Goal: Task Accomplishment & Management: Use online tool/utility

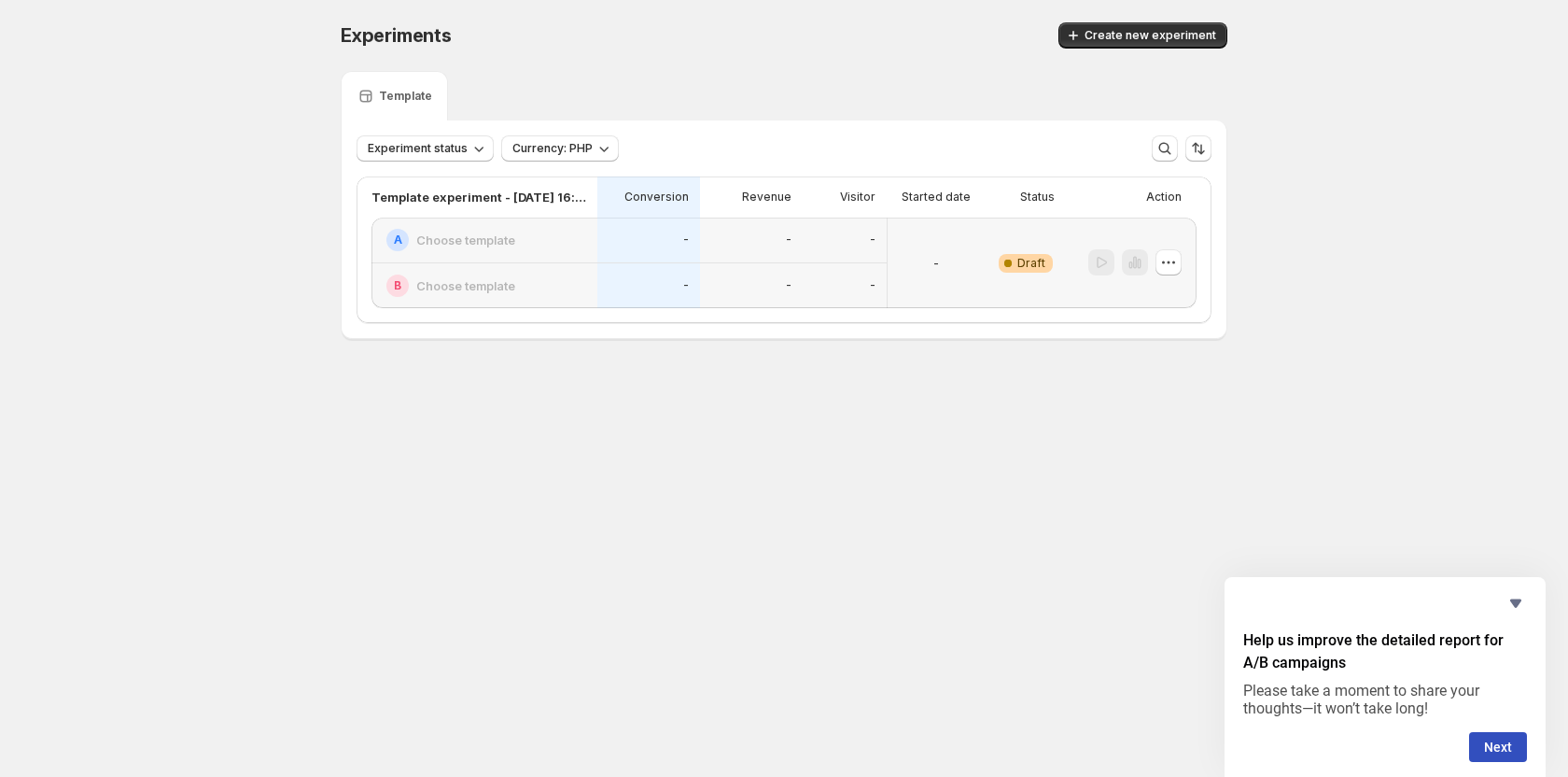
click at [919, 252] on div "-" at bounding box center [936, 263] width 82 height 68
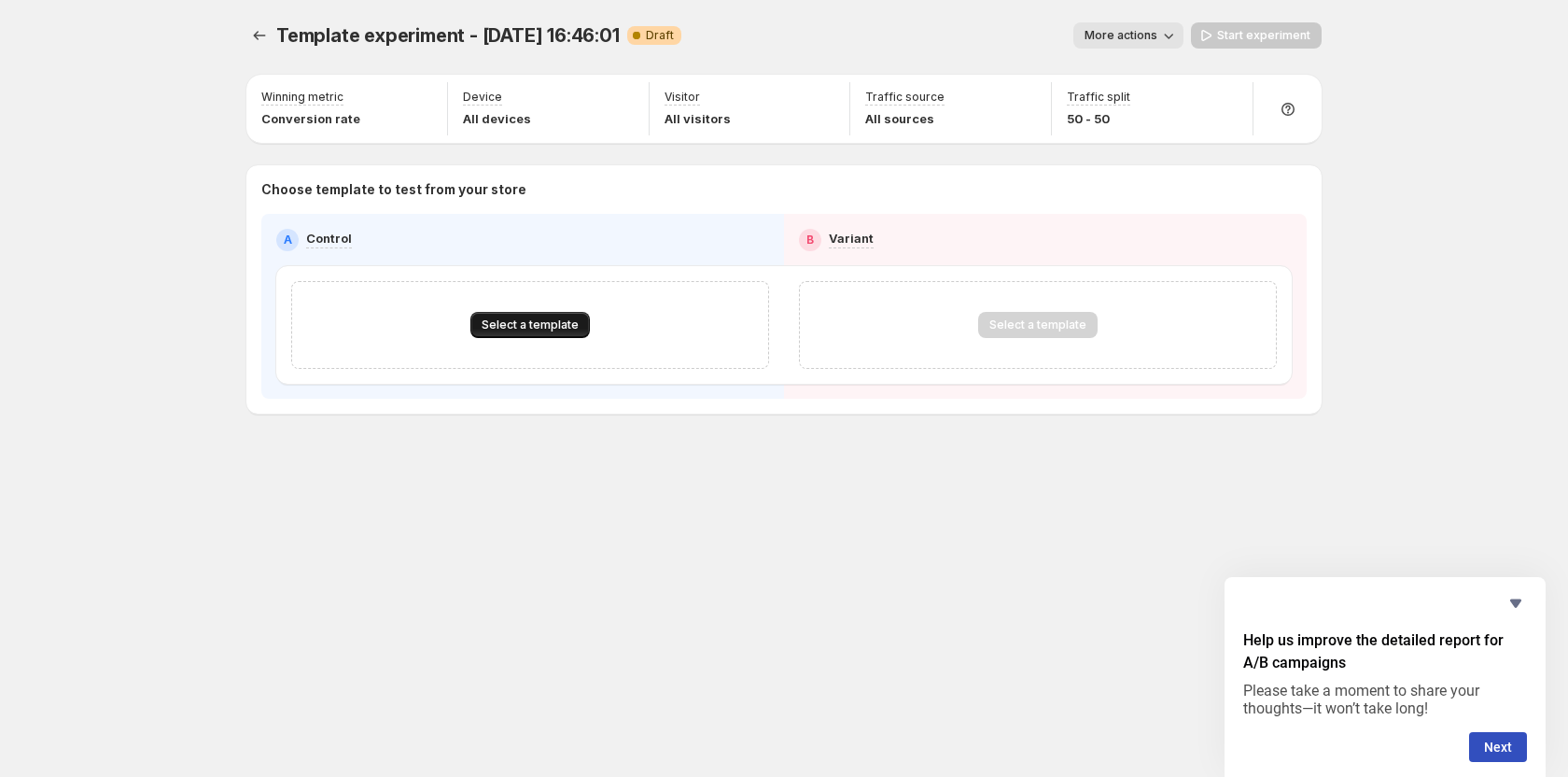
click at [551, 323] on span "Select a template" at bounding box center [530, 324] width 97 height 15
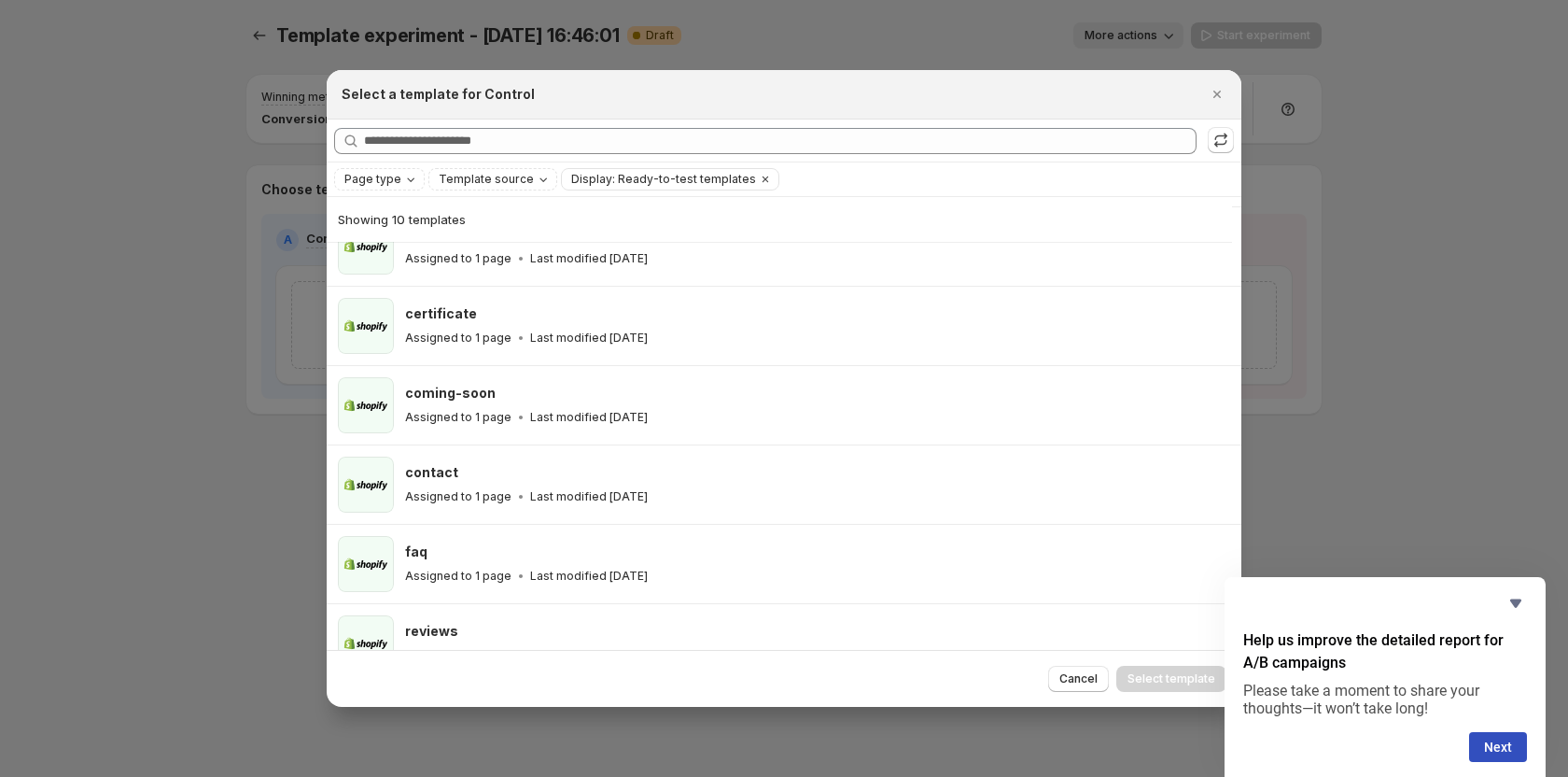
scroll to position [386, 0]
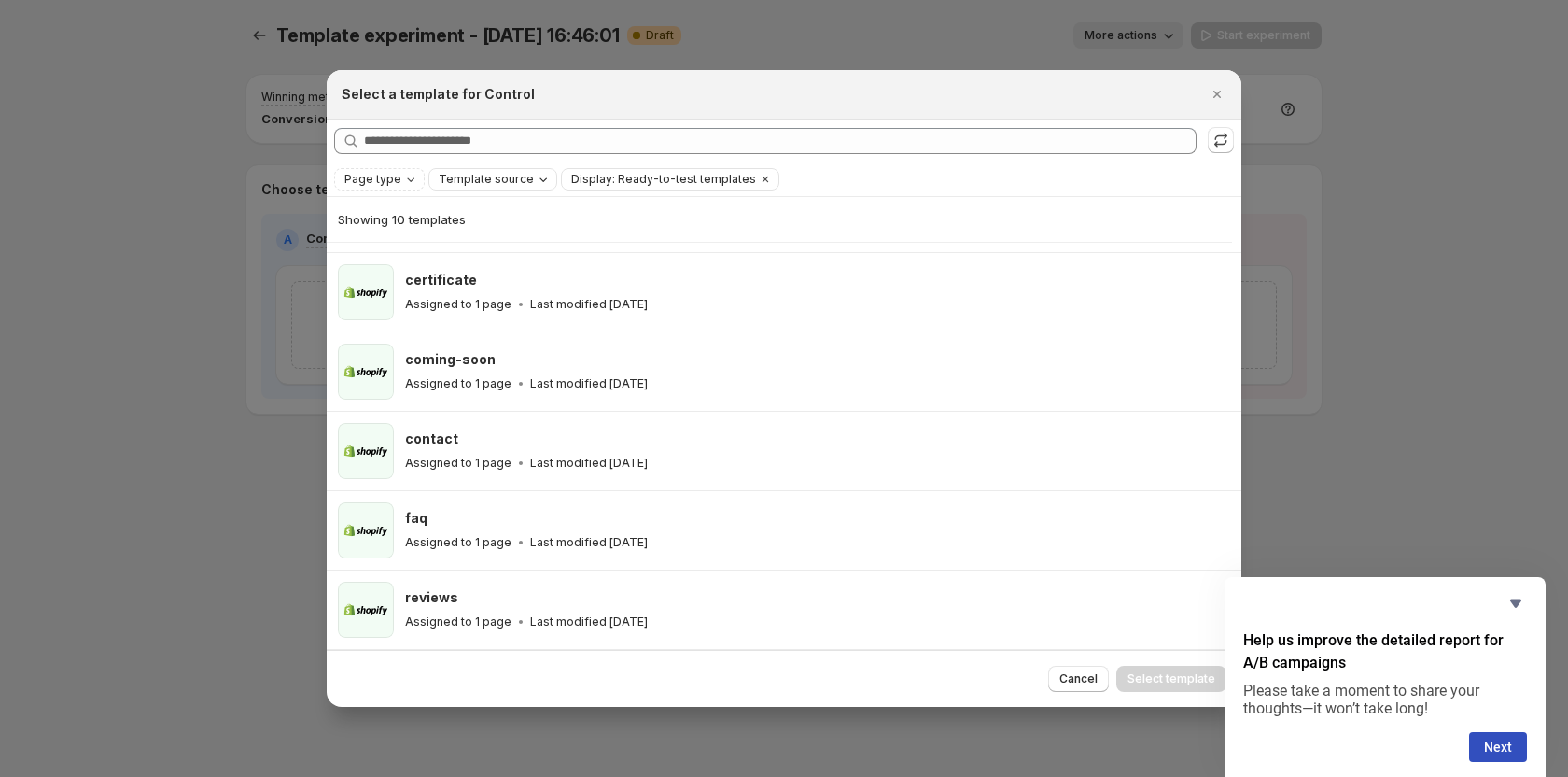
click at [493, 174] on span "Template source" at bounding box center [486, 179] width 95 height 15
click at [496, 246] on span "GemPages" at bounding box center [492, 237] width 63 height 19
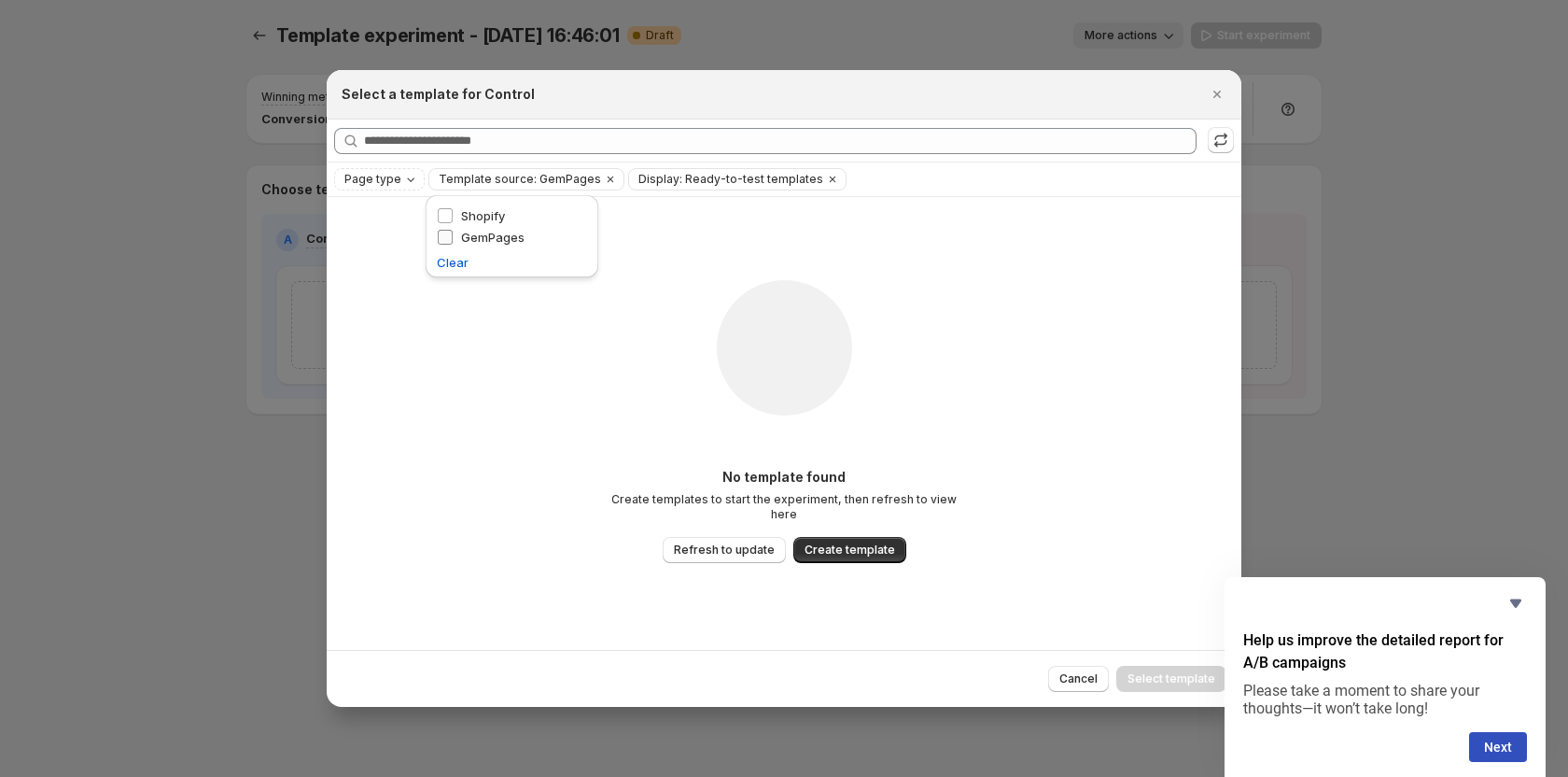
scroll to position [0, 0]
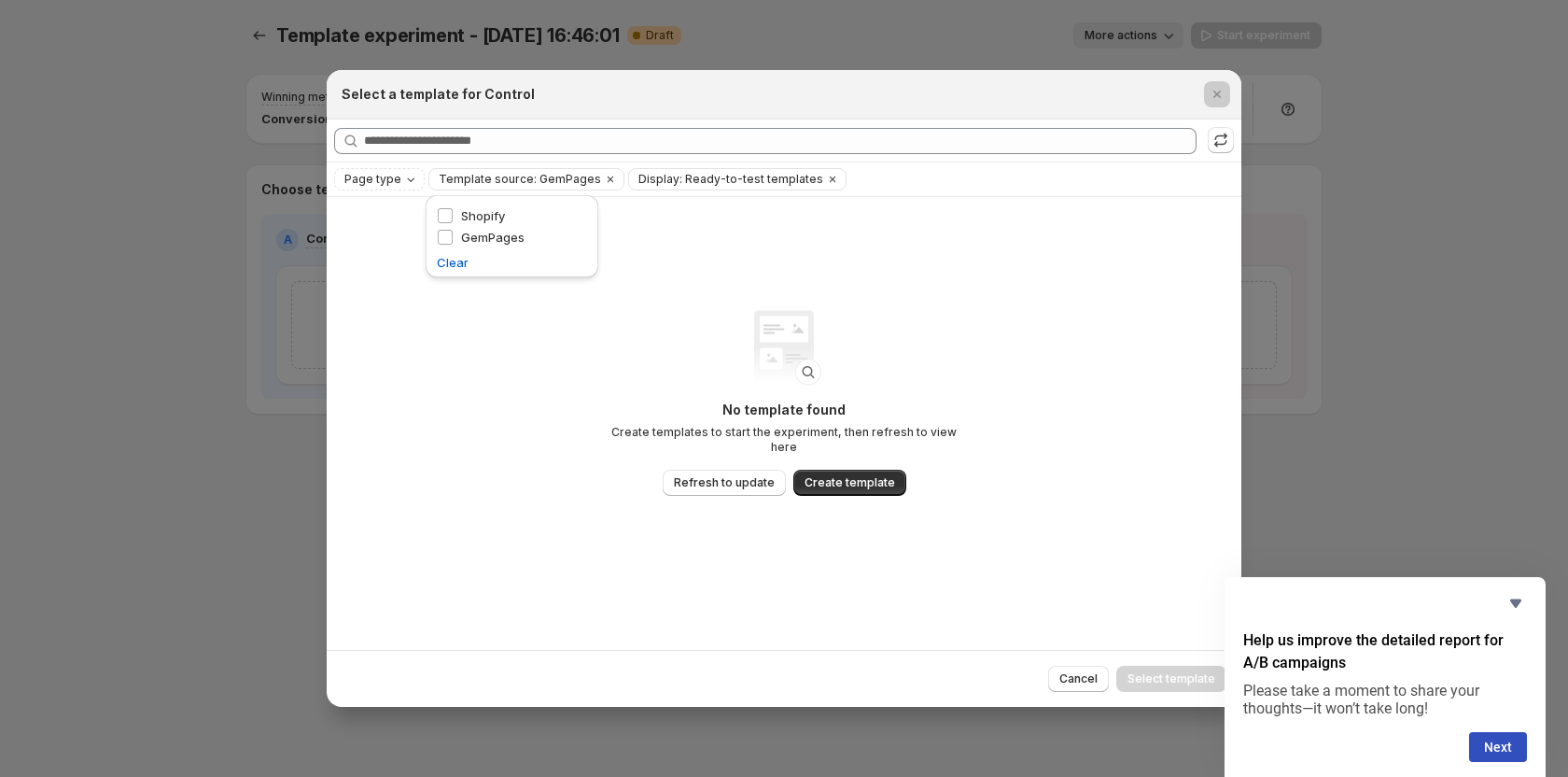
click at [163, 336] on div at bounding box center [784, 388] width 1568 height 777
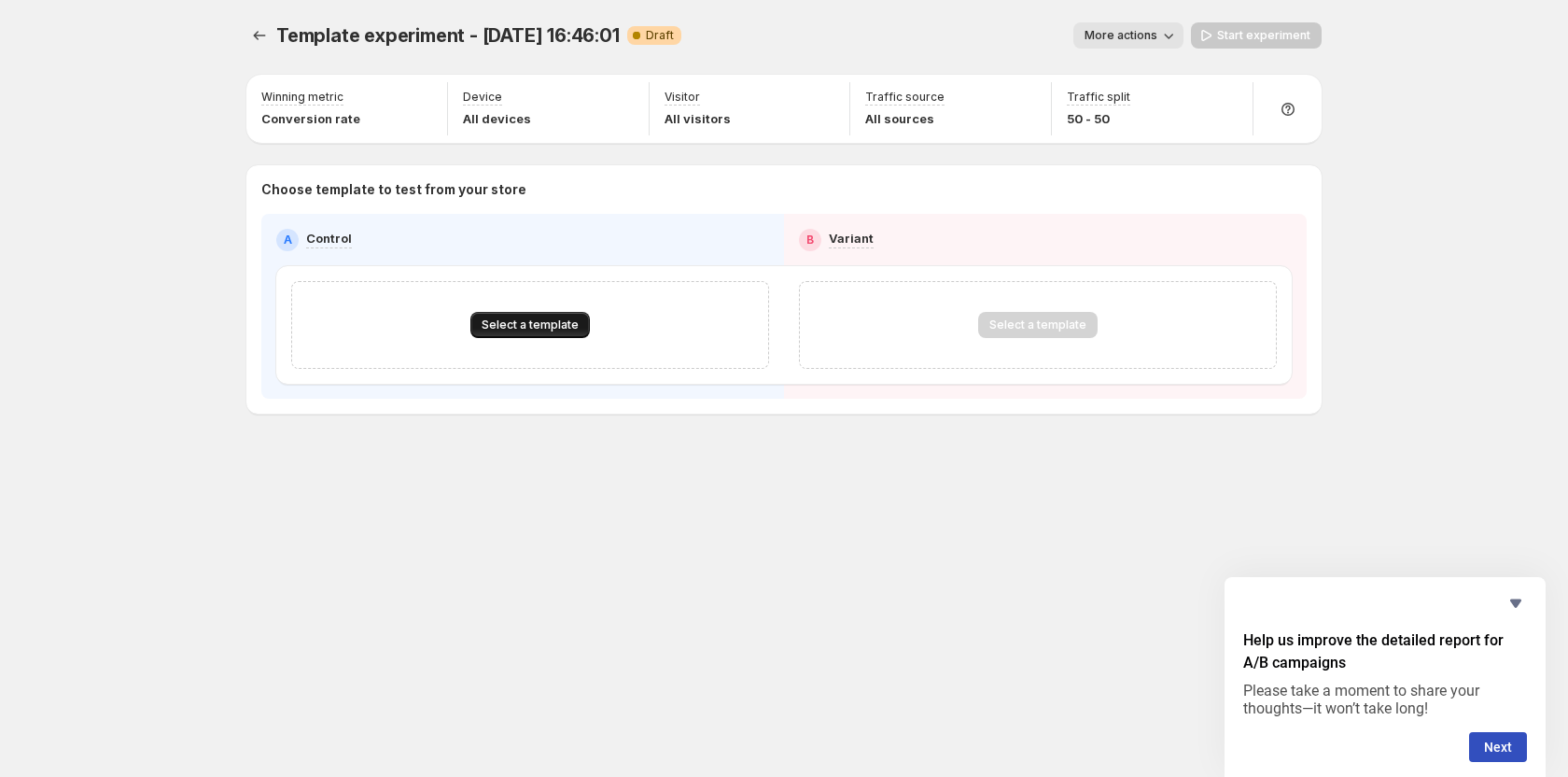
click at [508, 330] on span "Select a template" at bounding box center [530, 324] width 97 height 15
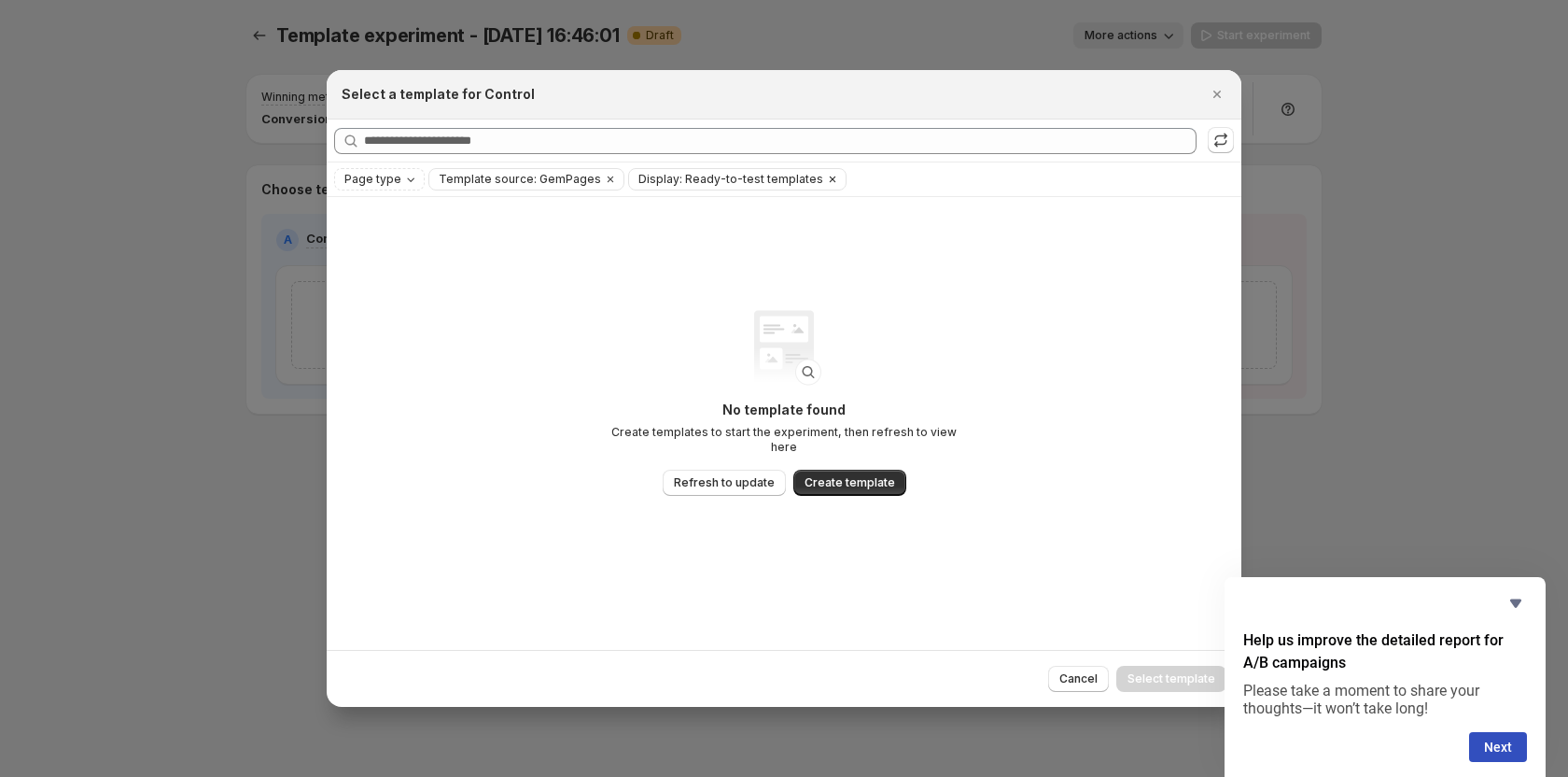
click at [830, 181] on icon "Clear" at bounding box center [833, 179] width 6 height 6
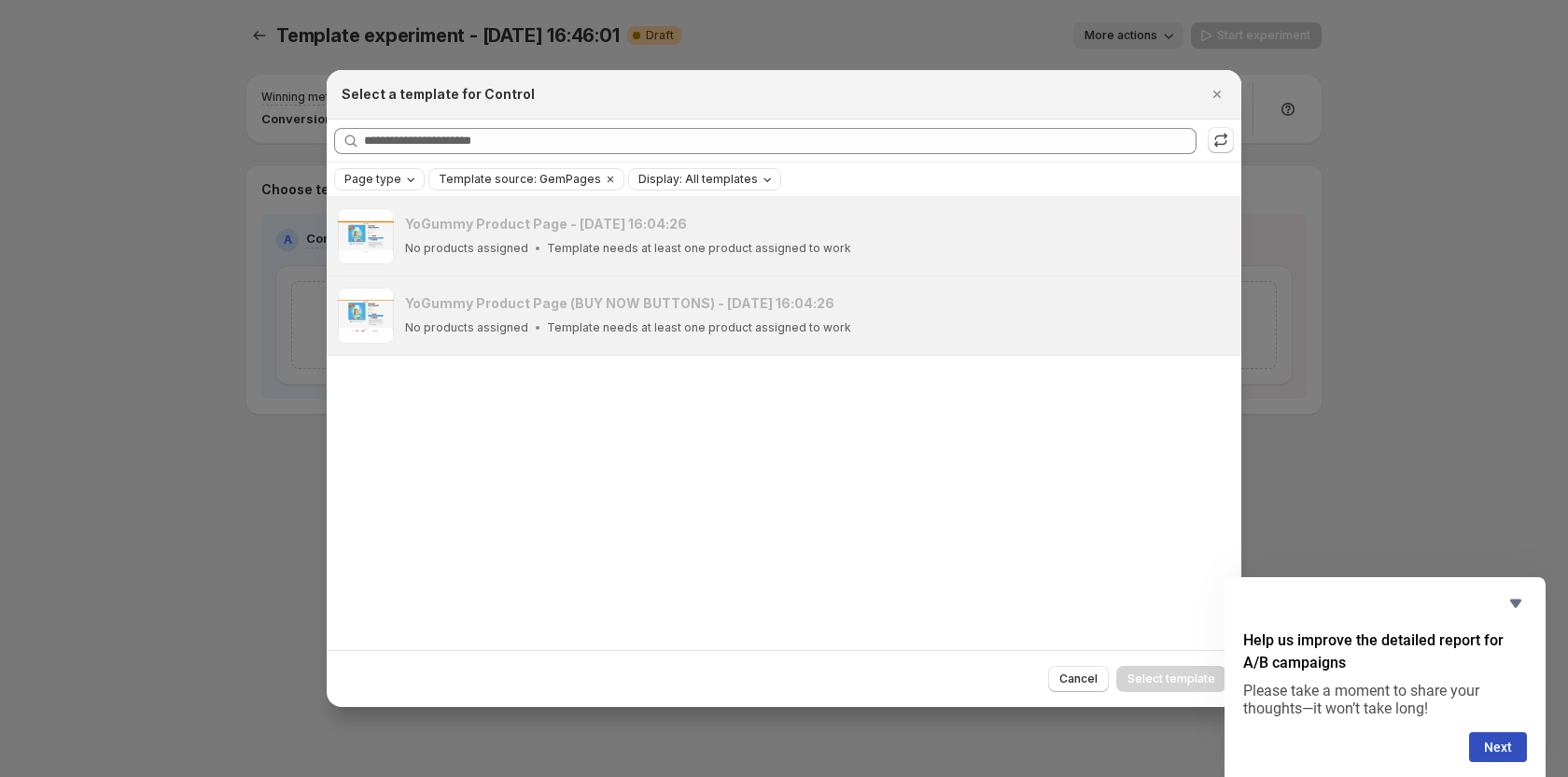
click at [395, 181] on span "Page type" at bounding box center [372, 179] width 57 height 15
click at [396, 260] on span "Product page" at bounding box center [409, 258] width 79 height 15
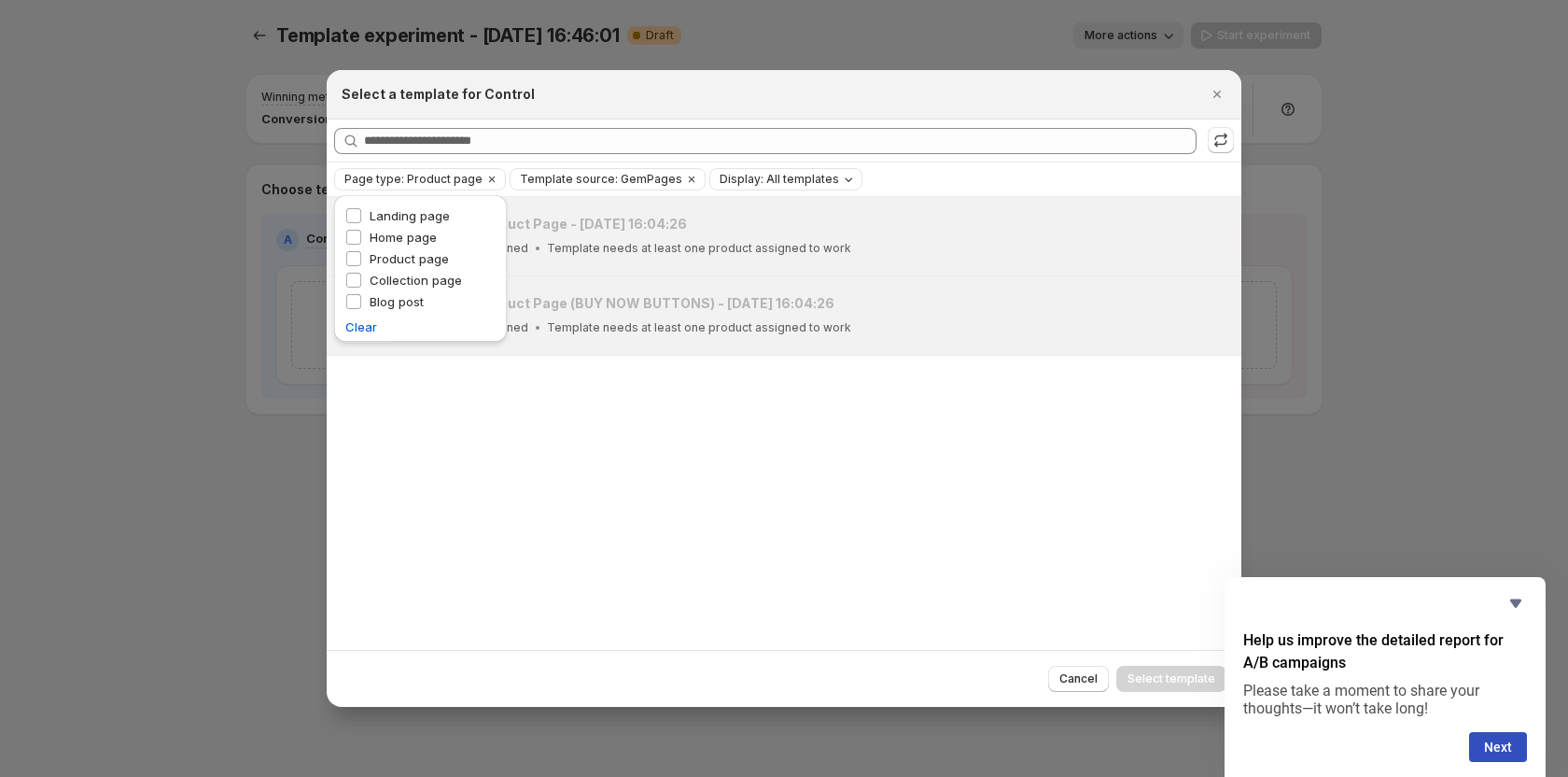
click at [710, 459] on div "YoGummy Product Page - Aug 19, 16:04:26 No products assigned Template needs at …" at bounding box center [784, 423] width 915 height 452
click at [609, 236] on div "YoGummy Product Page - Aug 19, 16:04:26 No products assigned Template needs at …" at bounding box center [770, 236] width 731 height 43
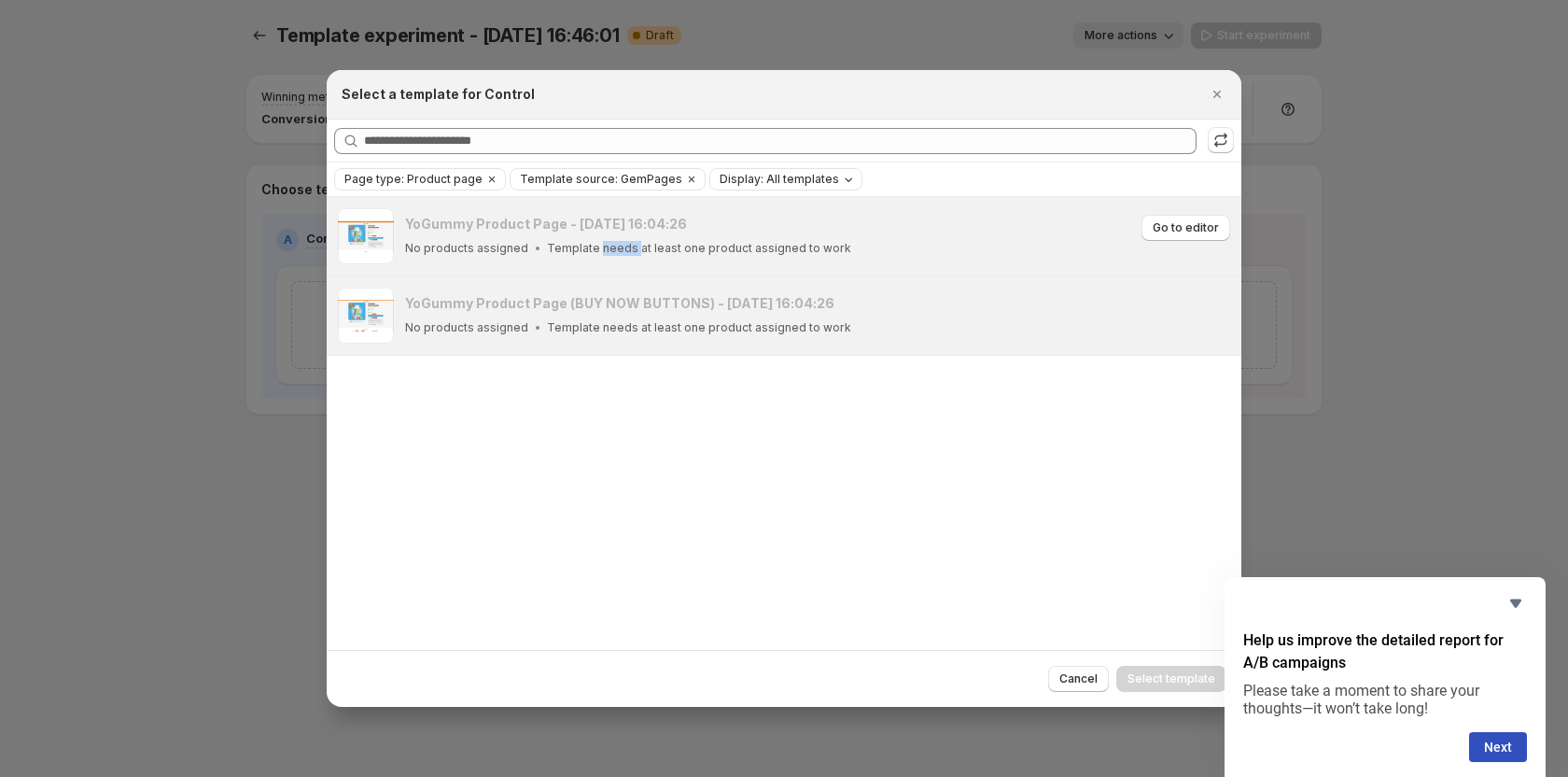
click at [609, 236] on div "YoGummy Product Page - Aug 19, 16:04:26 No products assigned Template needs at …" at bounding box center [770, 236] width 731 height 43
click at [678, 235] on div "YoGummy Product Page - Aug 19, 16:04:26 No products assigned Template needs at …" at bounding box center [770, 236] width 731 height 43
drag, startPoint x: 1516, startPoint y: 600, endPoint x: 1491, endPoint y: 593, distance: 26.3
click at [1517, 600] on icon "Hide survey" at bounding box center [1516, 603] width 11 height 8
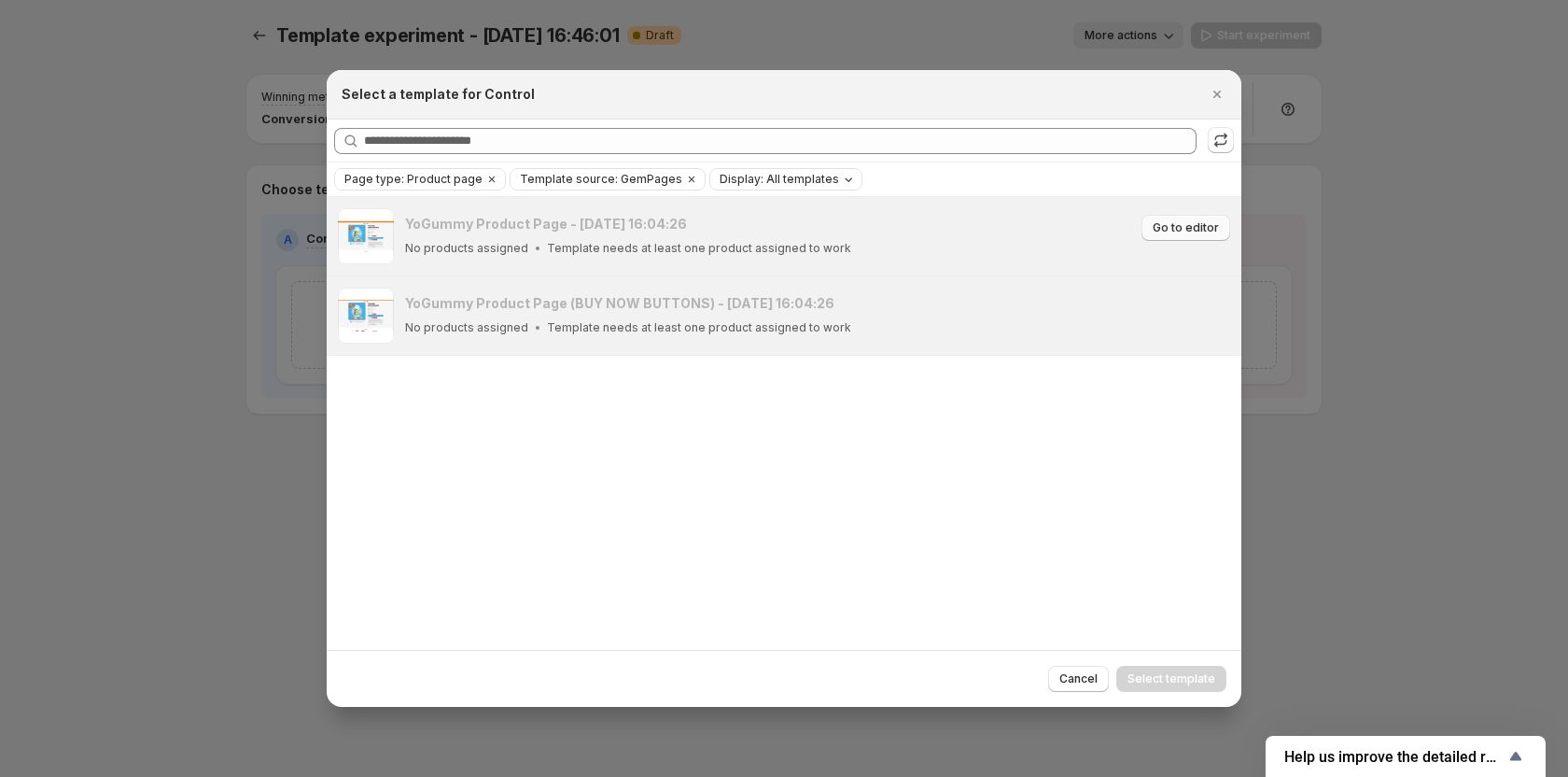
click at [1166, 230] on span "Go to editor" at bounding box center [1186, 227] width 66 height 15
click at [593, 238] on div "YoGummy Product Page - Aug 19, 16:04:26 No products assigned Template needs at …" at bounding box center [770, 236] width 731 height 43
click at [611, 233] on h3 "YoGummy Product Page - [DATE] 16:04:26" at bounding box center [546, 224] width 282 height 19
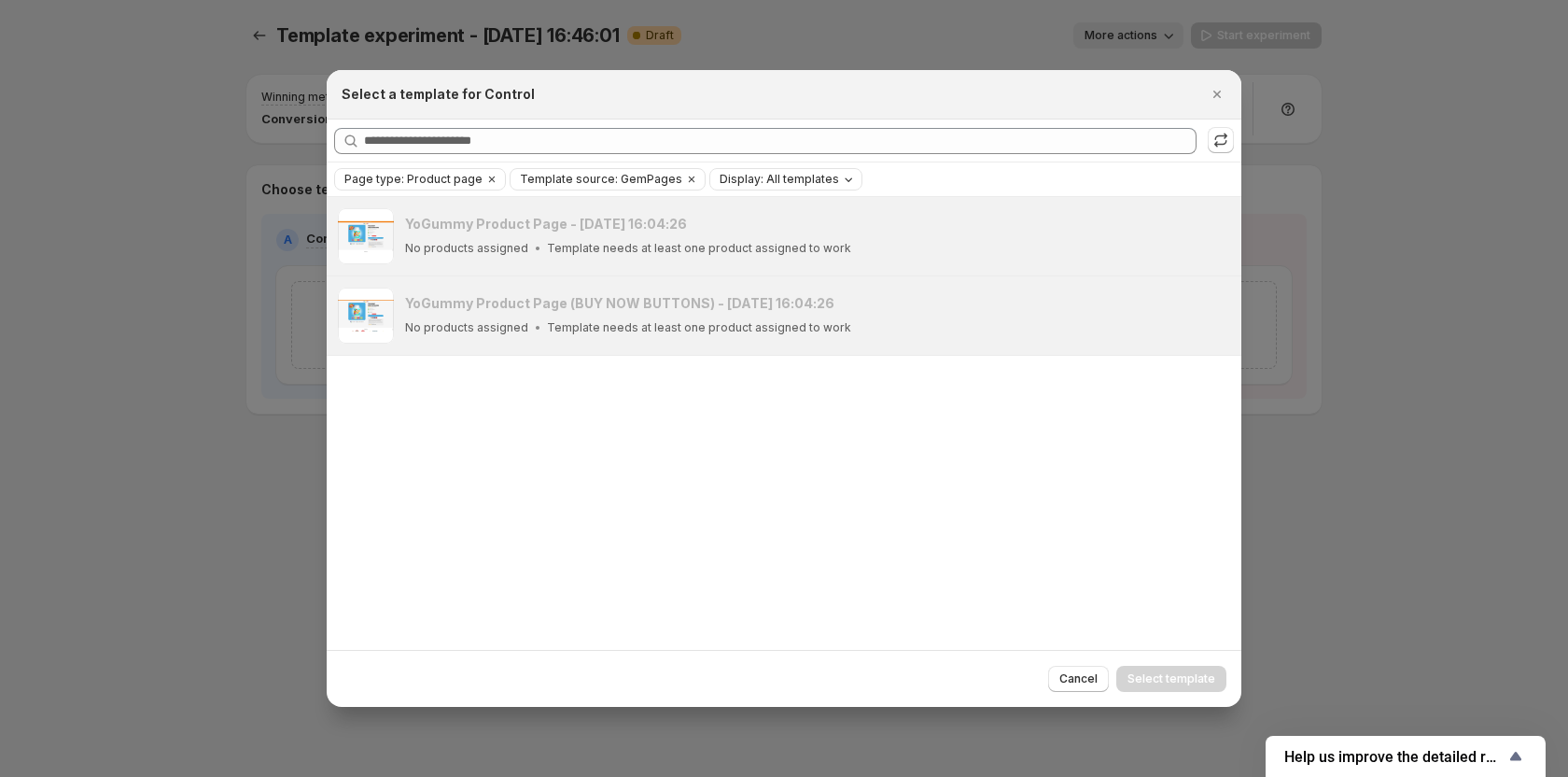
click at [740, 183] on span "Display: All templates" at bounding box center [779, 179] width 119 height 15
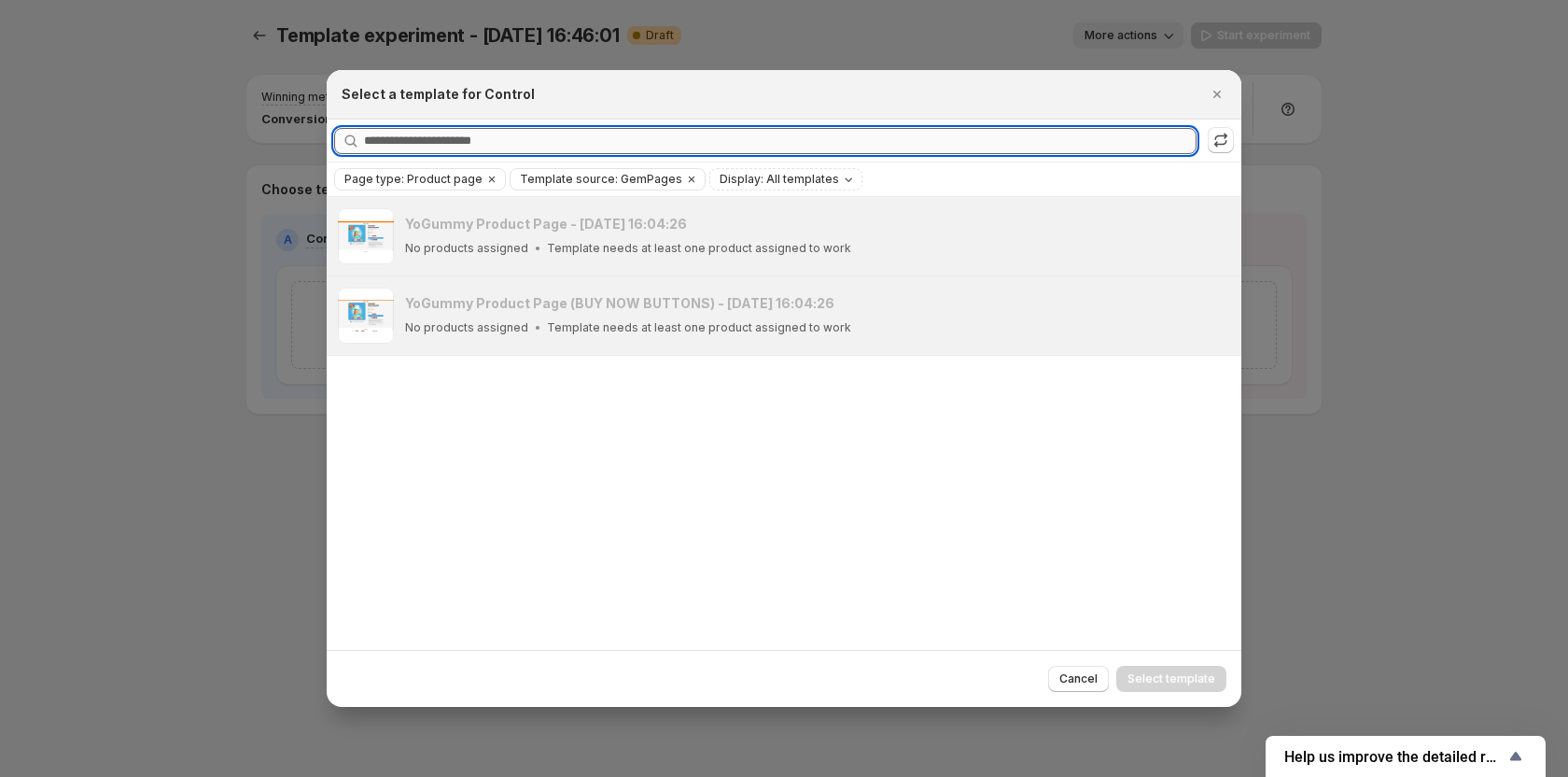
click at [522, 144] on input "Searching all templates" at bounding box center [780, 141] width 833 height 26
click at [1224, 136] on icon ":r16:" at bounding box center [1221, 140] width 19 height 19
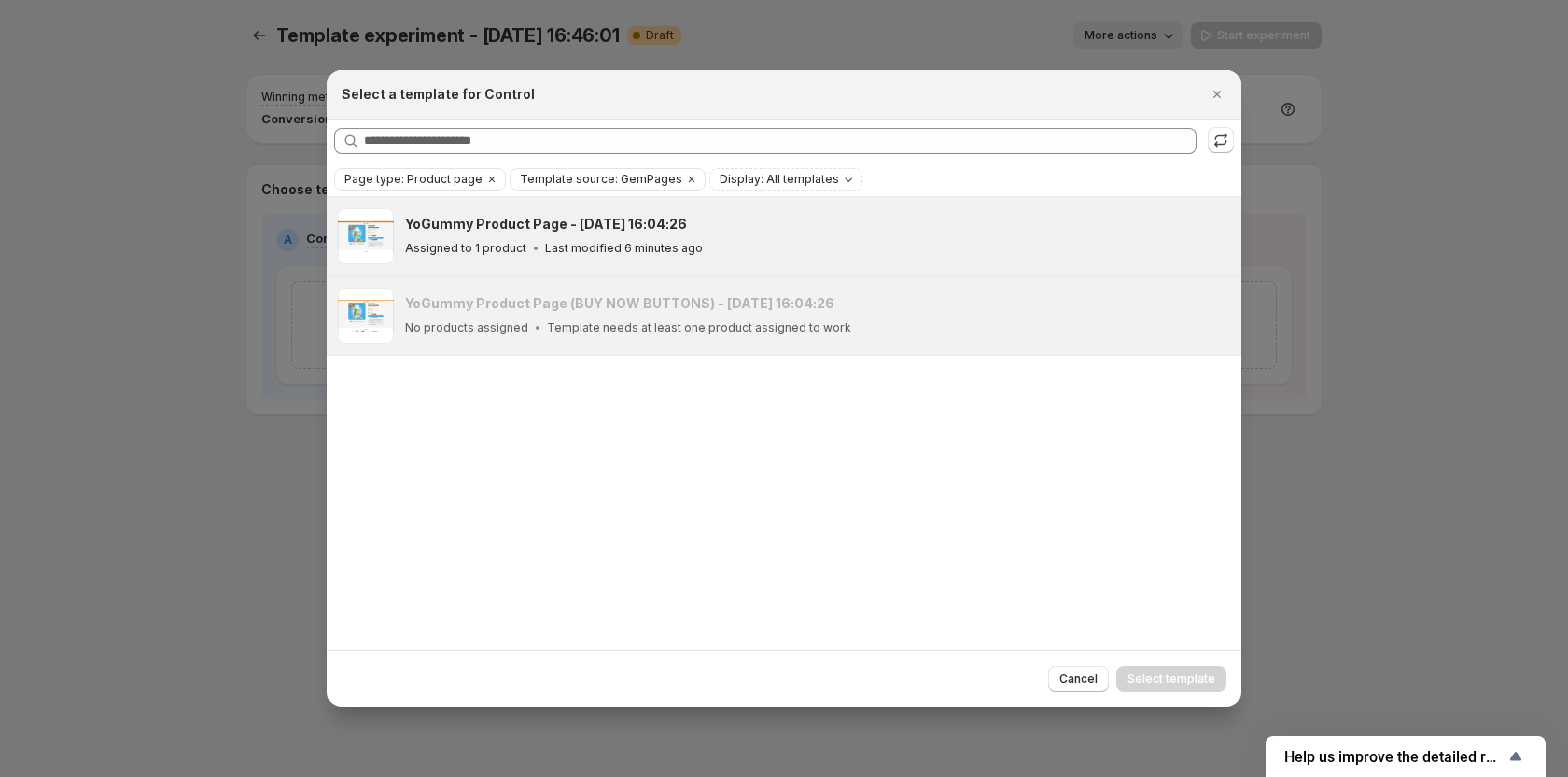
click at [688, 231] on div "YoGummy Product Page - [DATE] 16:04:26" at bounding box center [815, 224] width 820 height 19
click at [1189, 689] on button "Select template" at bounding box center [1172, 679] width 110 height 26
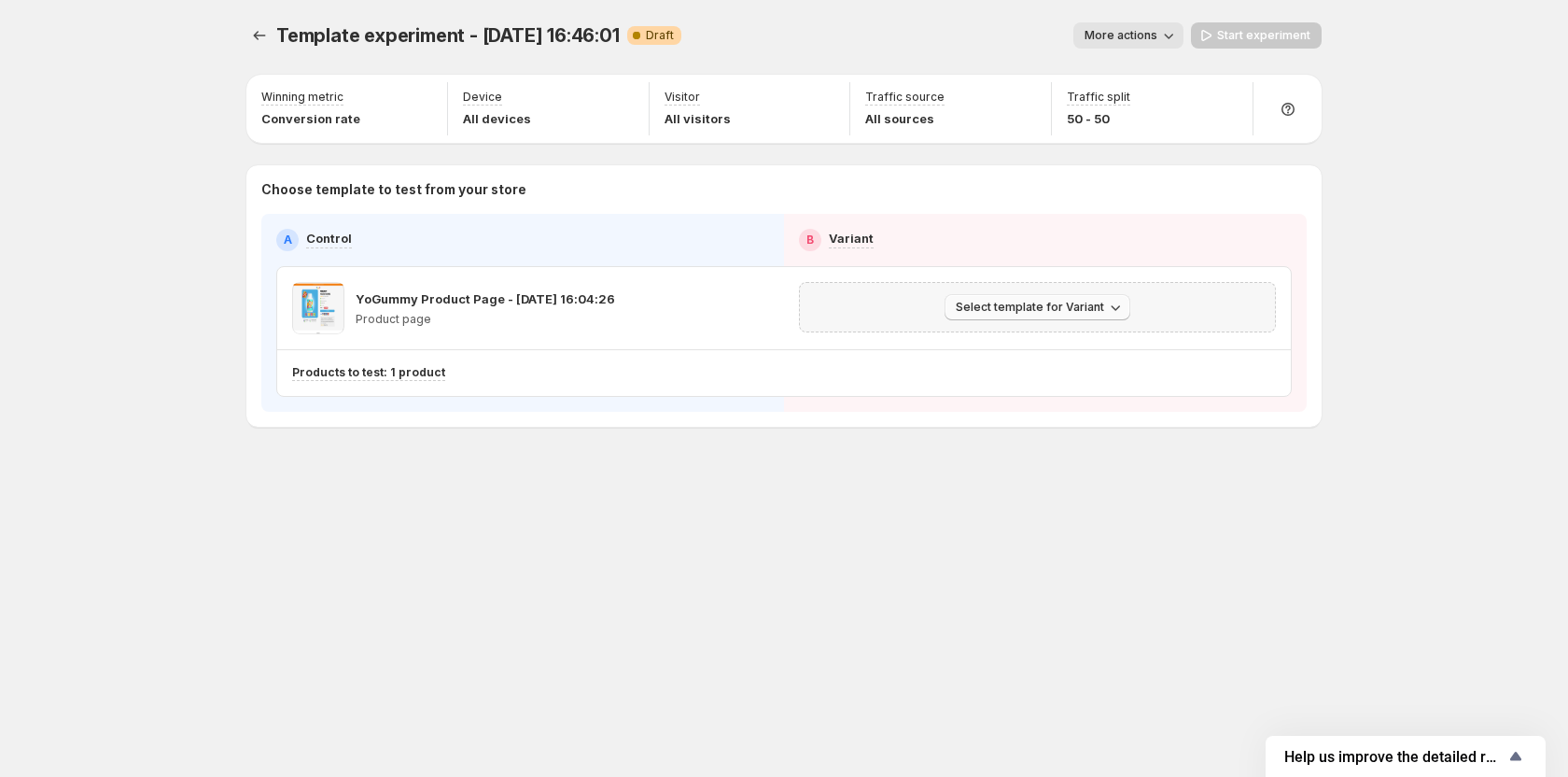
click at [975, 307] on span "Select template for Variant" at bounding box center [1030, 307] width 148 height 15
click at [1022, 342] on span "Select an existing template" at bounding box center [1025, 346] width 158 height 15
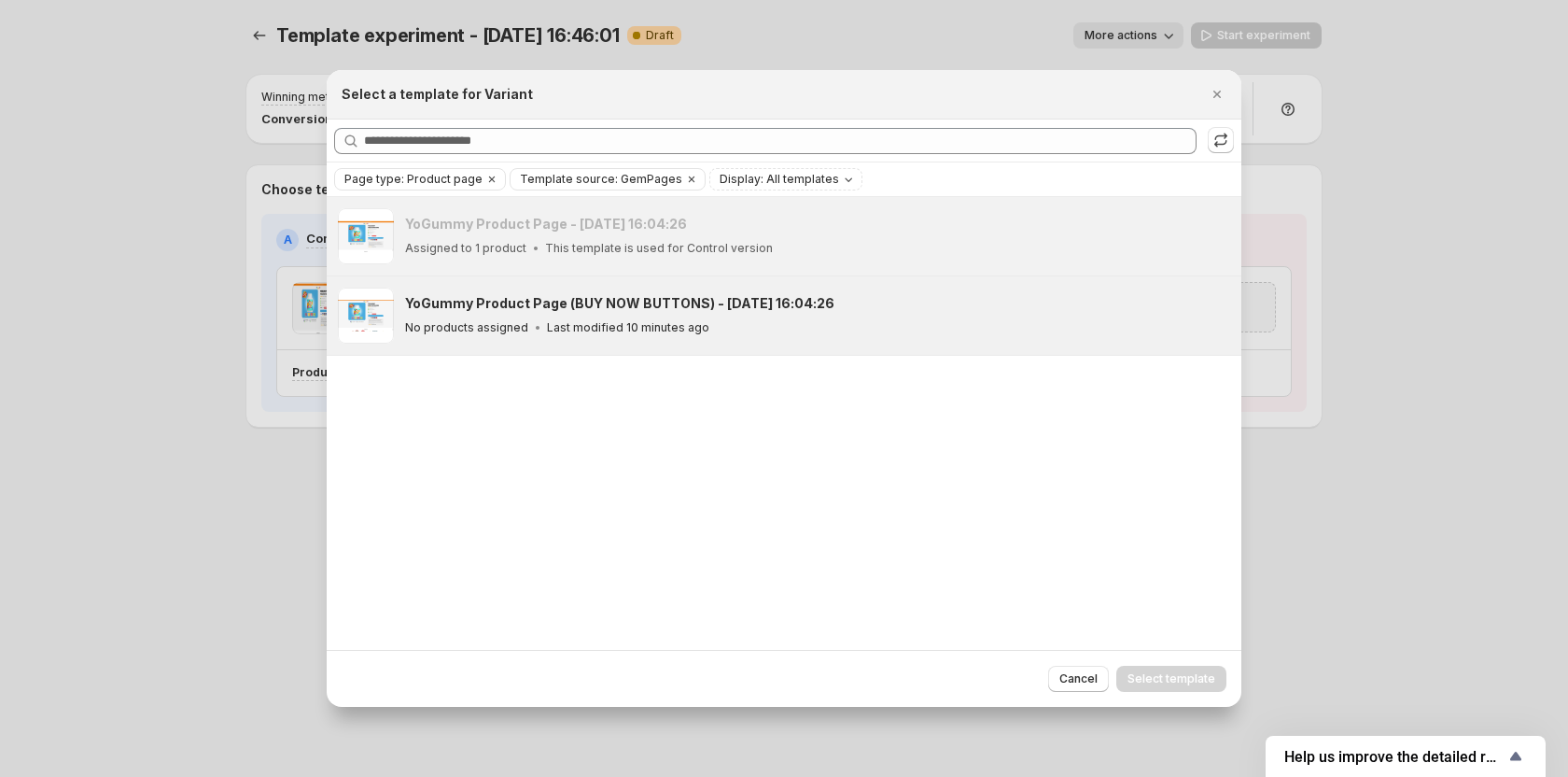
click at [647, 316] on div "YoGummy Product Page (BUY NOW BUTTONS) - Aug 19, 16:04:26 No products assigned …" at bounding box center [815, 315] width 820 height 43
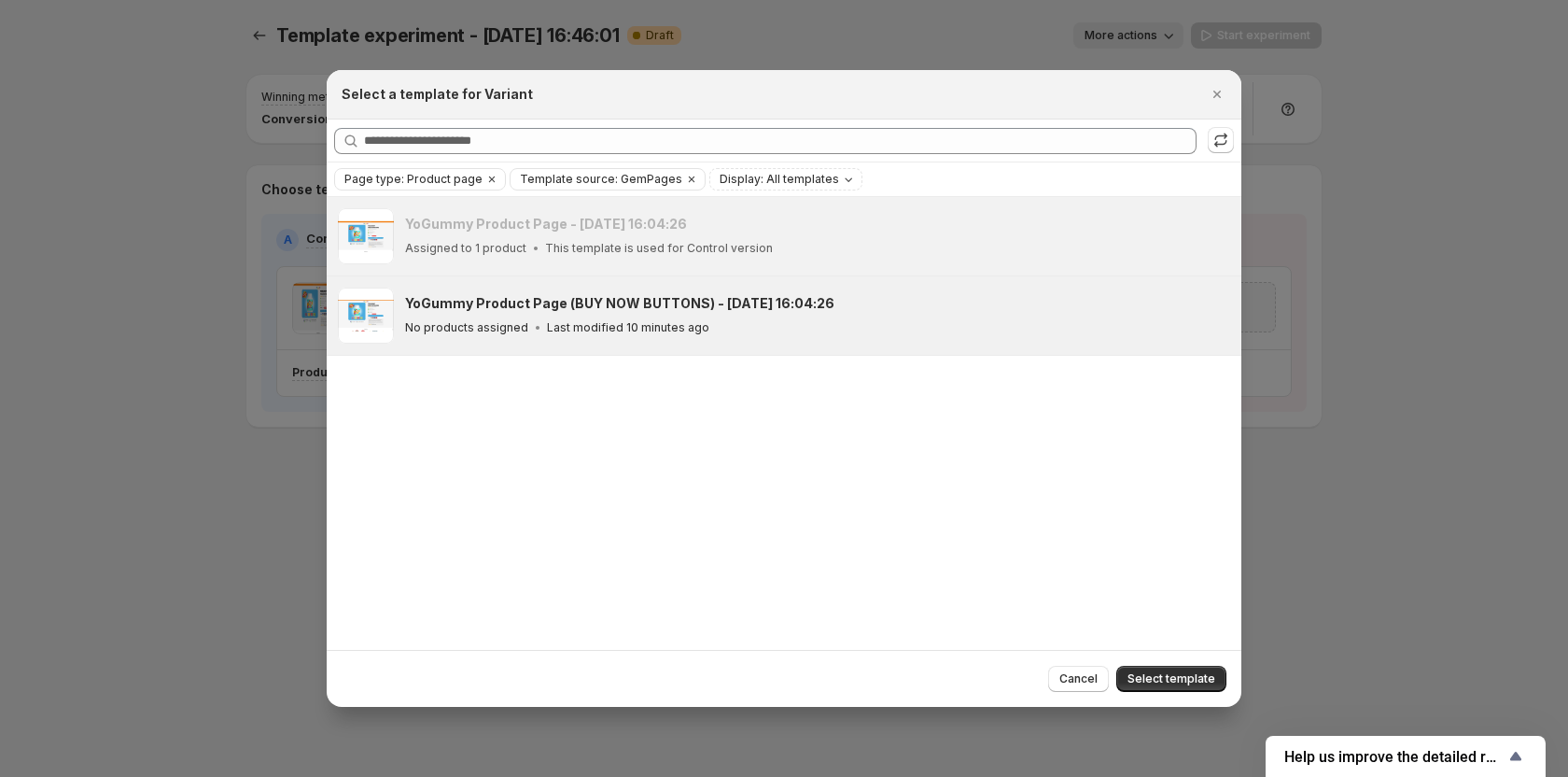
click at [1318, 162] on div at bounding box center [784, 388] width 1568 height 777
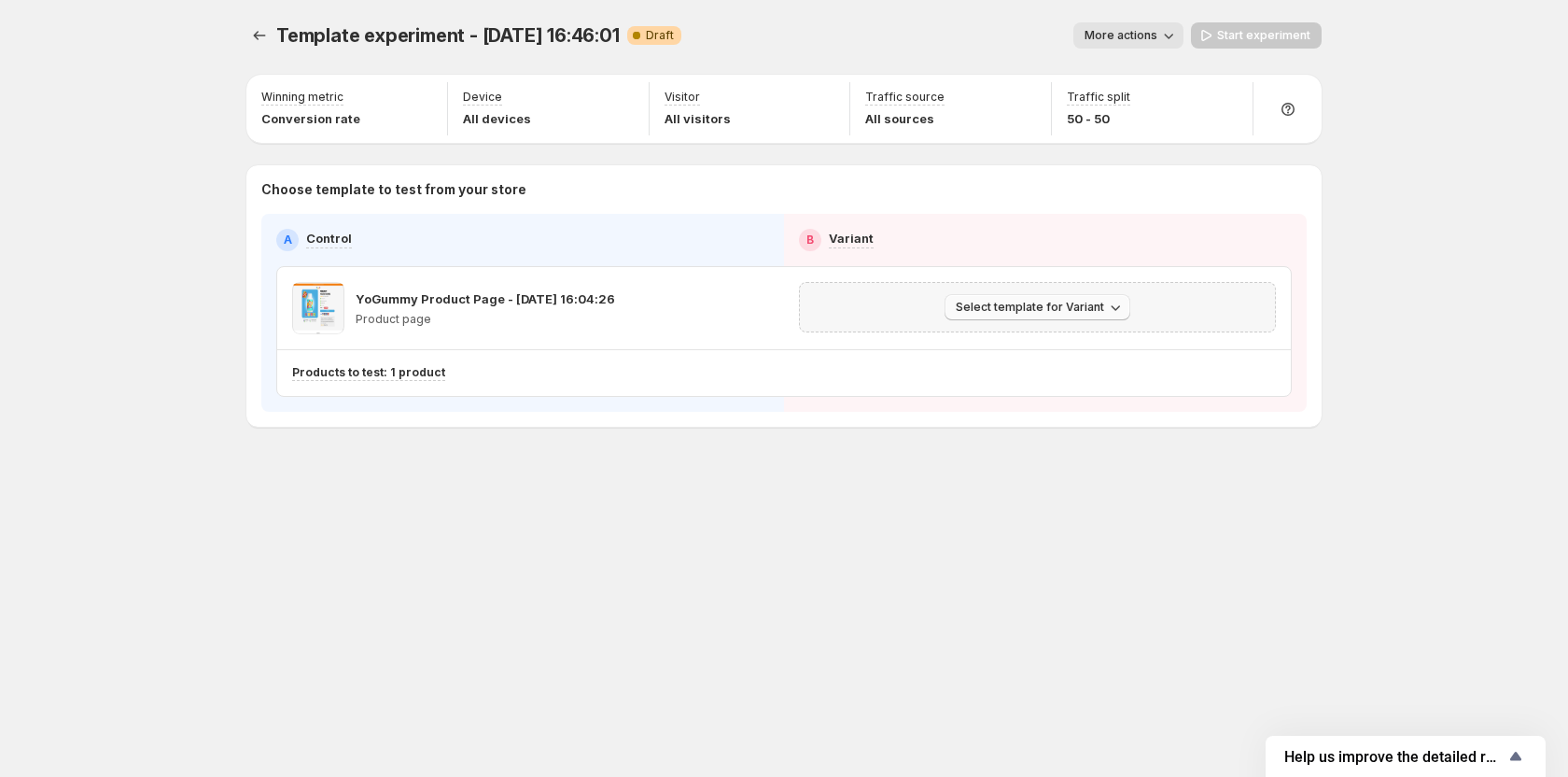
click at [1095, 312] on span "Select template for Variant" at bounding box center [1030, 307] width 148 height 15
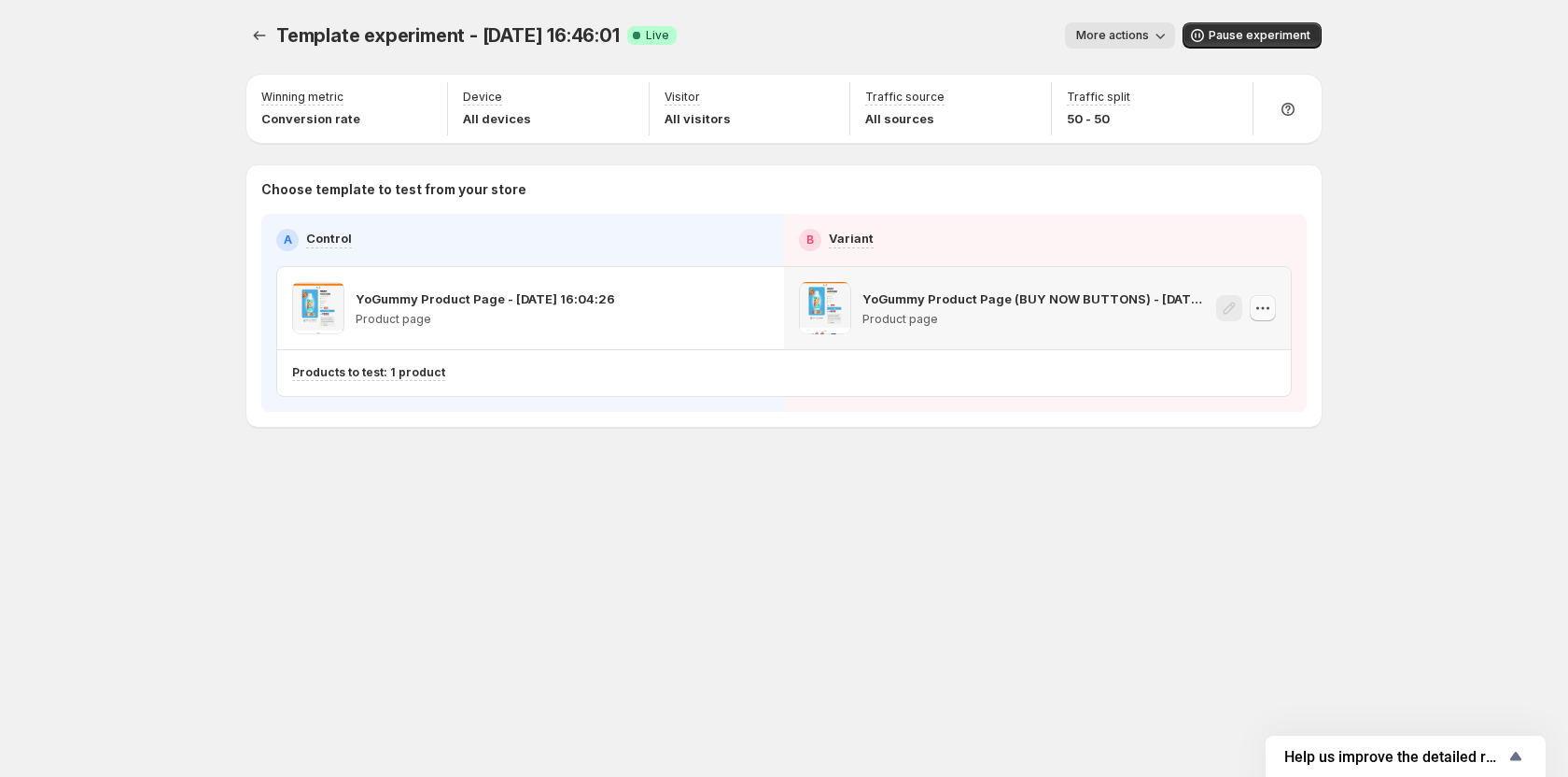
click at [1263, 317] on button "button" at bounding box center [1263, 308] width 26 height 26
click at [1391, 103] on div "Template experiment - Aug 26, 16:46:01. This page is ready Template experiment …" at bounding box center [784, 388] width 1568 height 777
click at [766, 316] on button "button" at bounding box center [756, 308] width 26 height 26
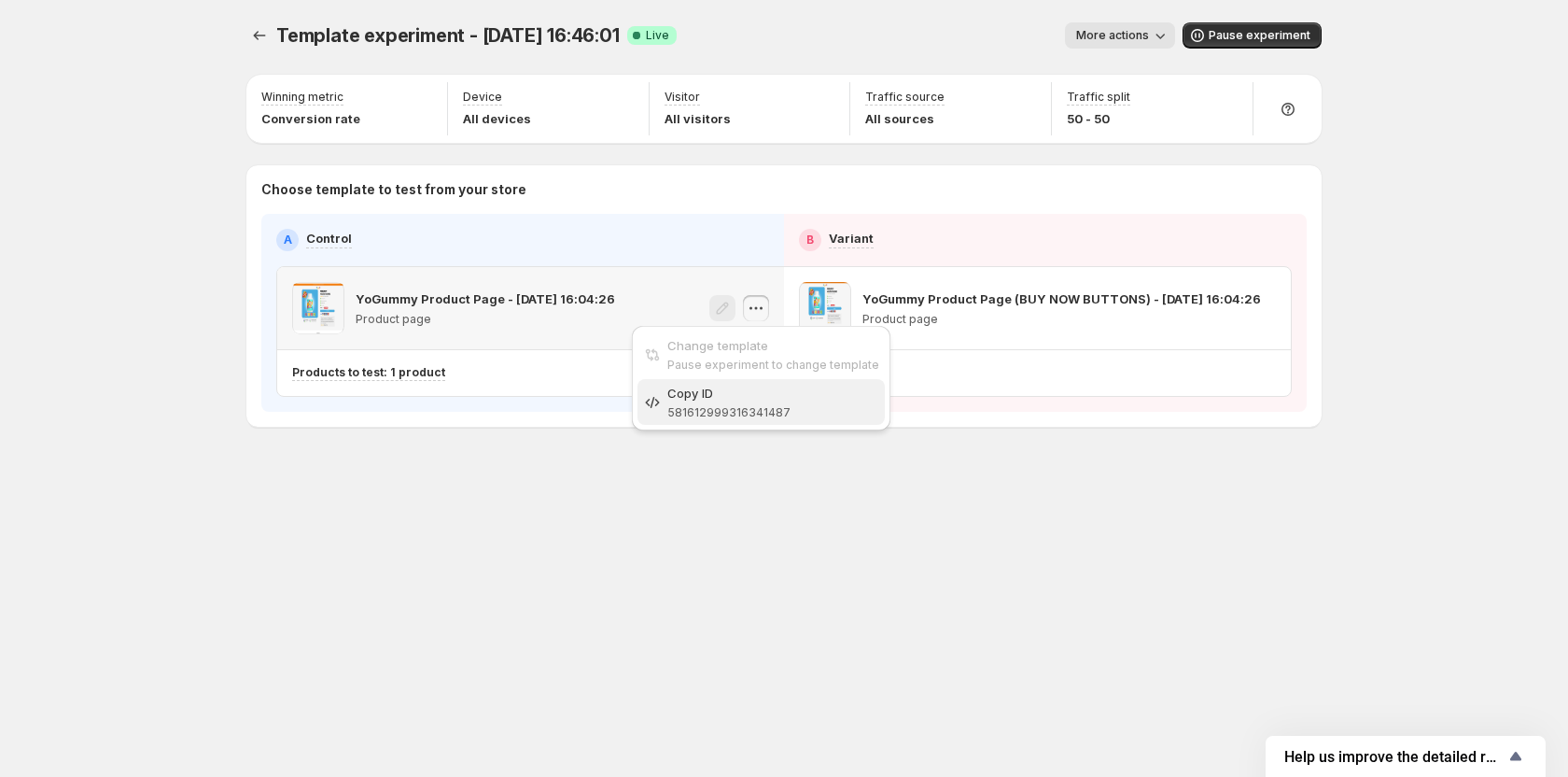
click at [738, 407] on span "581612999316341487" at bounding box center [729, 412] width 123 height 14
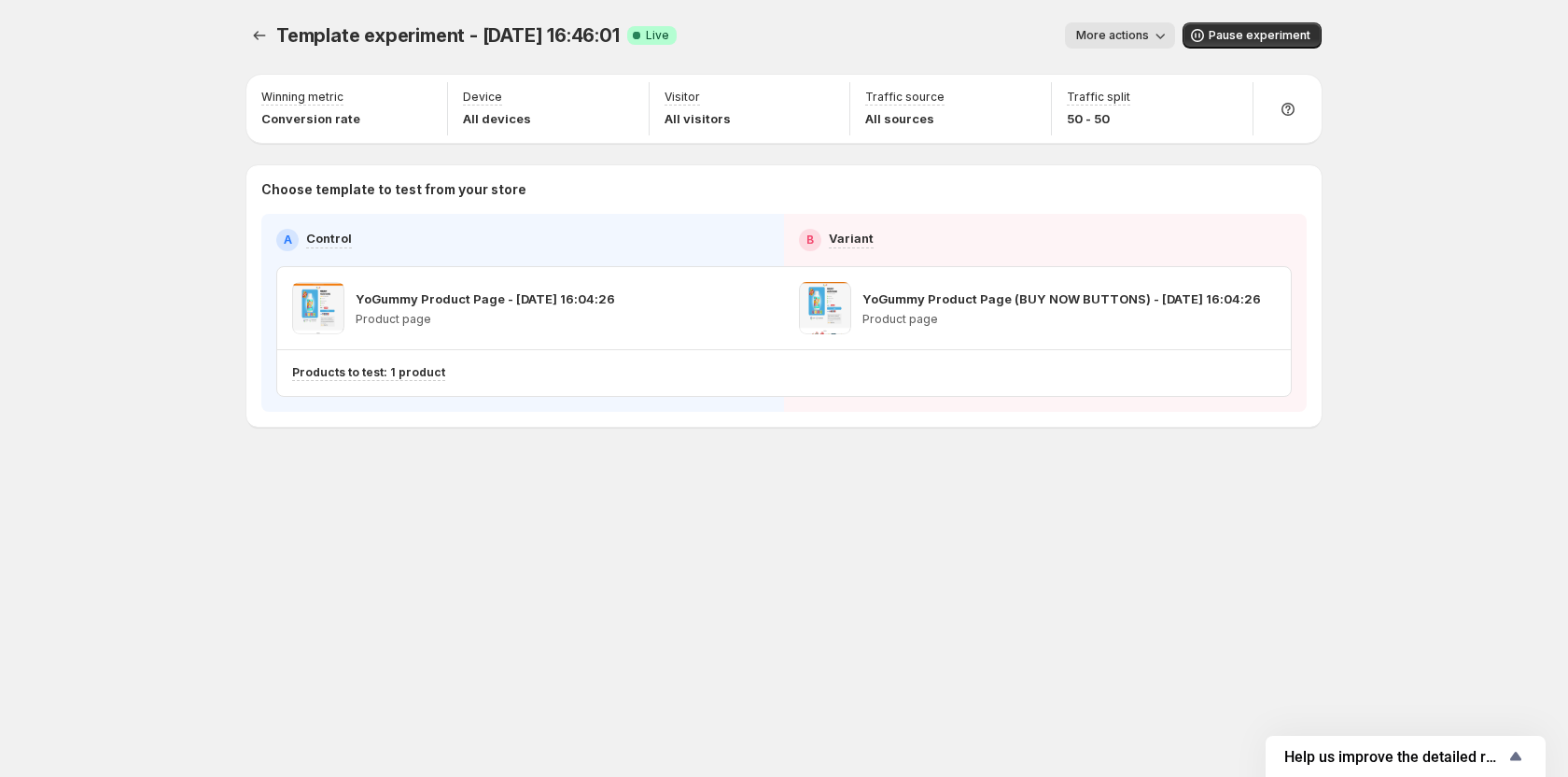
click at [1142, 38] on span "More actions" at bounding box center [1112, 35] width 73 height 15
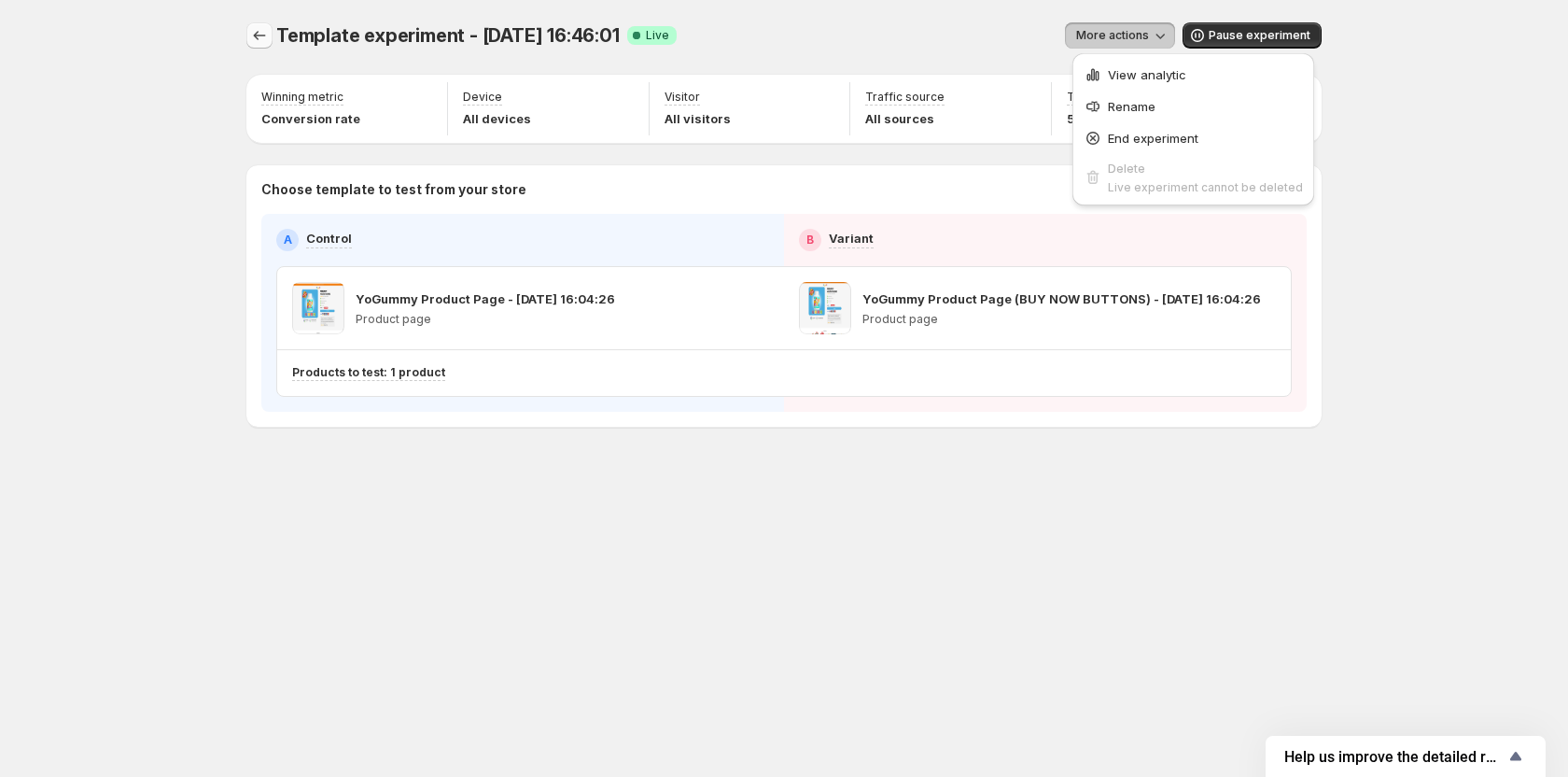
click at [260, 37] on icon "Experiments" at bounding box center [259, 35] width 19 height 19
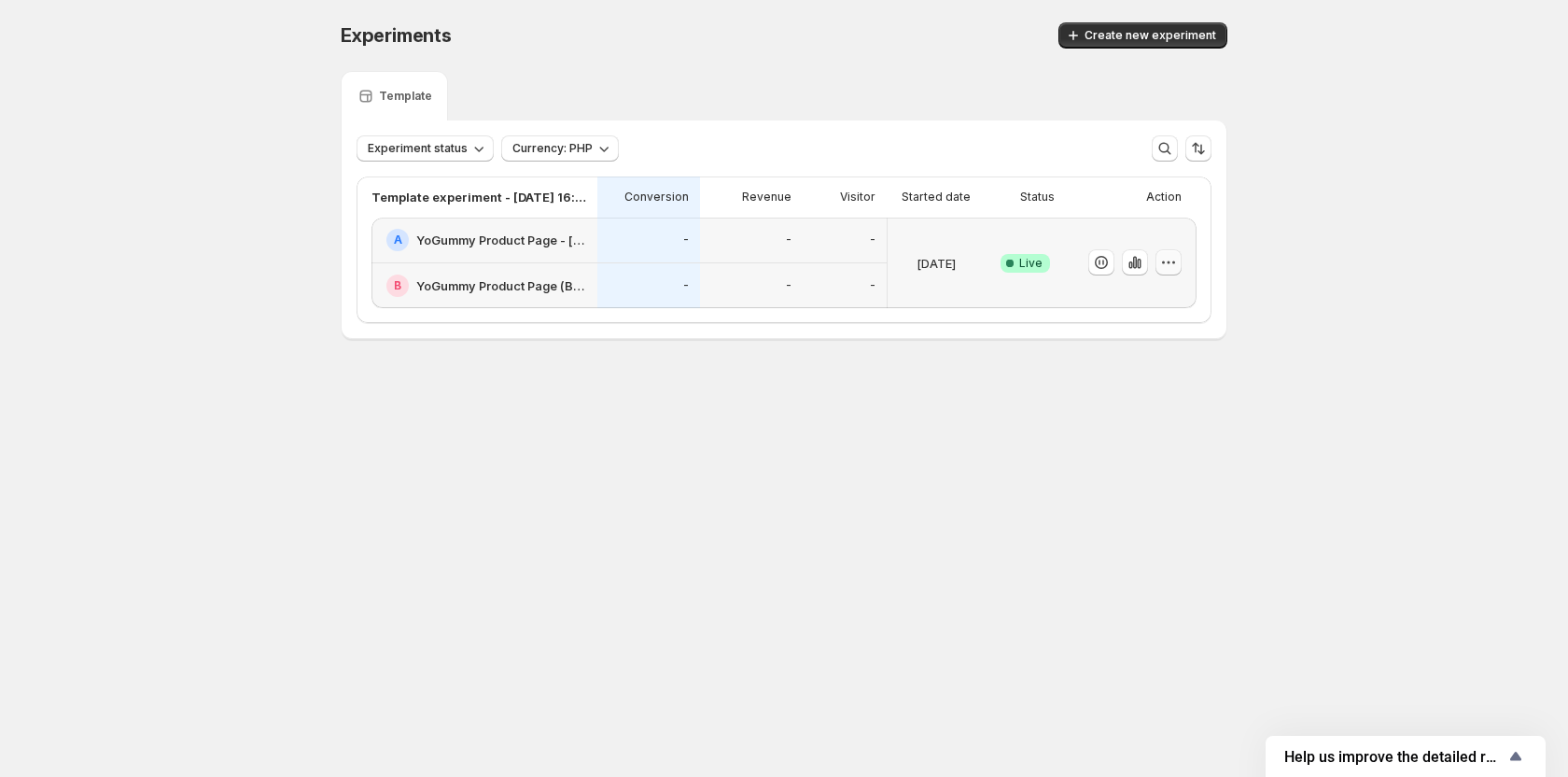
click at [1169, 268] on icon "button" at bounding box center [1168, 262] width 19 height 19
click at [870, 197] on p "Visitor" at bounding box center [857, 197] width 35 height 15
click at [1323, 170] on div "Experiments. This page is ready Experiments Create new experiment Template Expe…" at bounding box center [784, 220] width 1568 height 440
click at [516, 245] on h2 "YoGummy Product Page - [DATE] 16:04:26" at bounding box center [501, 240] width 170 height 19
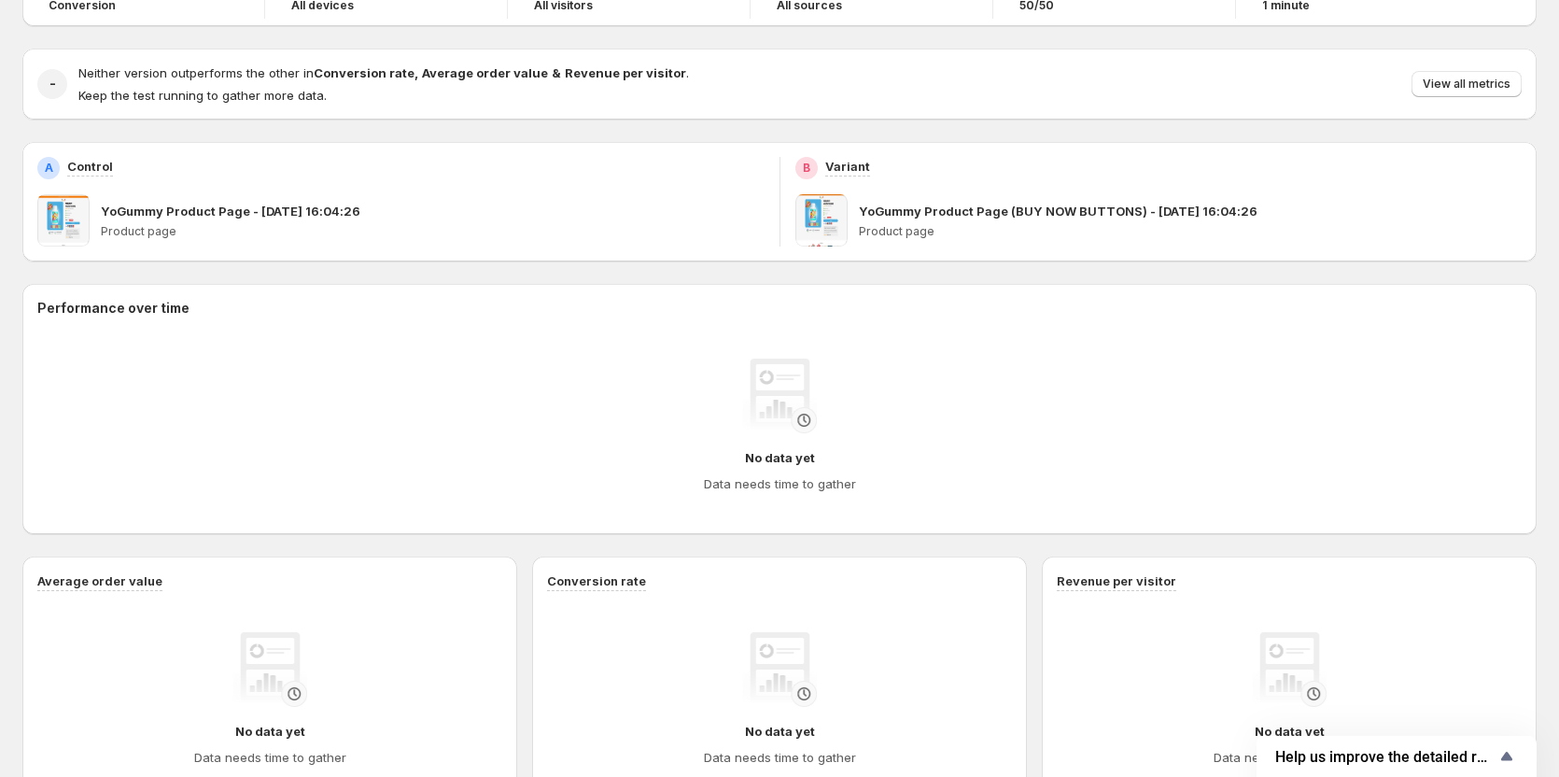
scroll to position [156, 0]
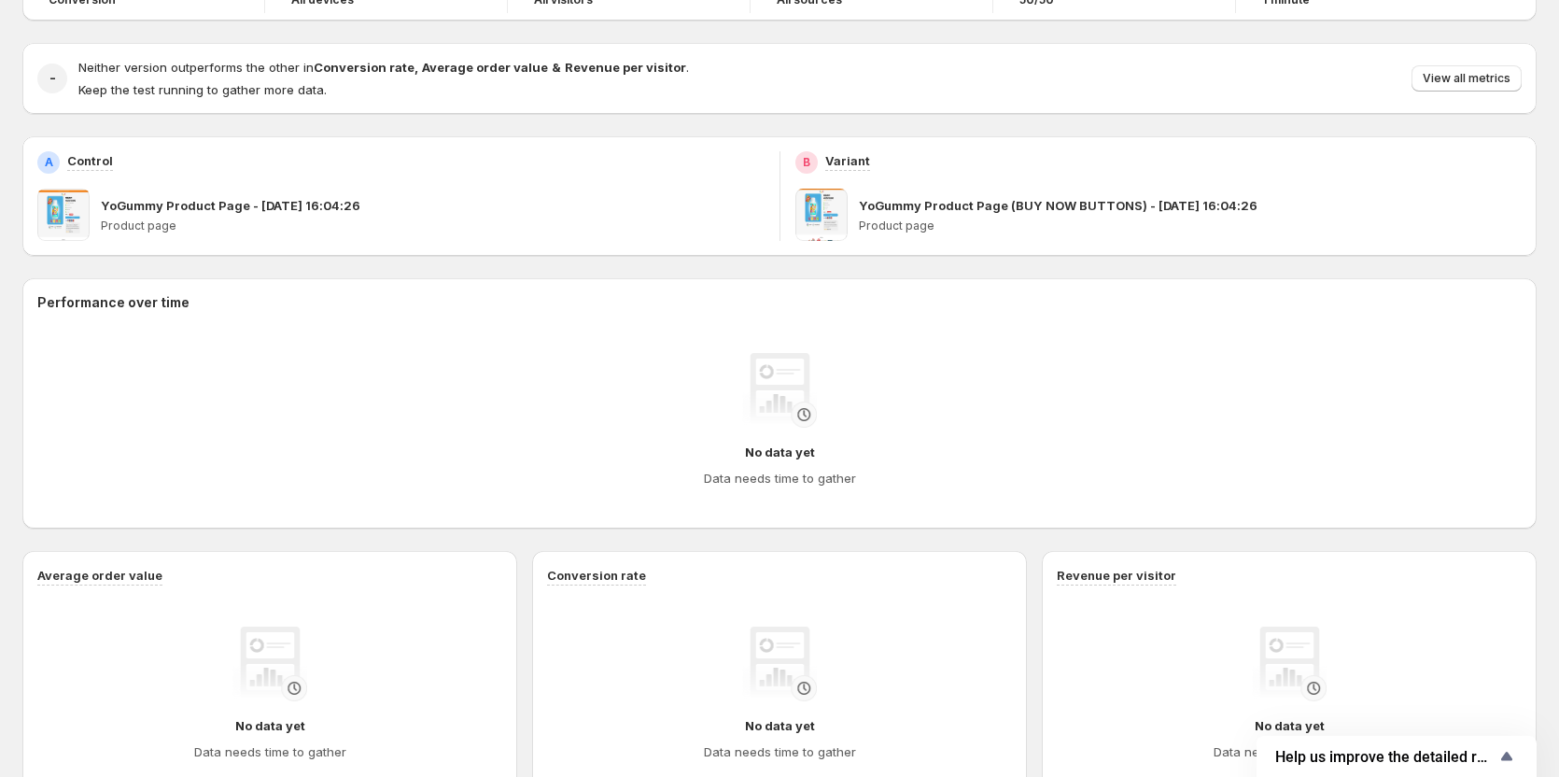
click at [777, 174] on div "A Control YoGummy Product Page - Aug 19, 16:04:26 Product page" at bounding box center [400, 195] width 757 height 119
click at [644, 182] on div "A Control YoGummy Product Page - Aug 19, 16:04:26 Product page" at bounding box center [400, 196] width 727 height 90
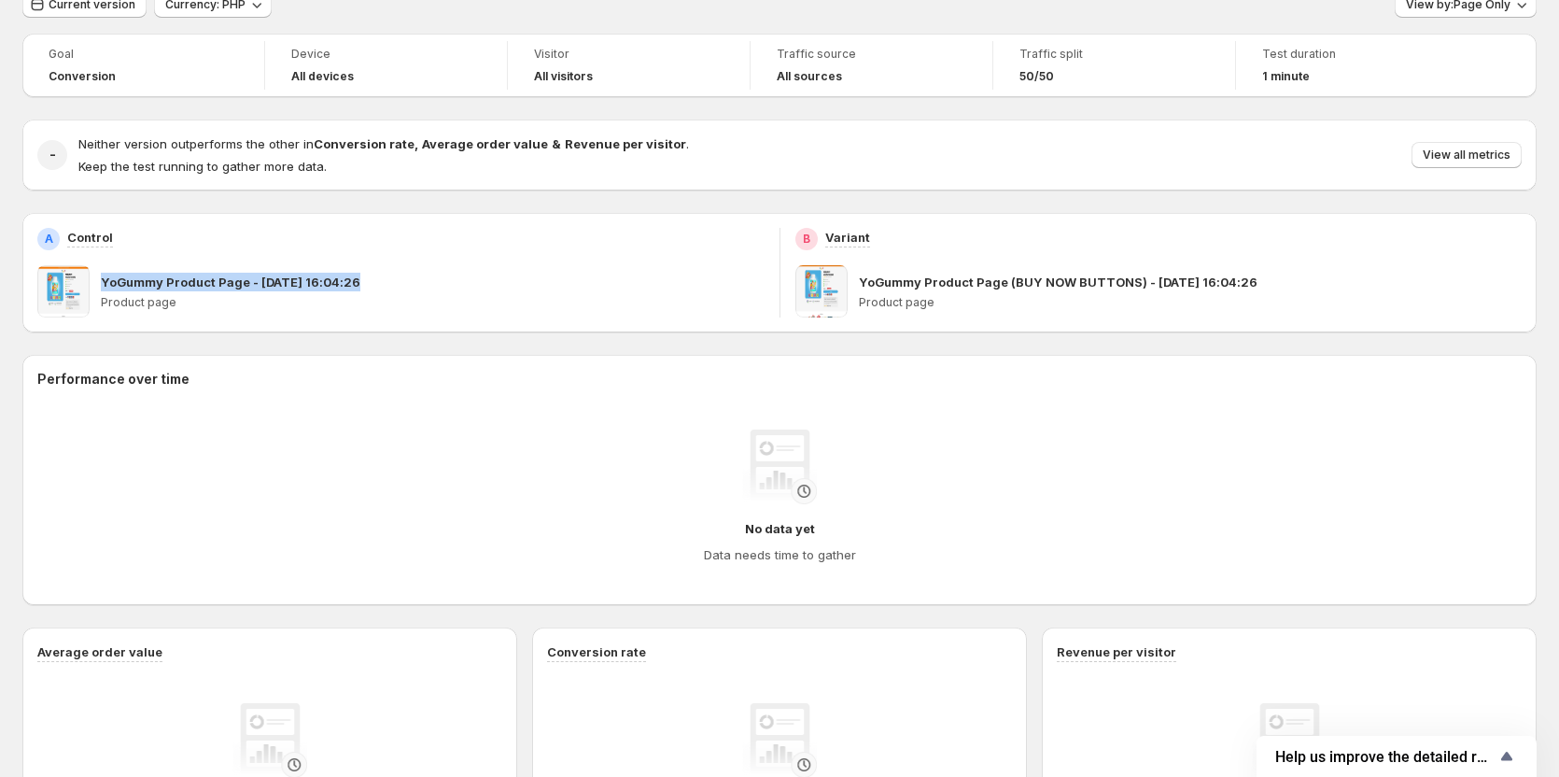
scroll to position [0, 0]
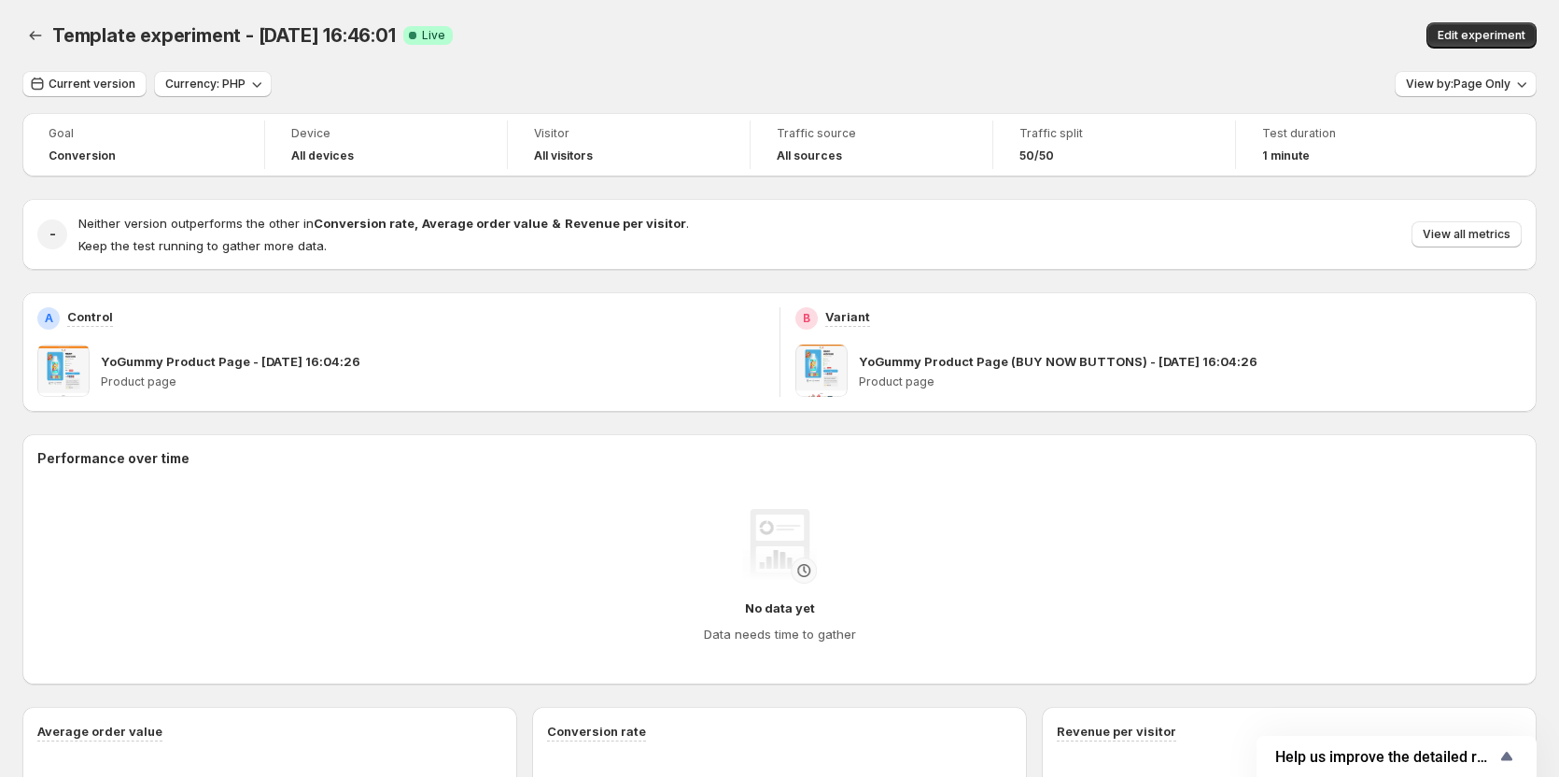
click at [571, 175] on div "Goal Conversion Device All devices Visitor All visitors Traffic source All sour…" at bounding box center [779, 144] width 1514 height 63
click at [1120, 44] on div "Edit experiment" at bounding box center [1240, 35] width 594 height 26
click at [1520, 91] on button "View by: Page Only" at bounding box center [1466, 84] width 142 height 26
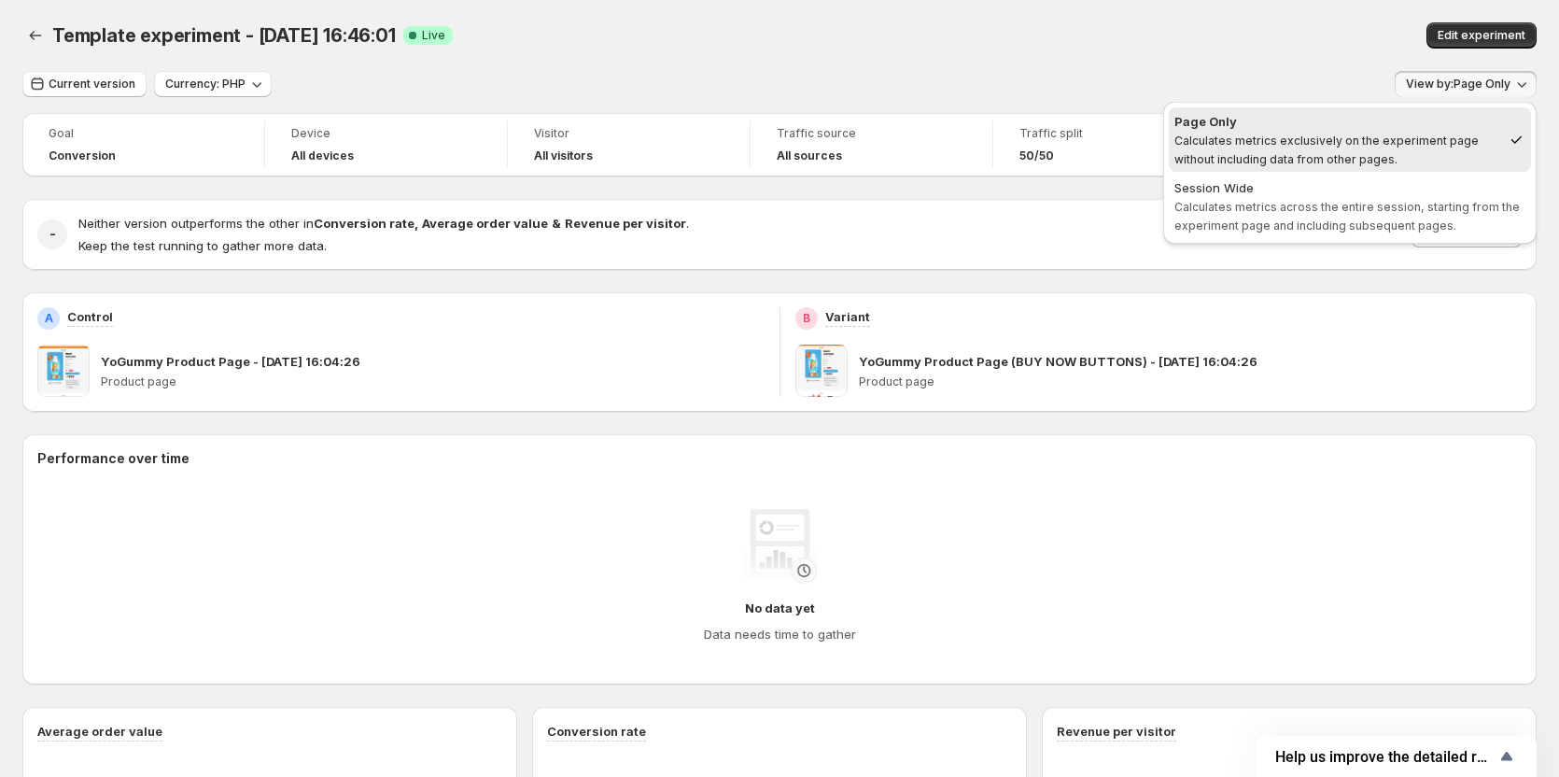
click at [1031, 51] on div "Template experiment - [DATE] 16:46:01. This page is ready Template experiment -…" at bounding box center [779, 35] width 1514 height 71
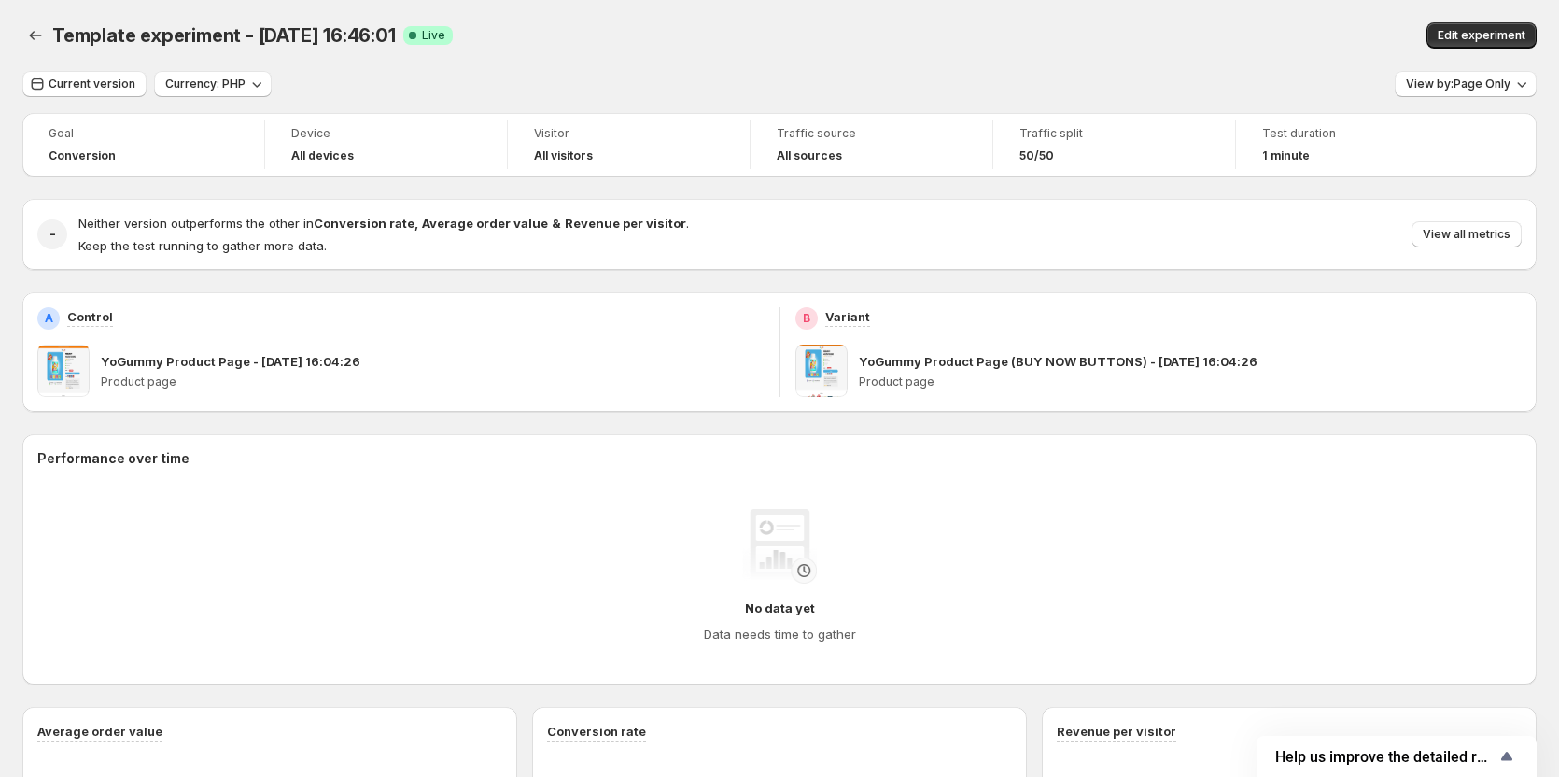
click at [1439, 309] on div "B Variant" at bounding box center [1158, 318] width 727 height 22
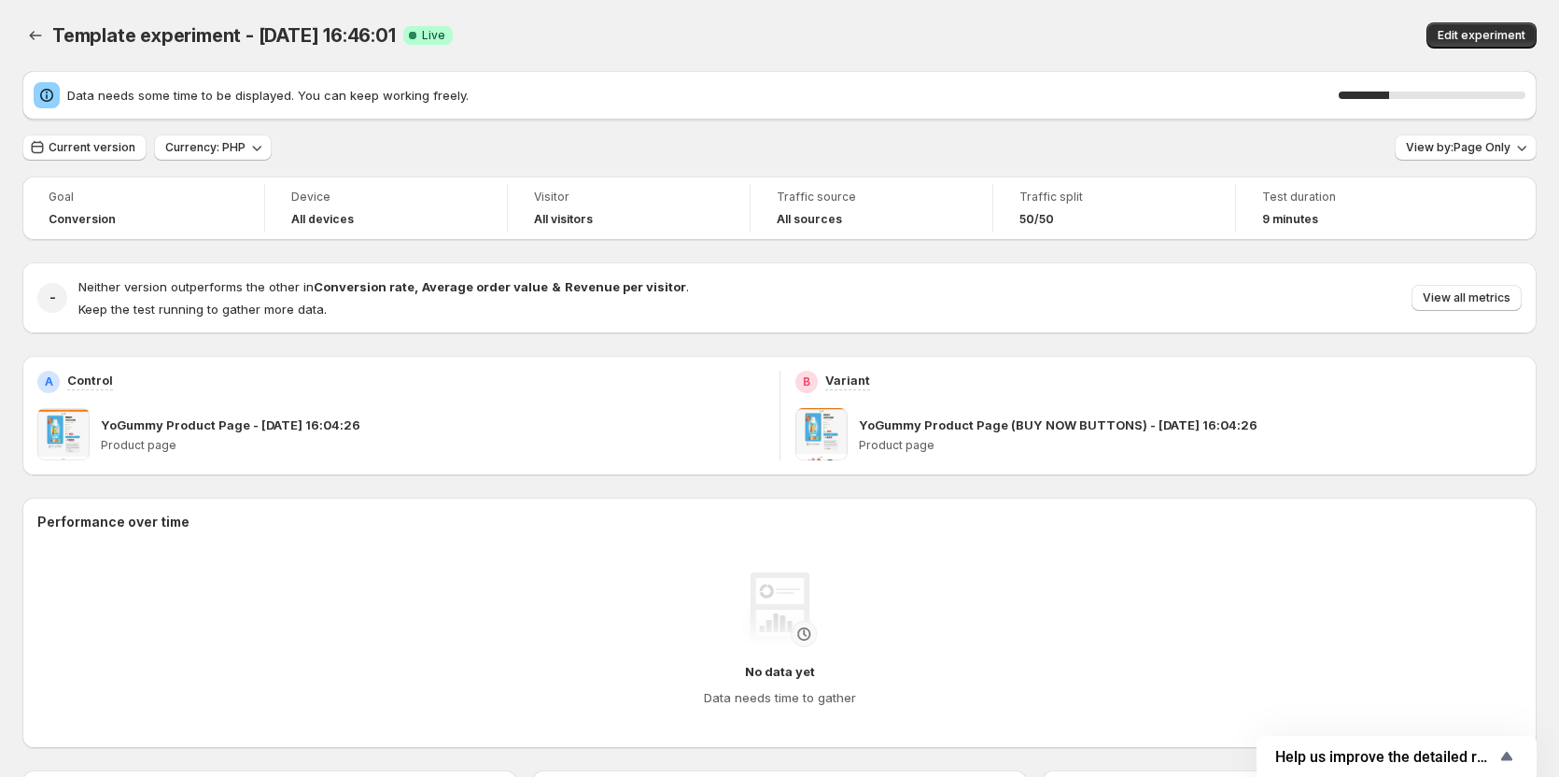
click at [123, 302] on span "Keep the test running to gather more data." at bounding box center [202, 309] width 248 height 15
click at [280, 302] on span "Keep the test running to gather more data." at bounding box center [202, 309] width 248 height 15
click at [1469, 380] on div "B Variant" at bounding box center [1158, 382] width 727 height 22
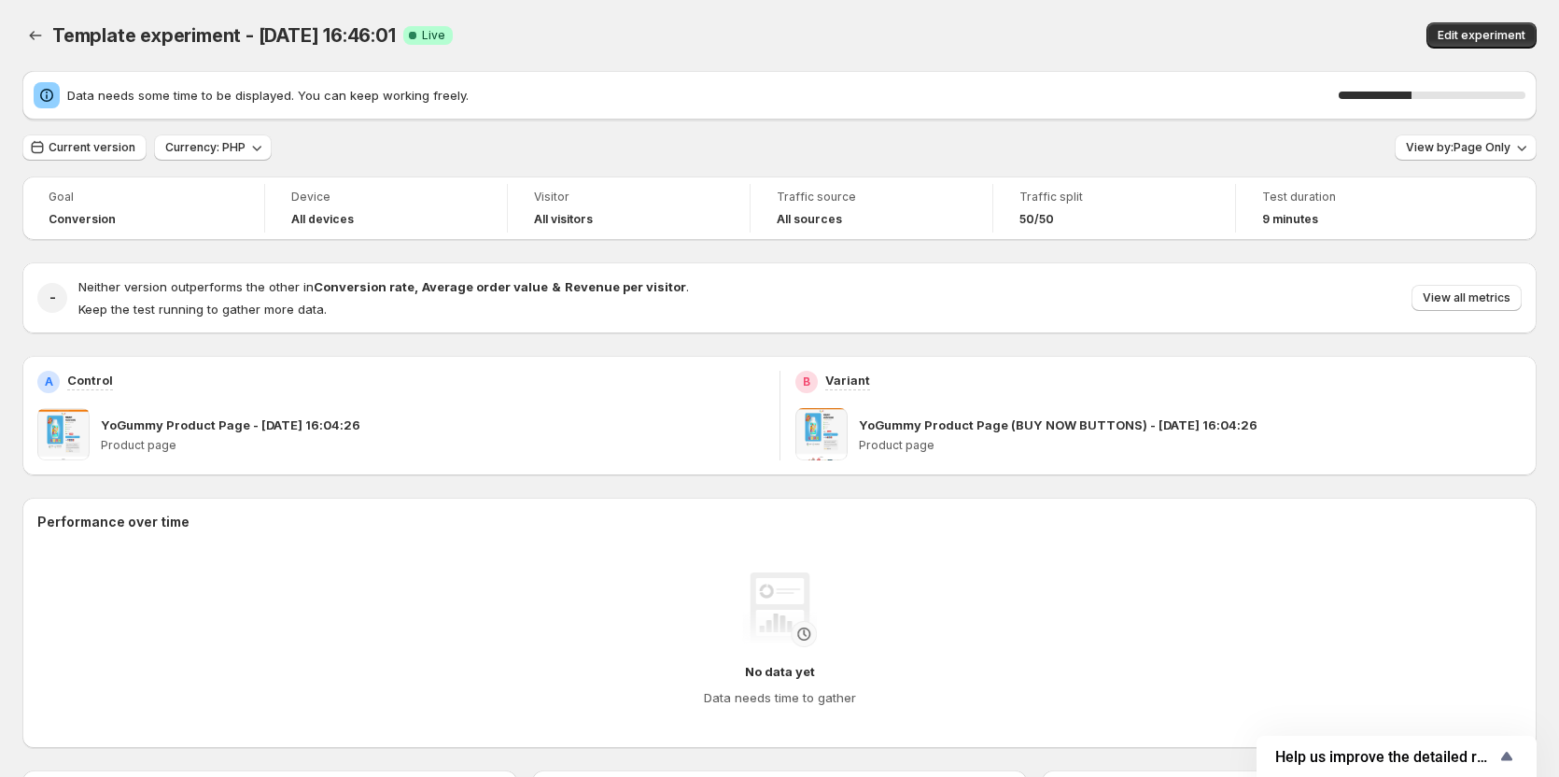
click at [827, 381] on div "B Variant" at bounding box center [1158, 382] width 727 height 22
click at [128, 424] on p "YoGummy Product Page - [DATE] 16:04:26" at bounding box center [231, 424] width 260 height 19
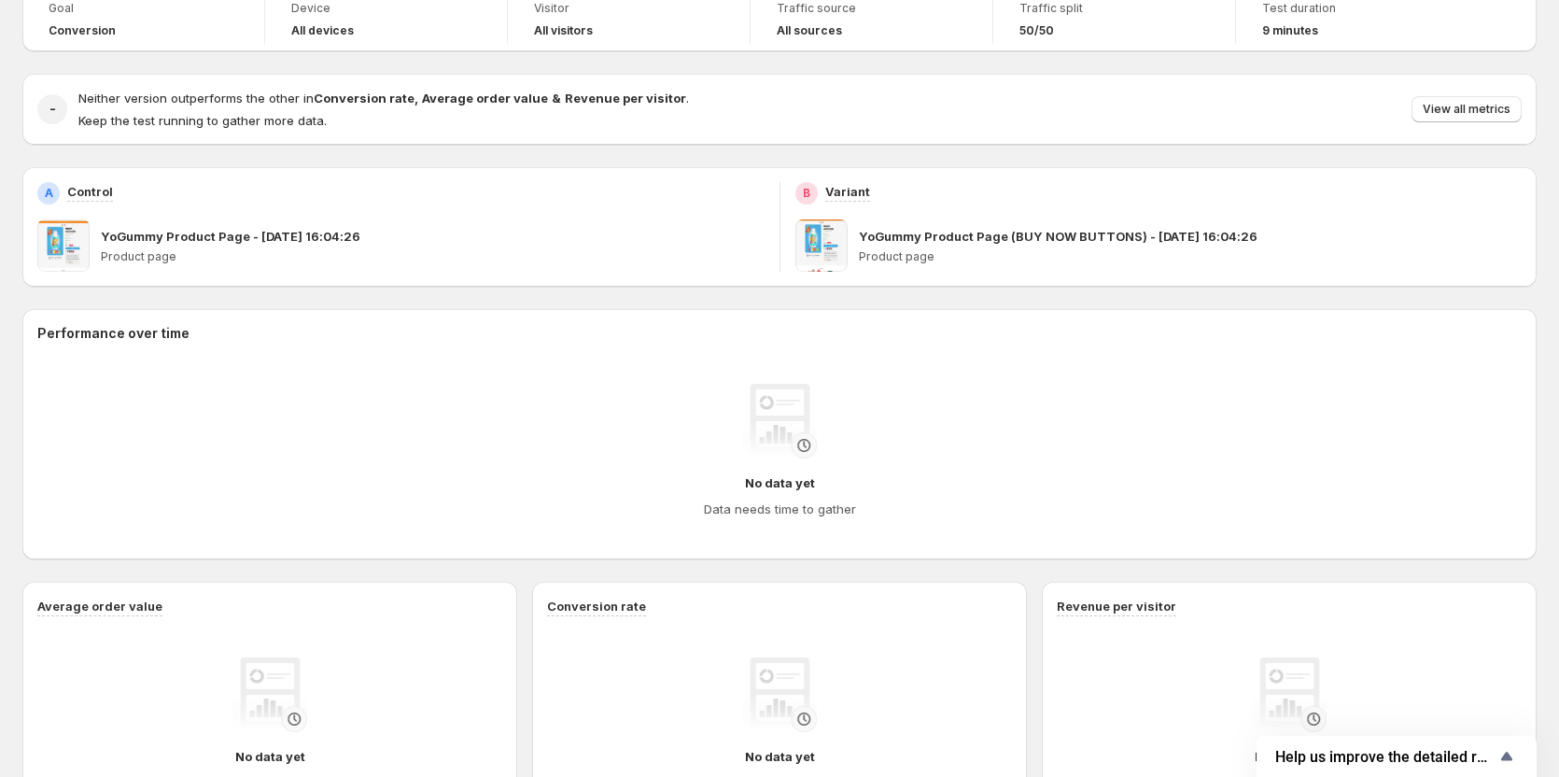
scroll to position [152, 0]
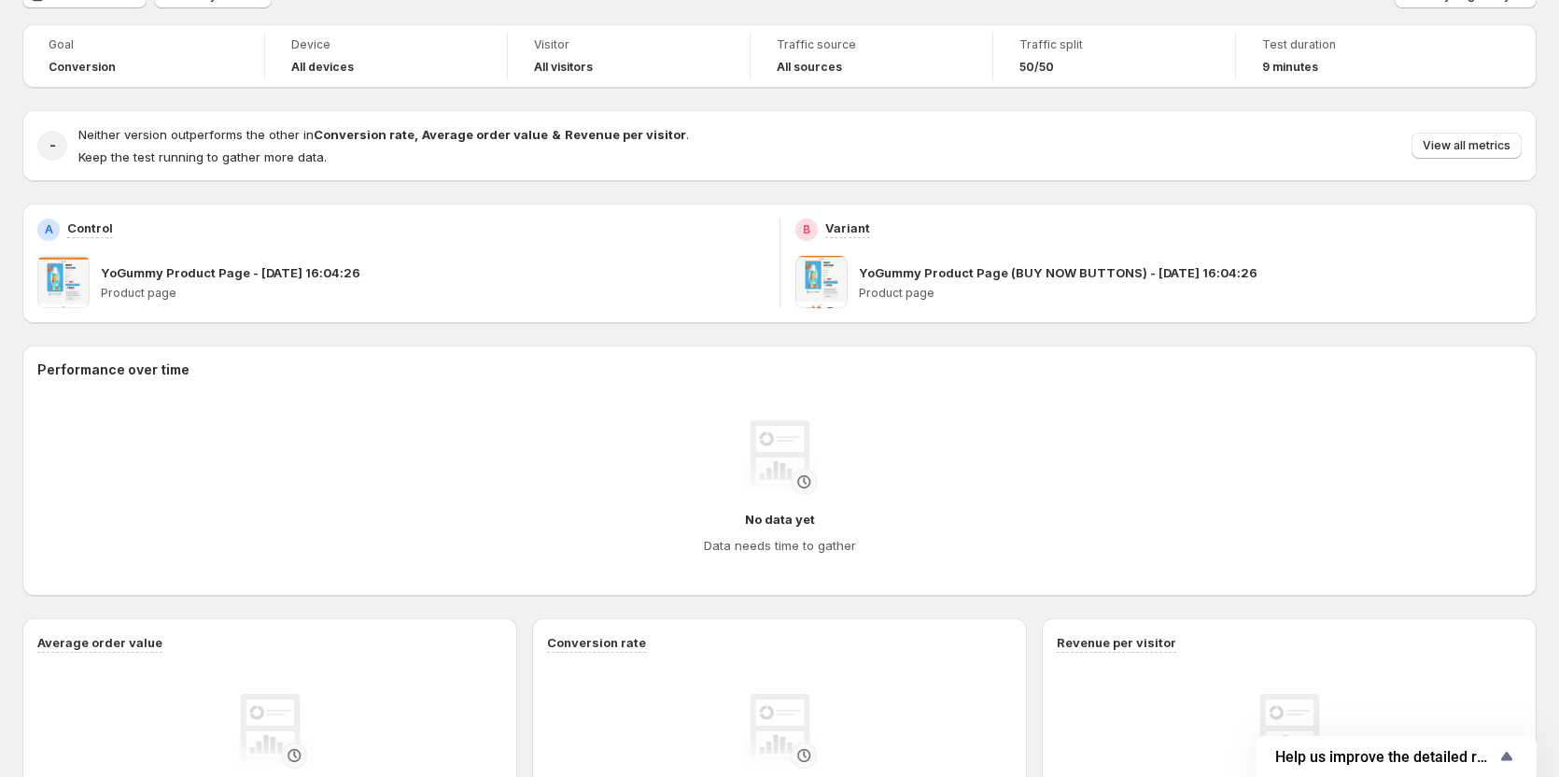
click at [176, 274] on p "YoGummy Product Page - [DATE] 16:04:26" at bounding box center [231, 272] width 260 height 19
click at [267, 282] on div "YoGummy Product Page - [DATE] 16:04:26 Product page" at bounding box center [433, 282] width 664 height 52
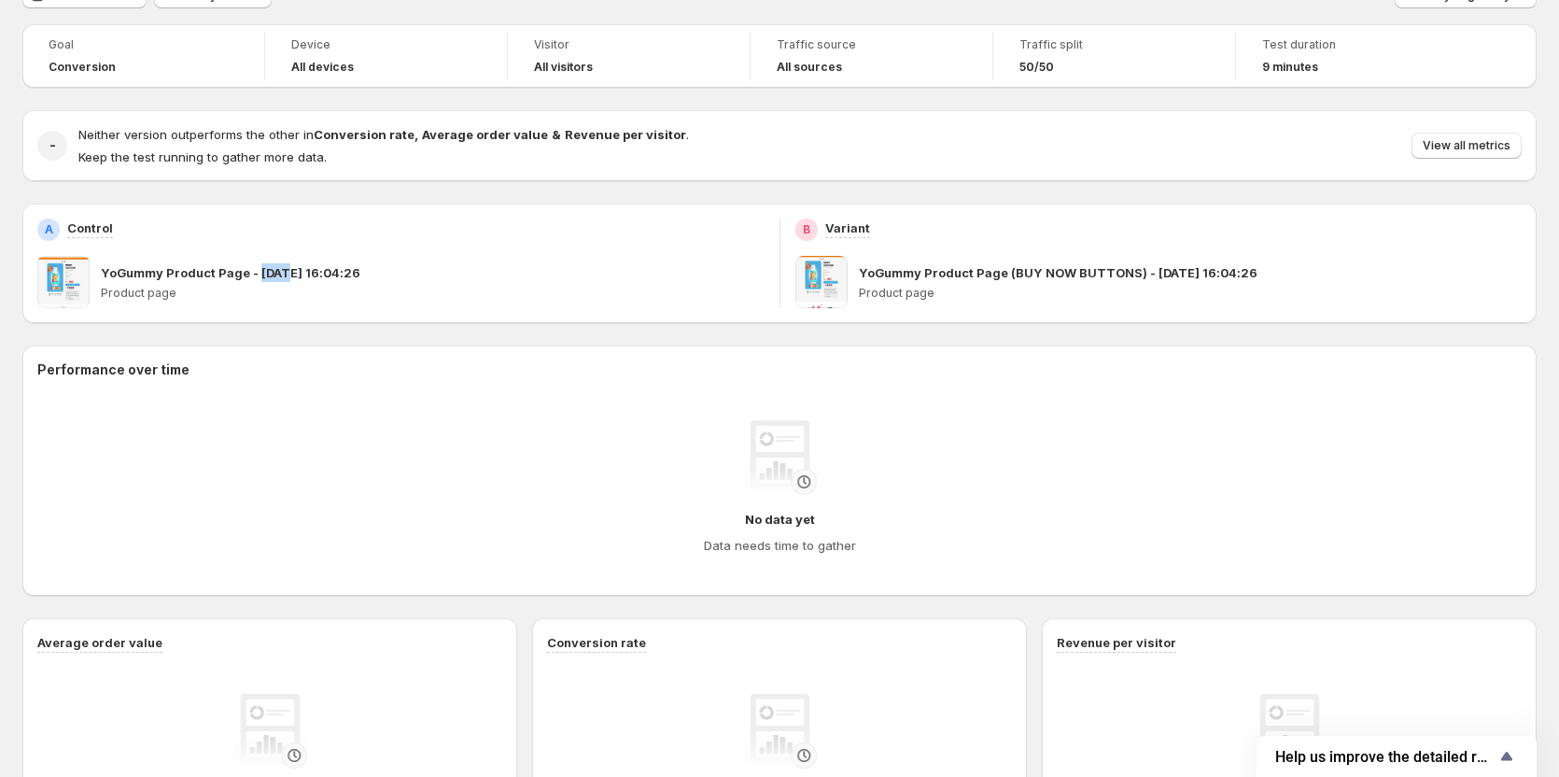
click at [267, 282] on div "YoGummy Product Page - [DATE] 16:04:26 Product page" at bounding box center [433, 282] width 664 height 52
click at [283, 293] on p "Product page" at bounding box center [433, 293] width 664 height 15
click at [224, 275] on p "YoGummy Product Page - [DATE] 16:04:26" at bounding box center [231, 272] width 260 height 19
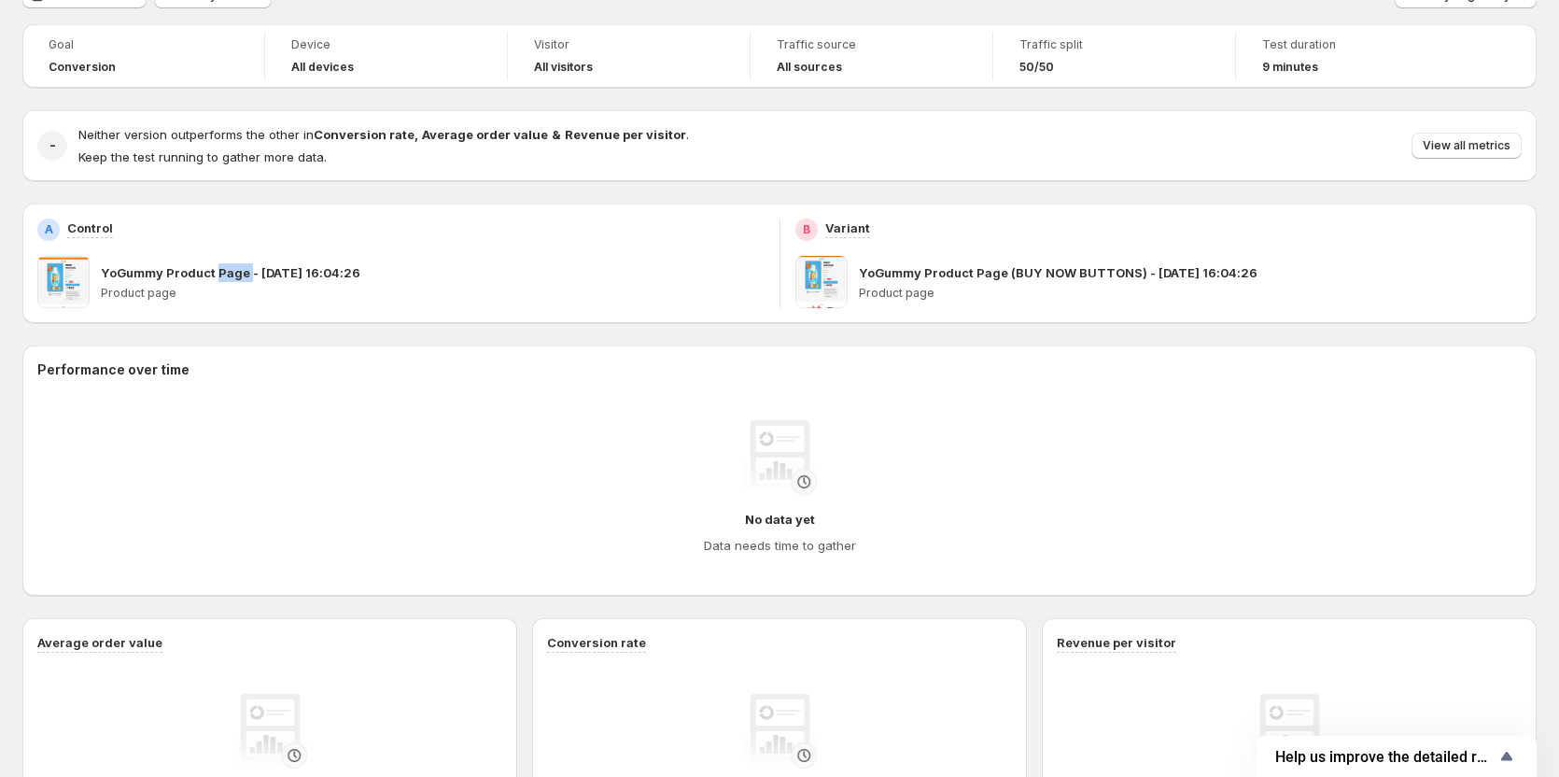
click at [224, 275] on p "YoGummy Product Page - [DATE] 16:04:26" at bounding box center [231, 272] width 260 height 19
click at [161, 288] on p "Product page" at bounding box center [433, 293] width 664 height 15
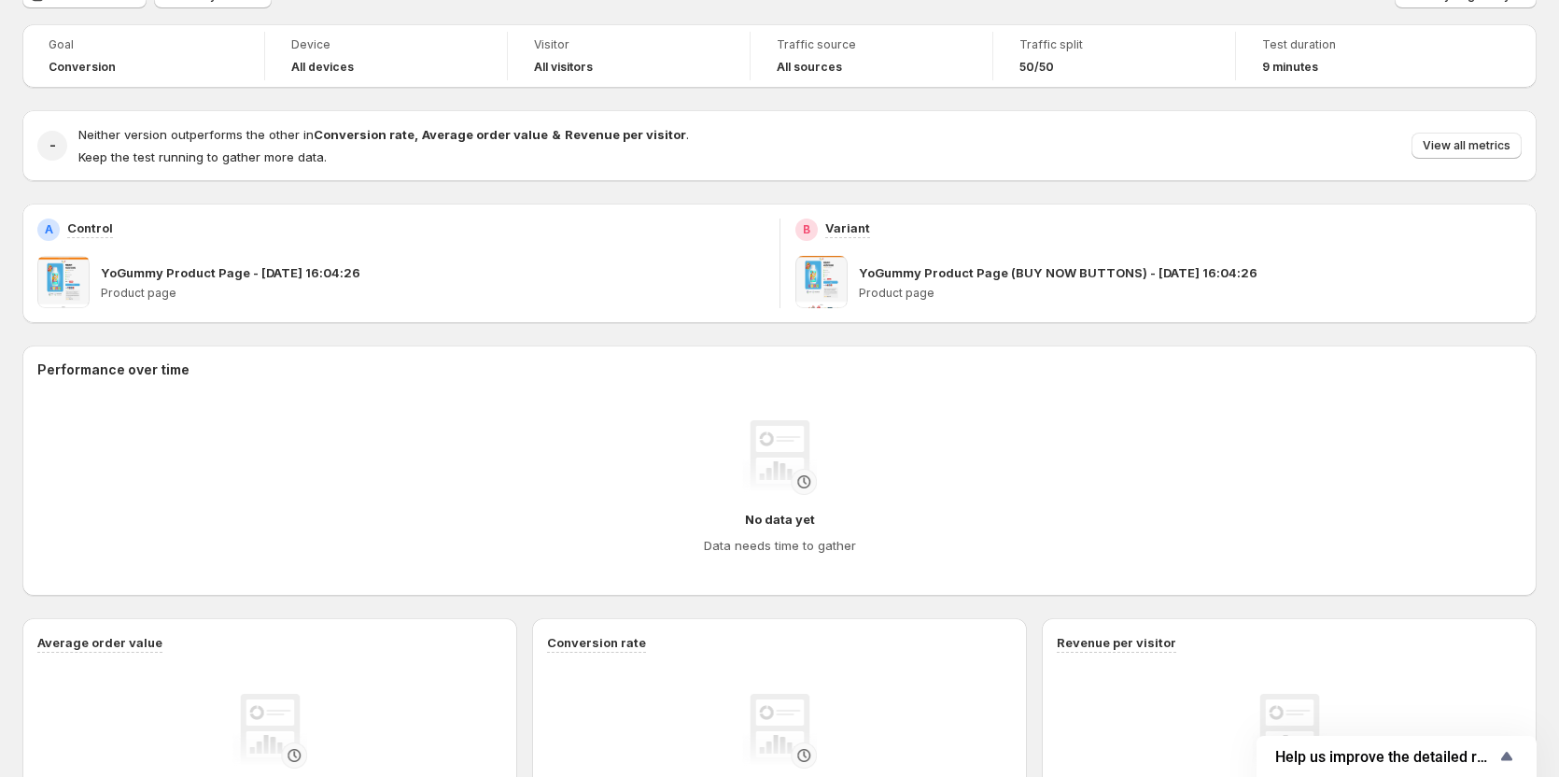
click at [344, 278] on p "YoGummy Product Page - [DATE] 16:04:26" at bounding box center [231, 272] width 260 height 19
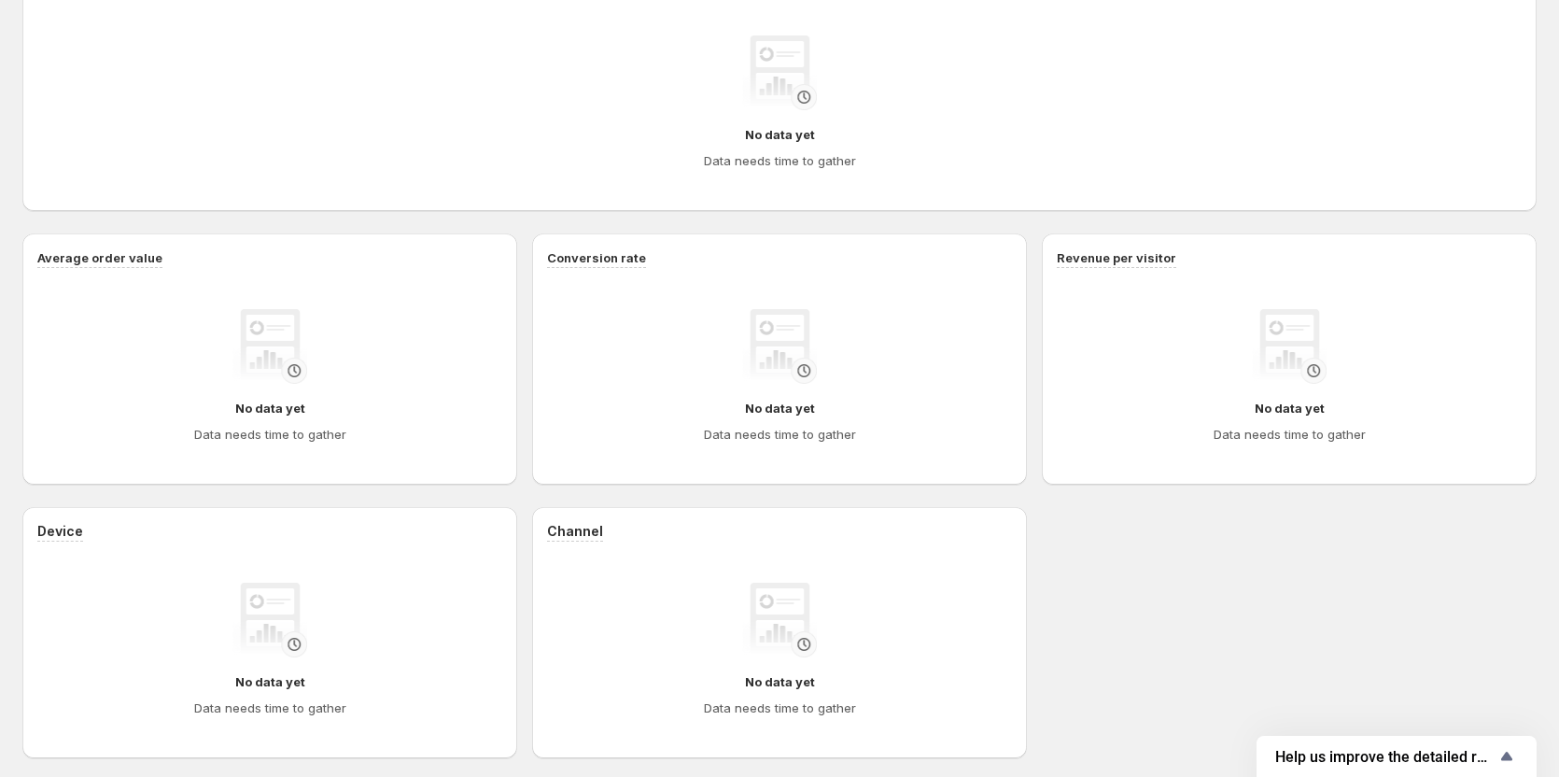
scroll to position [619, 0]
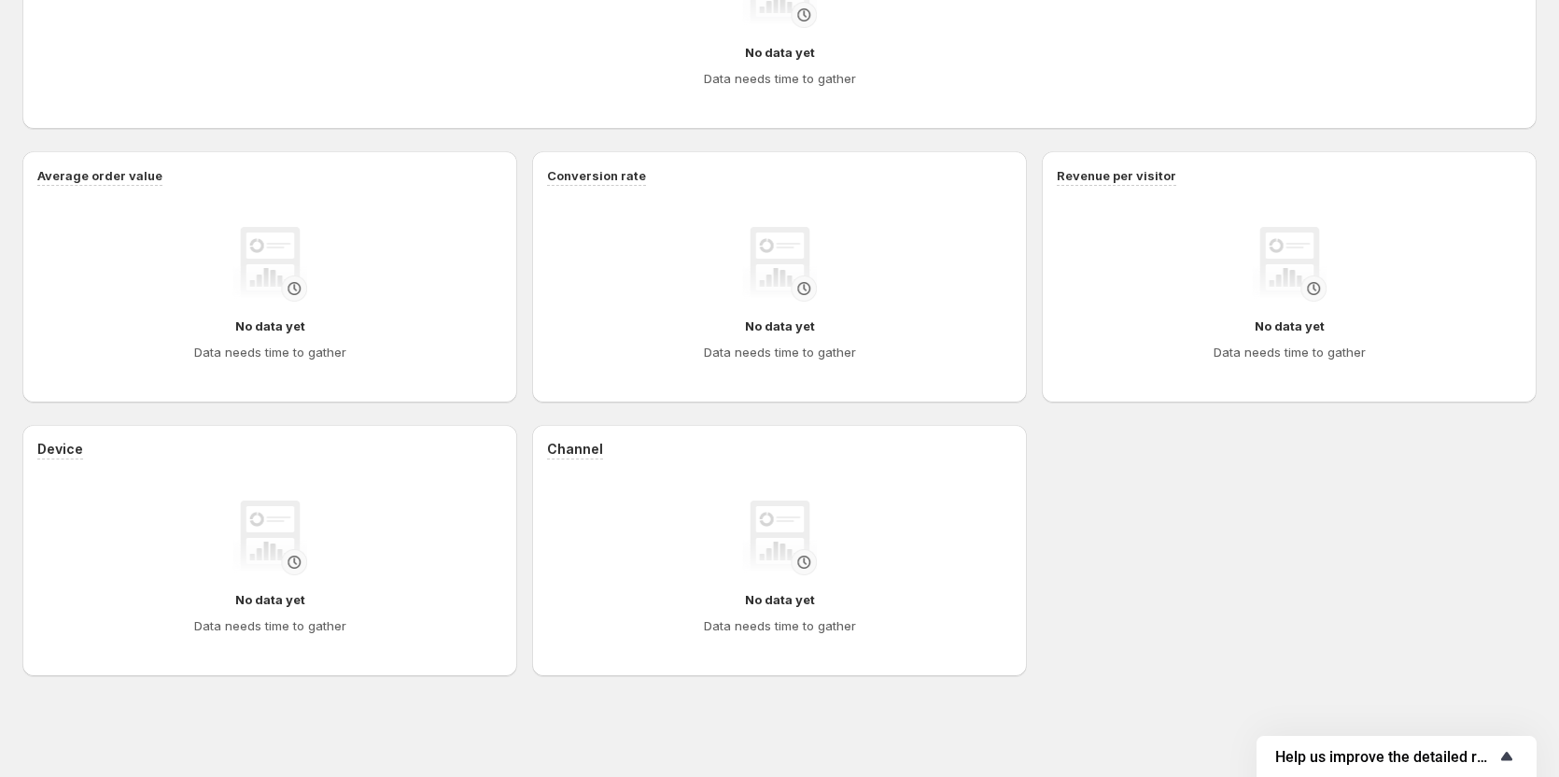
click at [1363, 758] on span "Help us improve the detailed report for A/B campaigns" at bounding box center [1385, 757] width 220 height 18
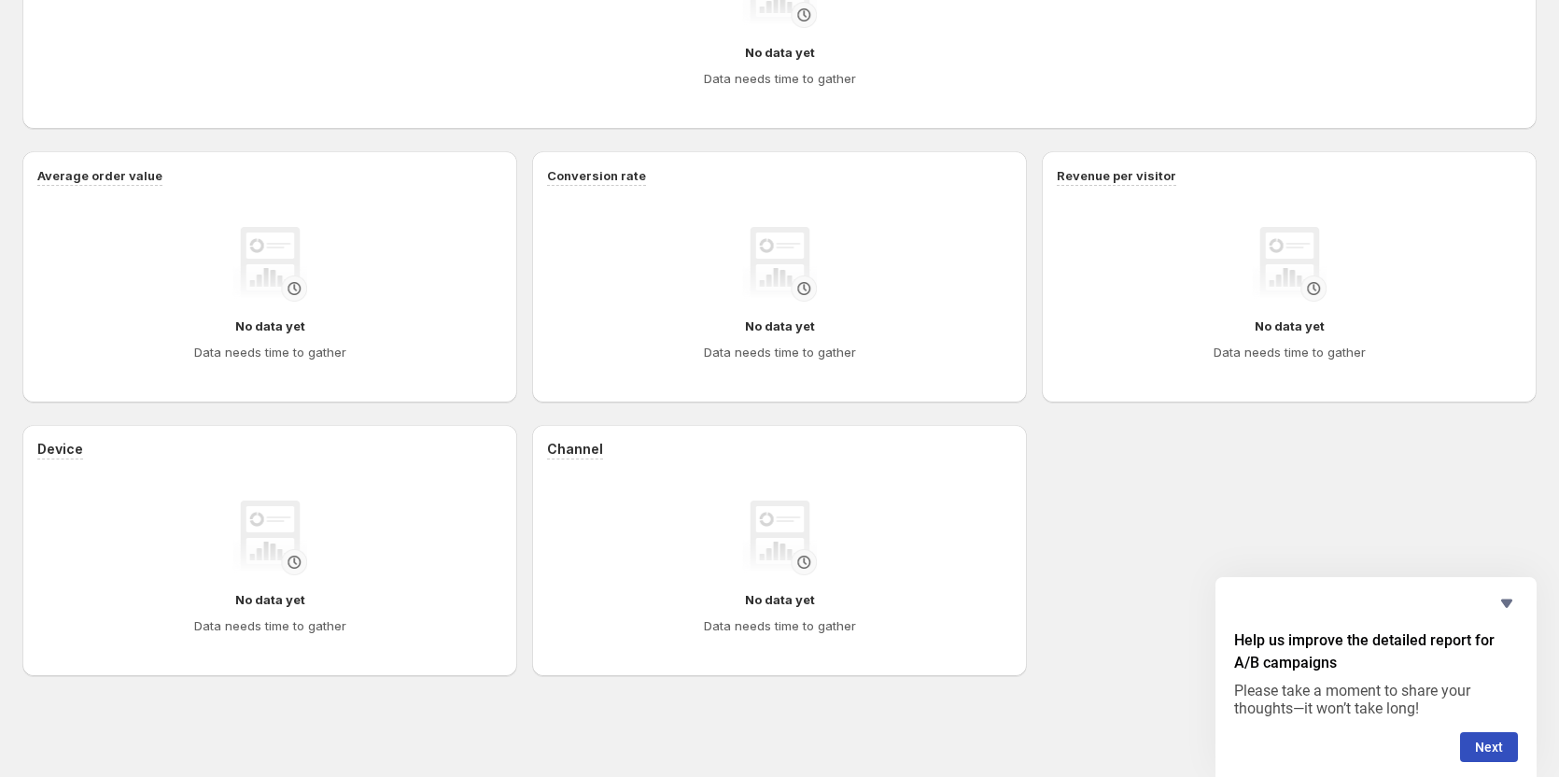
click at [1325, 615] on div "Help us improve the detailed report for A/B campaigns Please take a moment to s…" at bounding box center [1376, 677] width 284 height 170
click at [1514, 603] on icon "Hide survey" at bounding box center [1507, 603] width 22 height 22
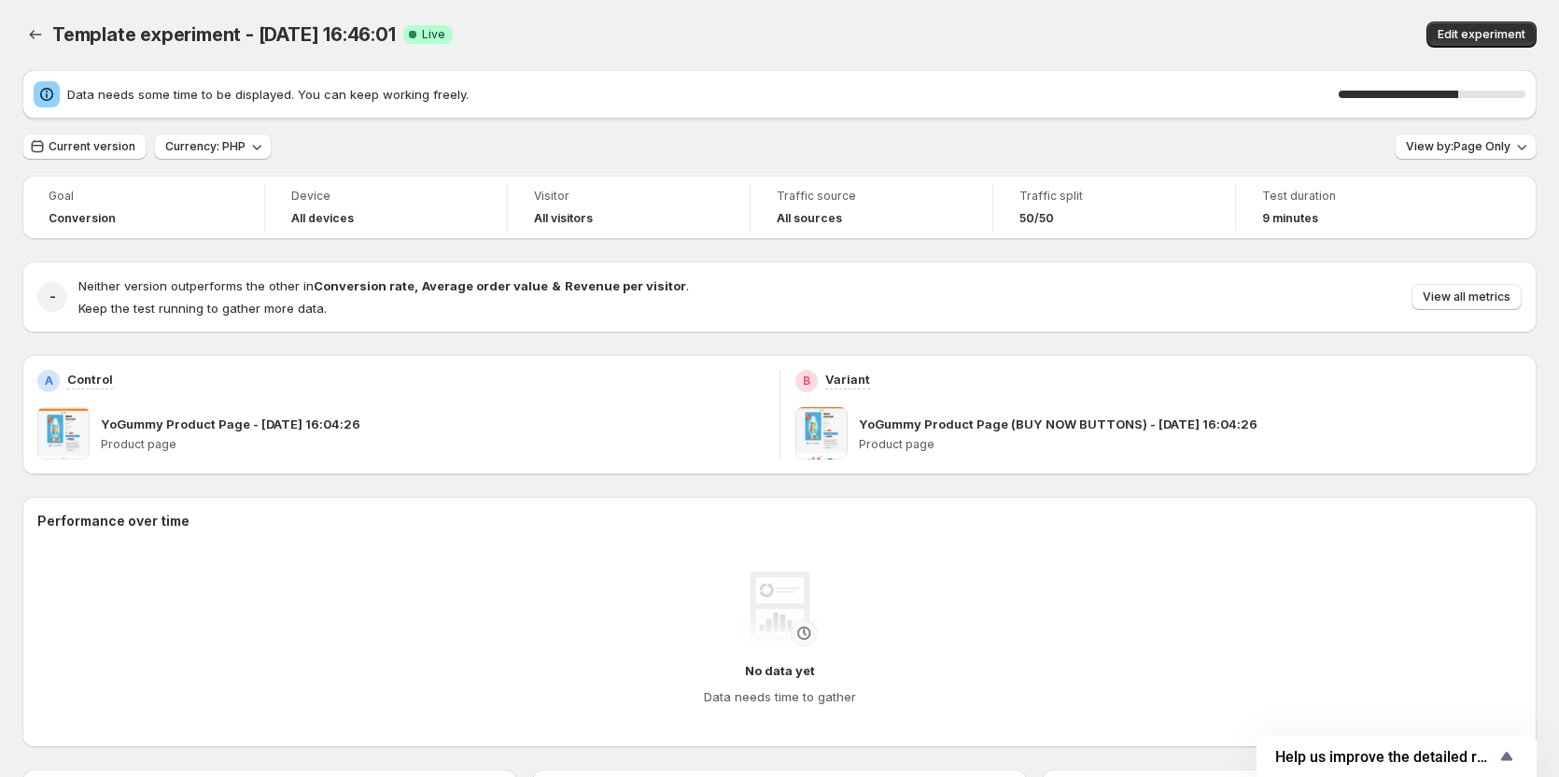
scroll to position [0, 0]
click at [92, 139] on button "Current version" at bounding box center [84, 147] width 124 height 26
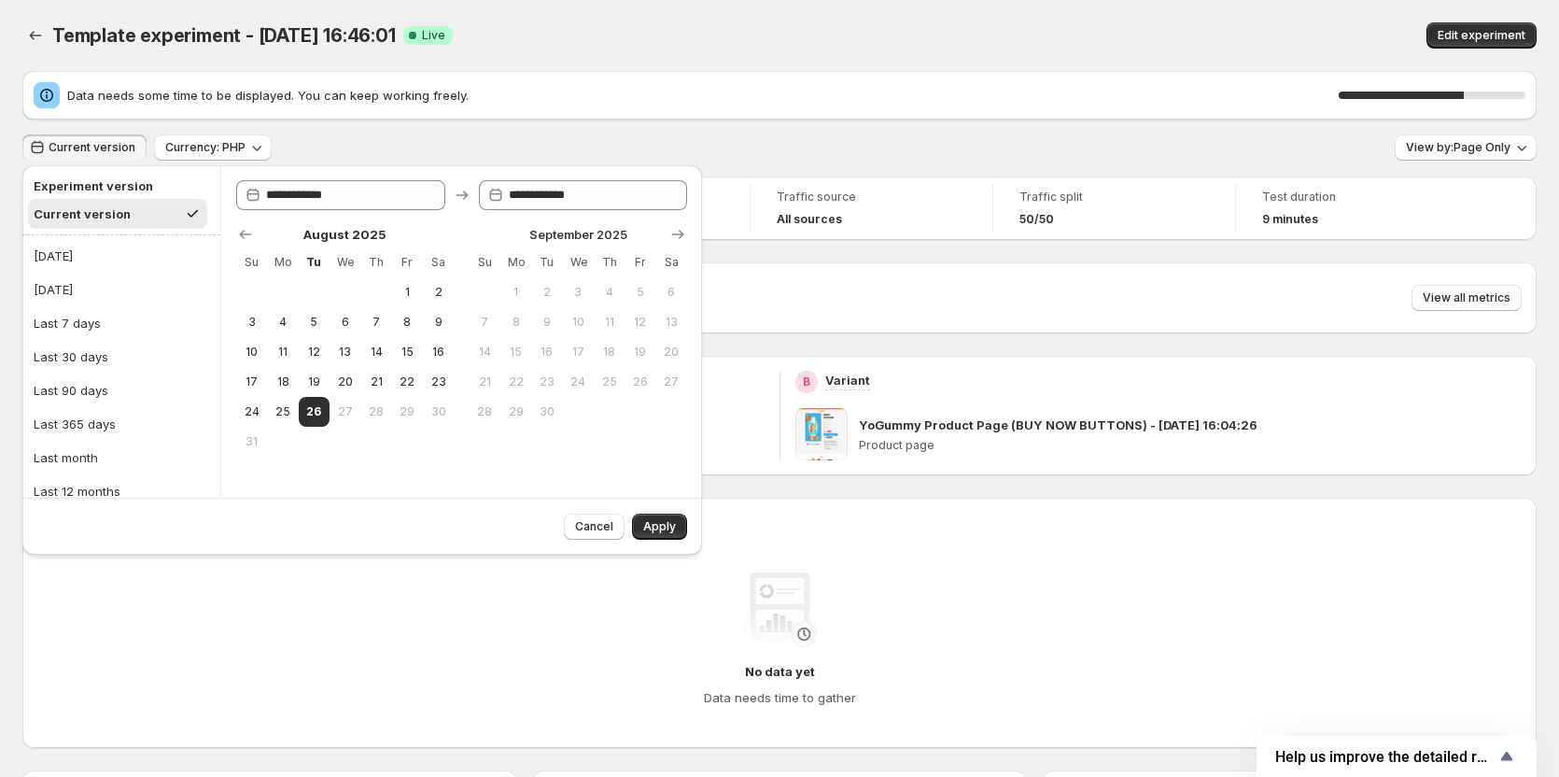
click at [92, 139] on button "Current version" at bounding box center [84, 147] width 124 height 26
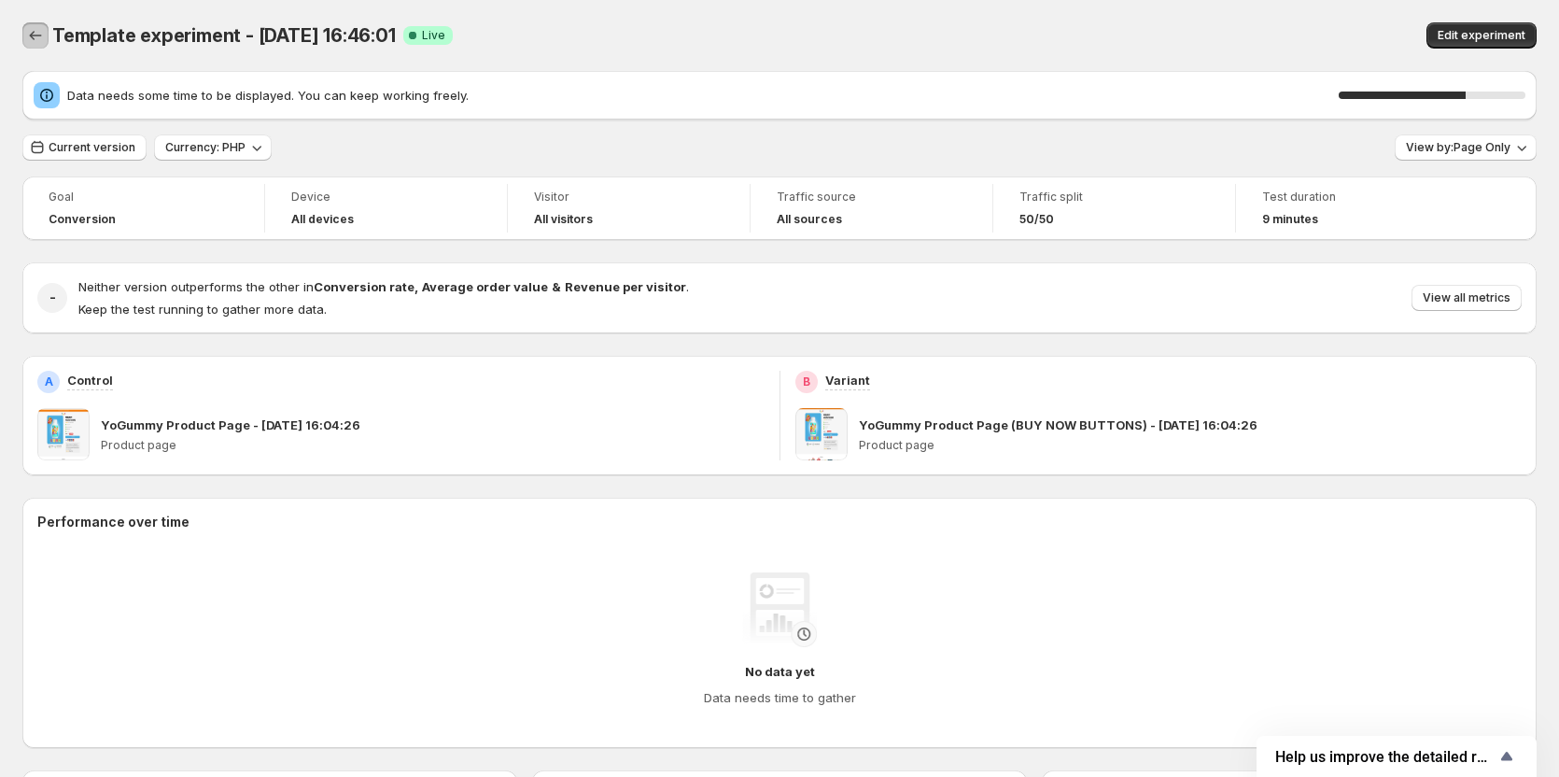
click at [31, 42] on icon "Back" at bounding box center [35, 35] width 19 height 19
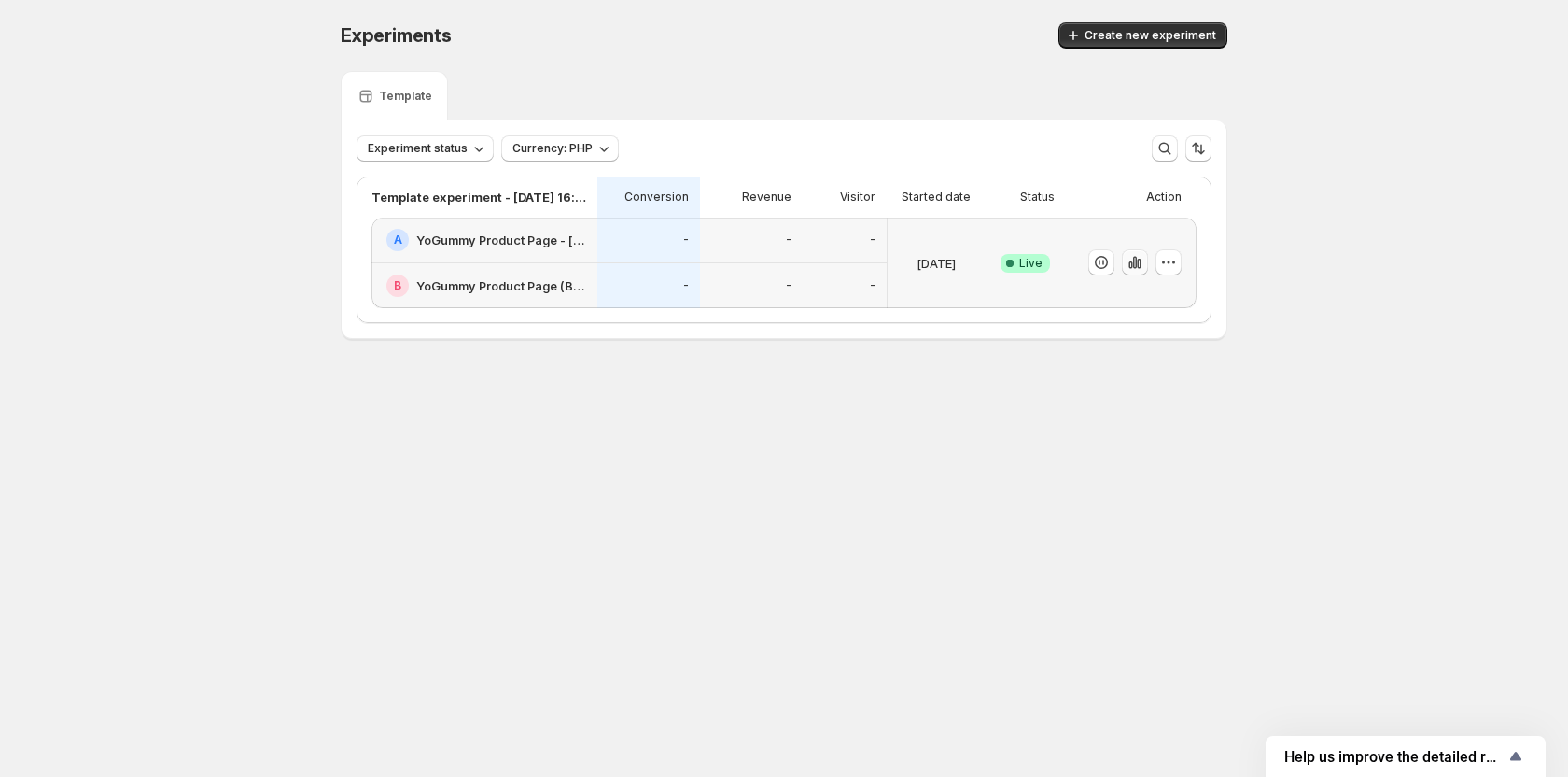
click at [1134, 260] on icon "button" at bounding box center [1135, 263] width 4 height 12
click at [1170, 262] on icon "button" at bounding box center [1169, 262] width 3 height 3
click at [1119, 287] on button "Edit" at bounding box center [1174, 301] width 231 height 30
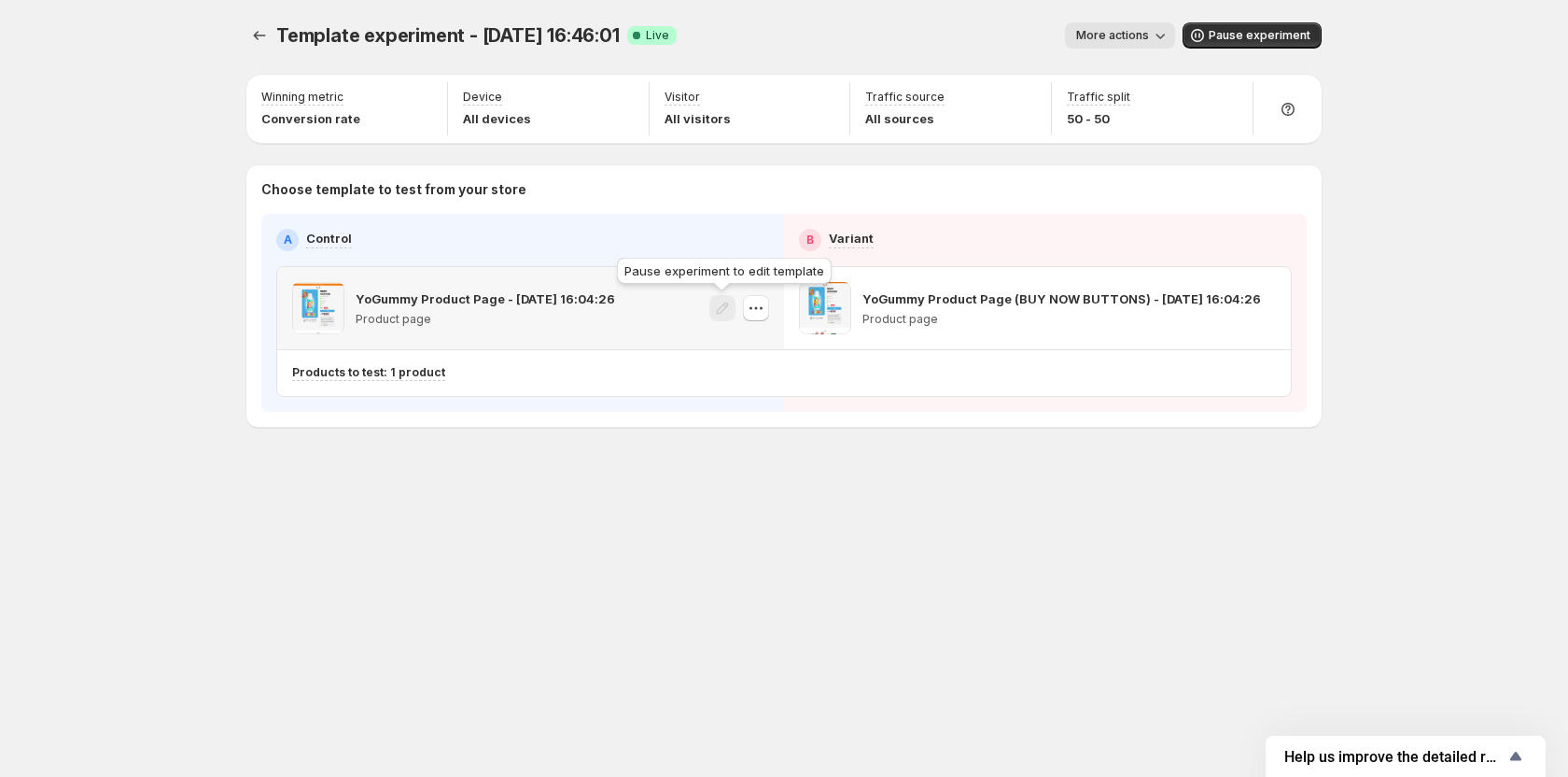
click at [724, 309] on span at bounding box center [723, 308] width 26 height 27
click at [760, 312] on icon "button" at bounding box center [756, 308] width 19 height 19
click at [1266, 302] on icon "button" at bounding box center [1263, 308] width 19 height 19
click at [759, 313] on icon "button" at bounding box center [756, 308] width 19 height 19
click at [756, 304] on icon "button" at bounding box center [756, 308] width 19 height 19
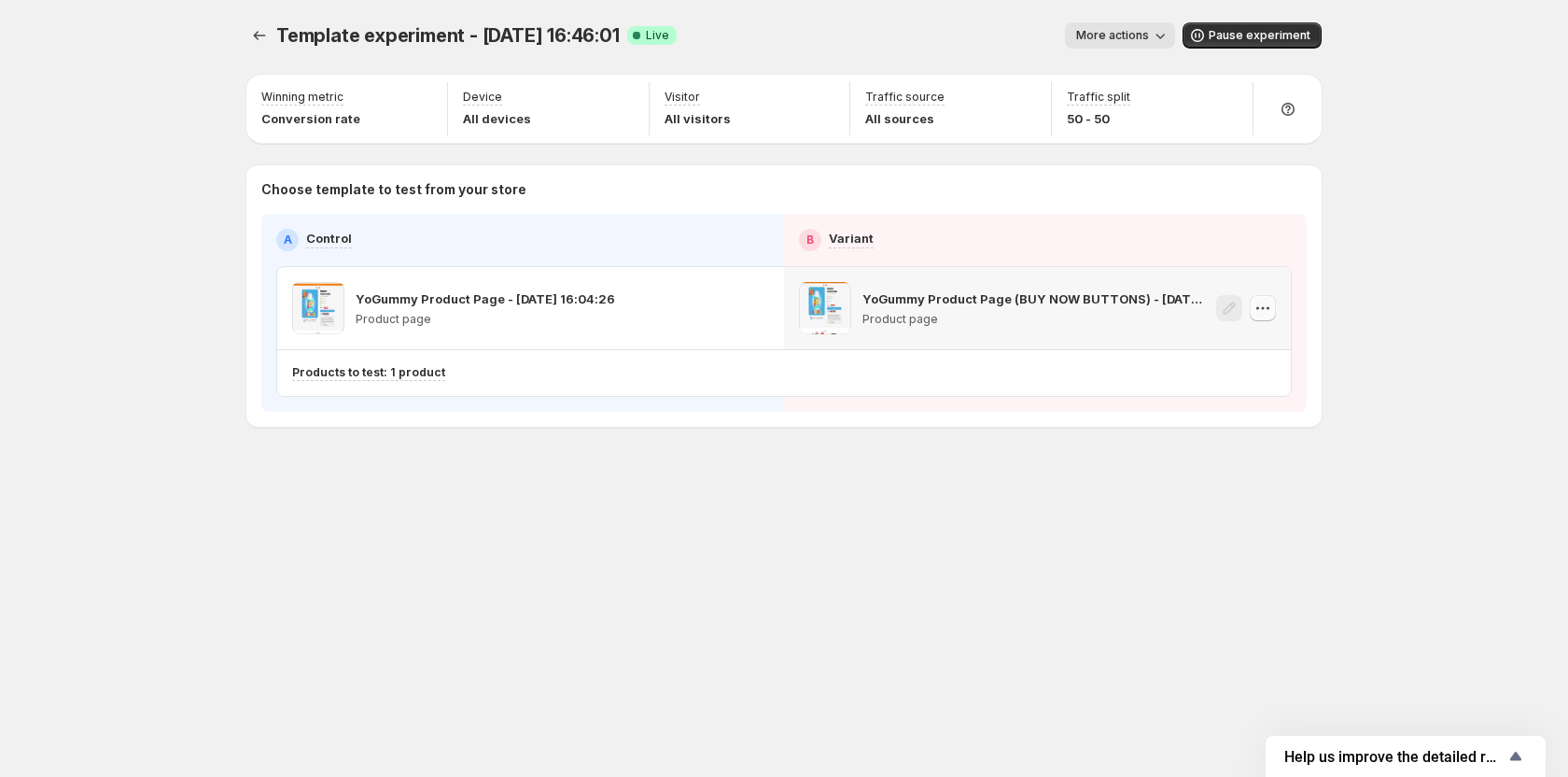
click at [1264, 300] on icon "button" at bounding box center [1263, 308] width 19 height 19
click at [1194, 419] on span "Copy ID 581612999349895919" at bounding box center [1280, 402] width 212 height 37
click at [1103, 43] on button "More actions" at bounding box center [1120, 35] width 110 height 26
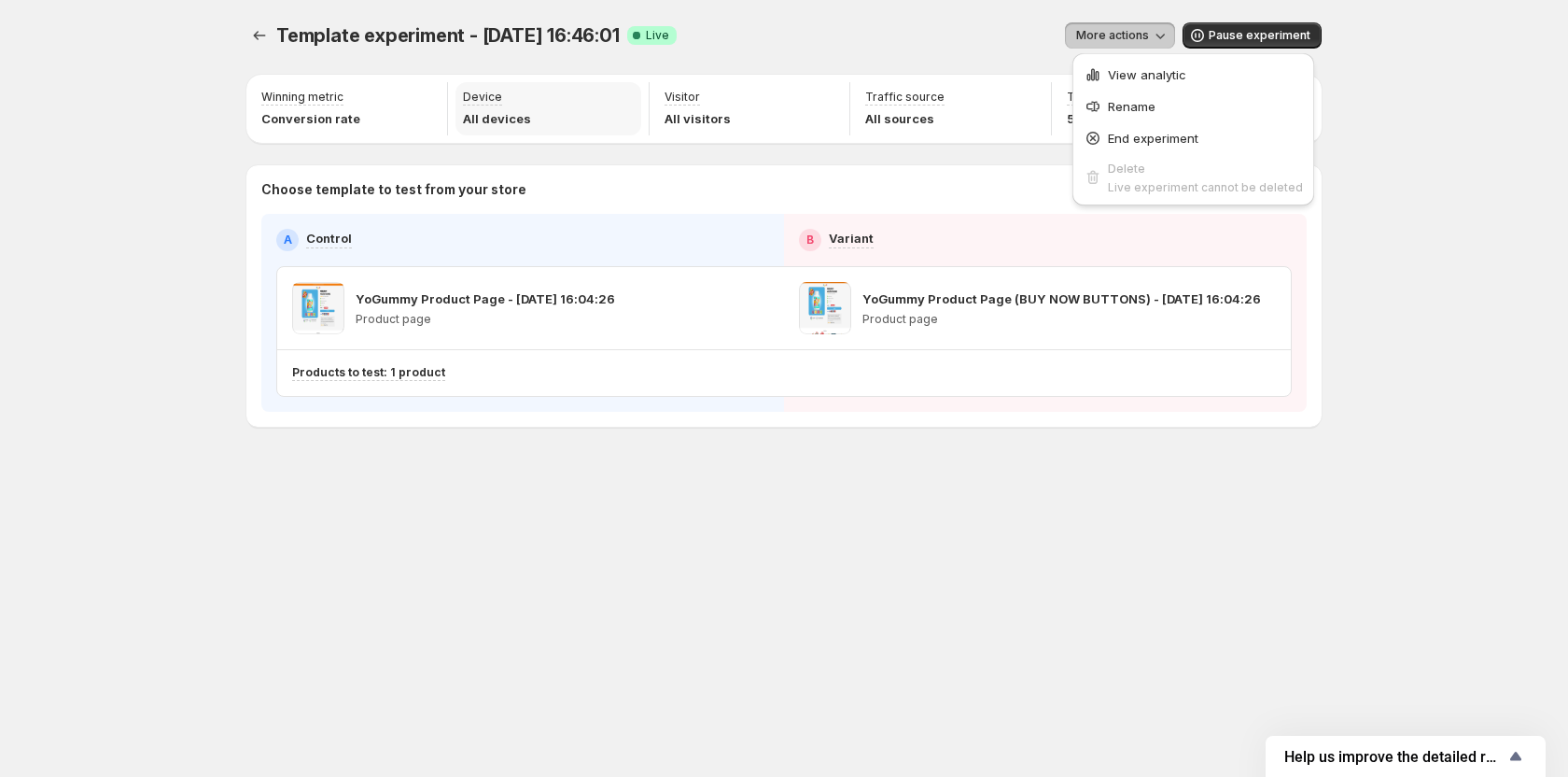
drag, startPoint x: 517, startPoint y: 107, endPoint x: 496, endPoint y: 106, distance: 21.5
click at [517, 106] on div "Device All devices" at bounding box center [497, 109] width 68 height 38
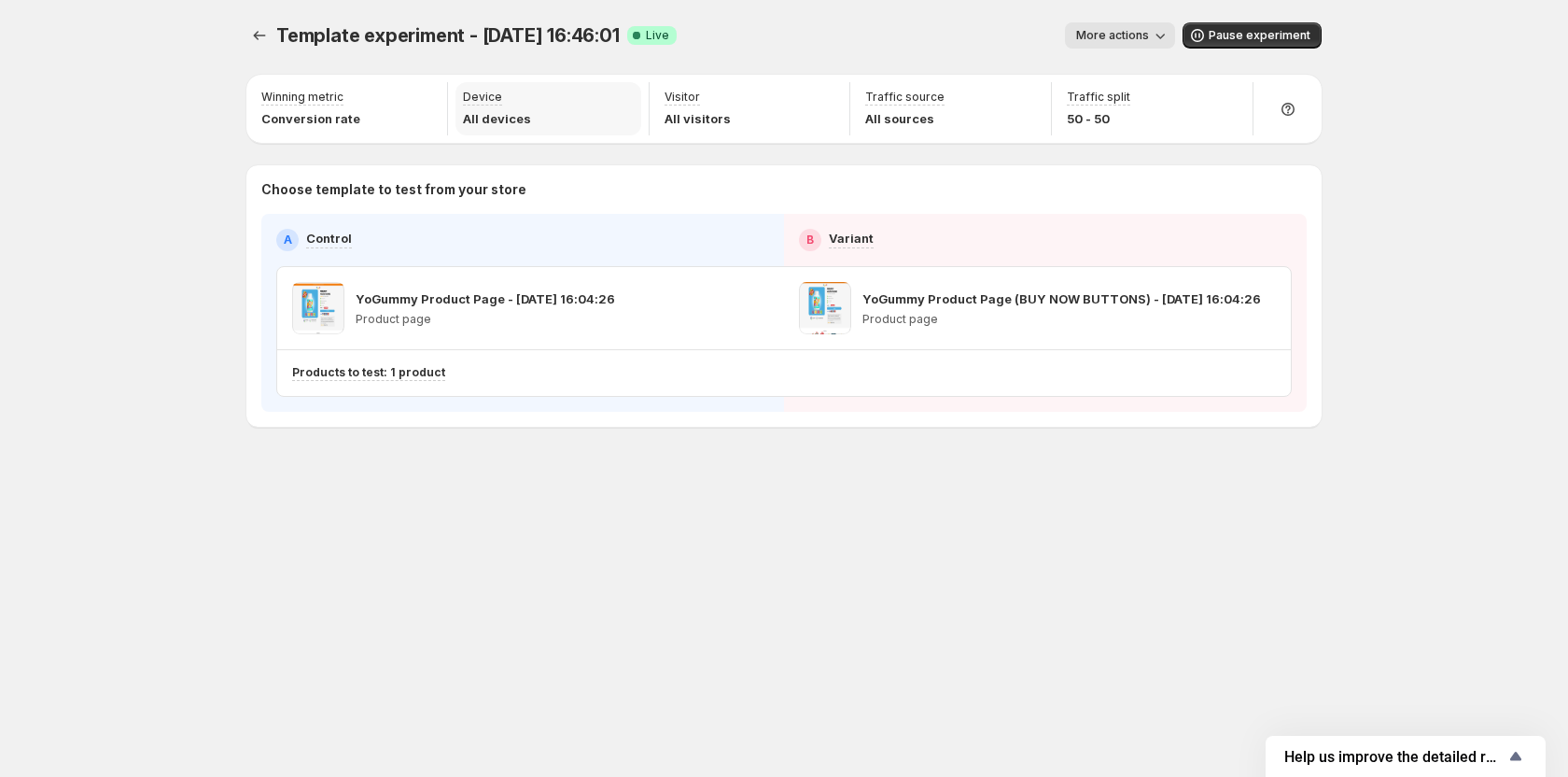
click at [477, 102] on p "Device" at bounding box center [482, 97] width 39 height 15
click at [485, 102] on p "Device" at bounding box center [482, 97] width 39 height 15
click at [665, 100] on p "Visitor" at bounding box center [682, 97] width 35 height 15
click at [909, 93] on p "Traffic source" at bounding box center [904, 97] width 79 height 15
click at [1076, 93] on p "Traffic split" at bounding box center [1098, 97] width 63 height 15
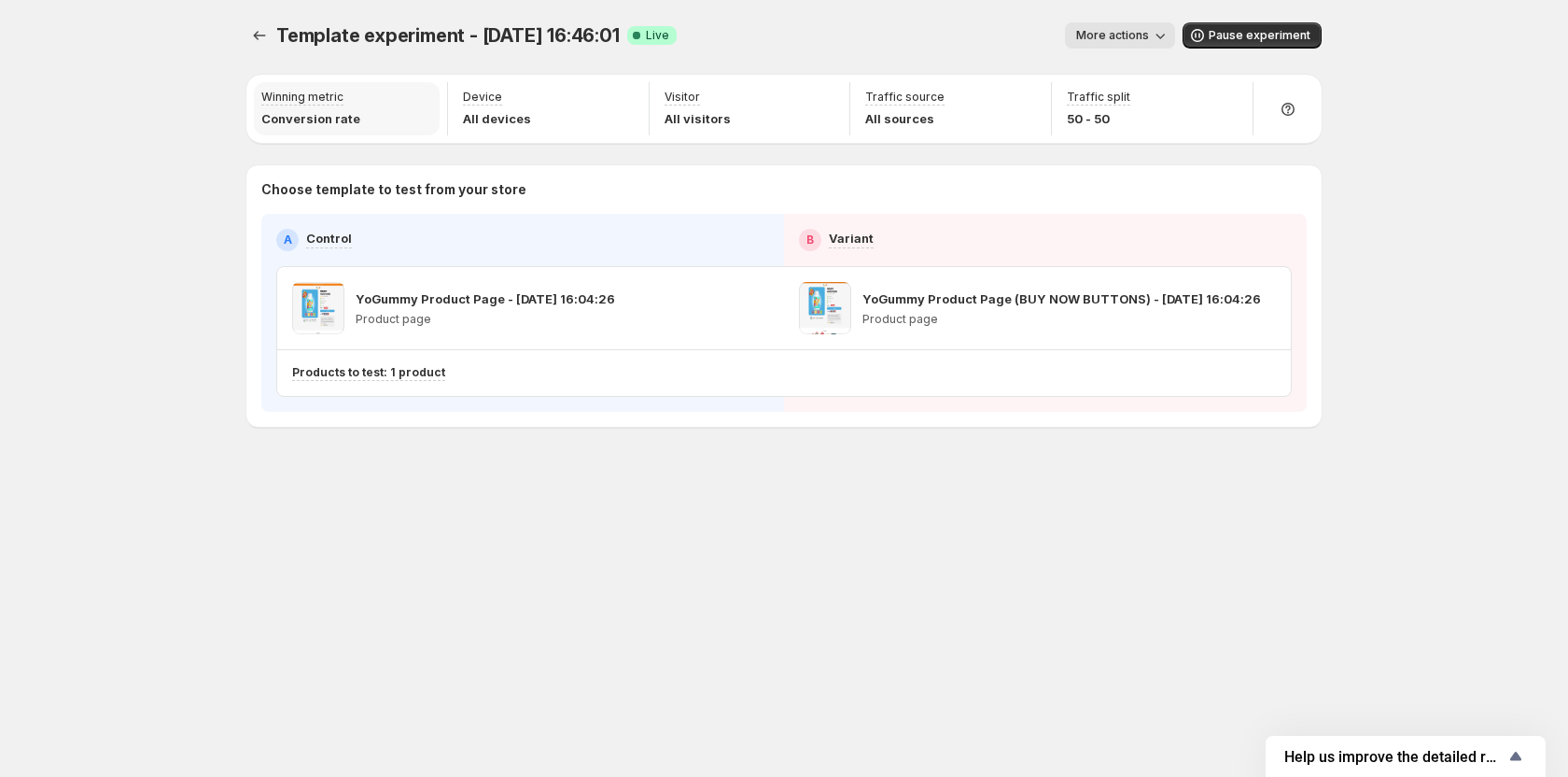
click at [288, 94] on p "Winning metric" at bounding box center [302, 97] width 82 height 15
click at [1131, 36] on span "More actions" at bounding box center [1112, 35] width 73 height 15
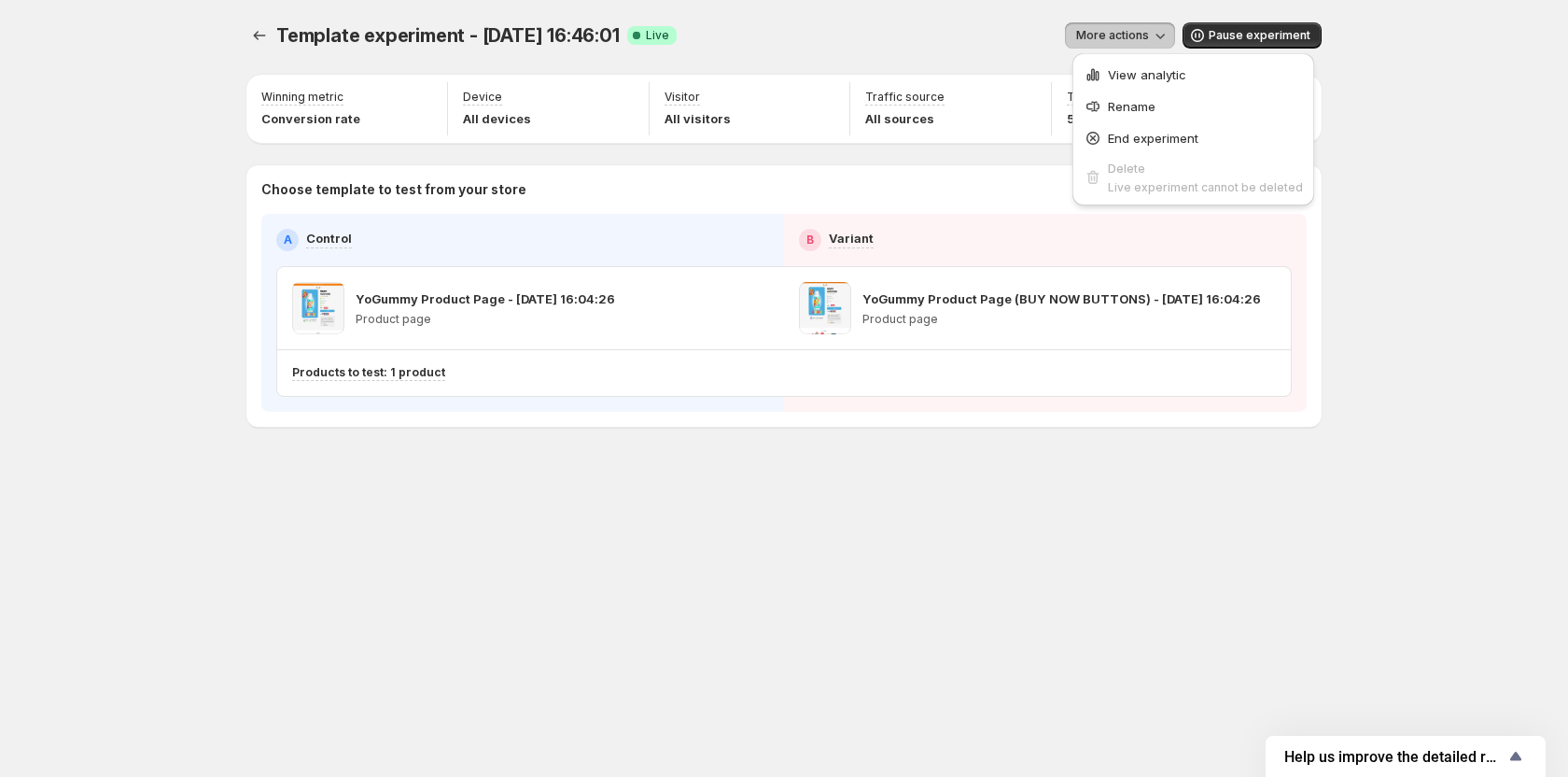
click at [1472, 114] on div "Template experiment - [DATE] 16:46:01. This page is ready Template experiment -…" at bounding box center [784, 388] width 1568 height 777
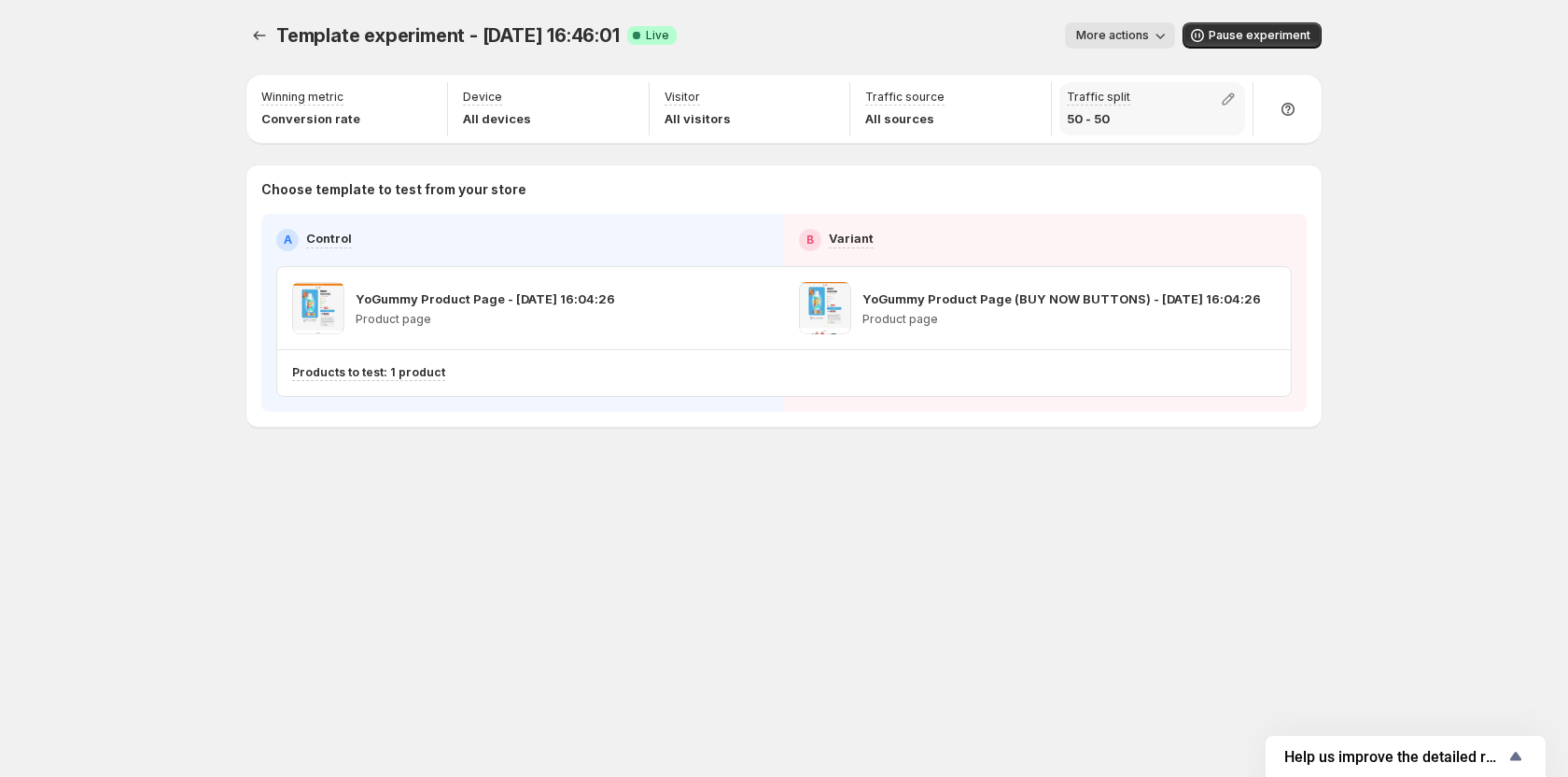
click at [1188, 110] on div "Traffic split 50 - 50" at bounding box center [1153, 108] width 186 height 53
click at [354, 52] on div "Template experiment - [DATE] 16:46:01. This page is ready Template experiment -…" at bounding box center [783, 35] width 1075 height 71
click at [453, 324] on p "Product page" at bounding box center [486, 319] width 260 height 15
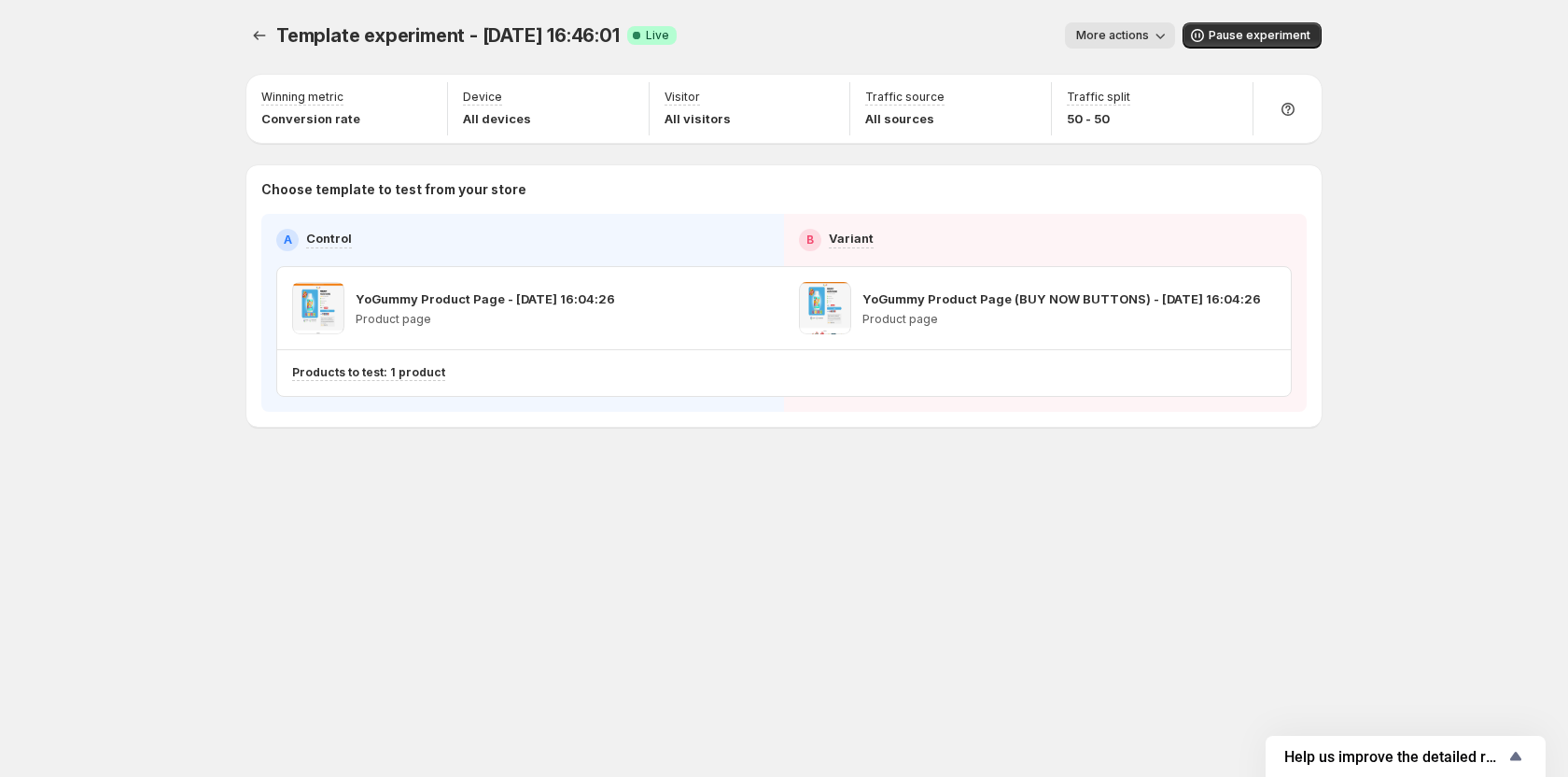
click at [899, 225] on div "A Control B Variant YoGummy Product Page - [DATE] 16:04:26 Product page YoGummy…" at bounding box center [784, 313] width 1046 height 198
click at [680, 270] on div "YoGummy Product Page - [DATE] 16:04:26 Product page" at bounding box center [530, 308] width 507 height 82
click at [750, 311] on icon "button" at bounding box center [756, 308] width 19 height 19
click at [258, 235] on div "Choose template to test from your store A Control B Variant YoGummy Product Pag…" at bounding box center [783, 295] width 1075 height 261
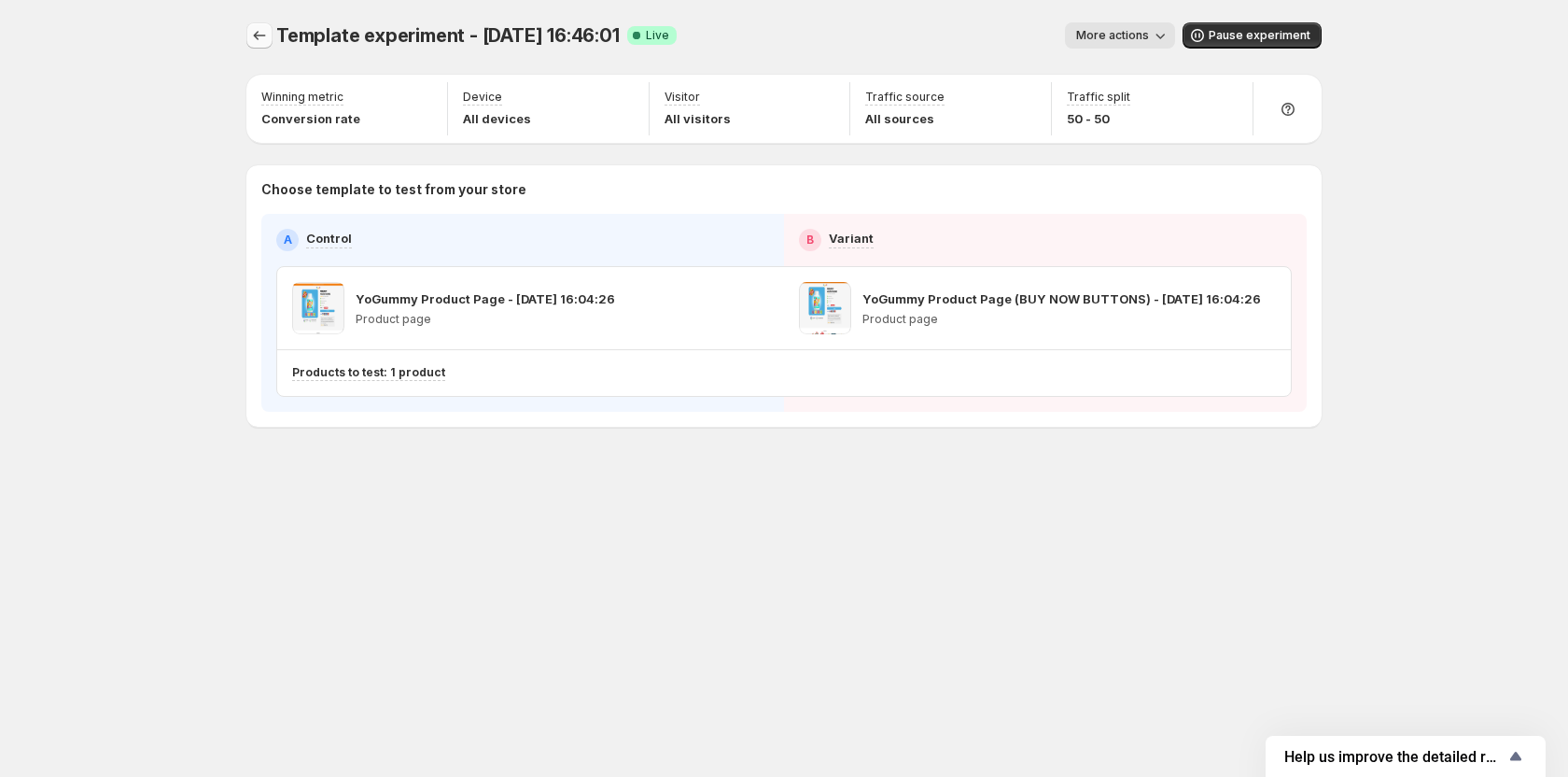
click at [265, 35] on icon "Experiments" at bounding box center [259, 35] width 19 height 19
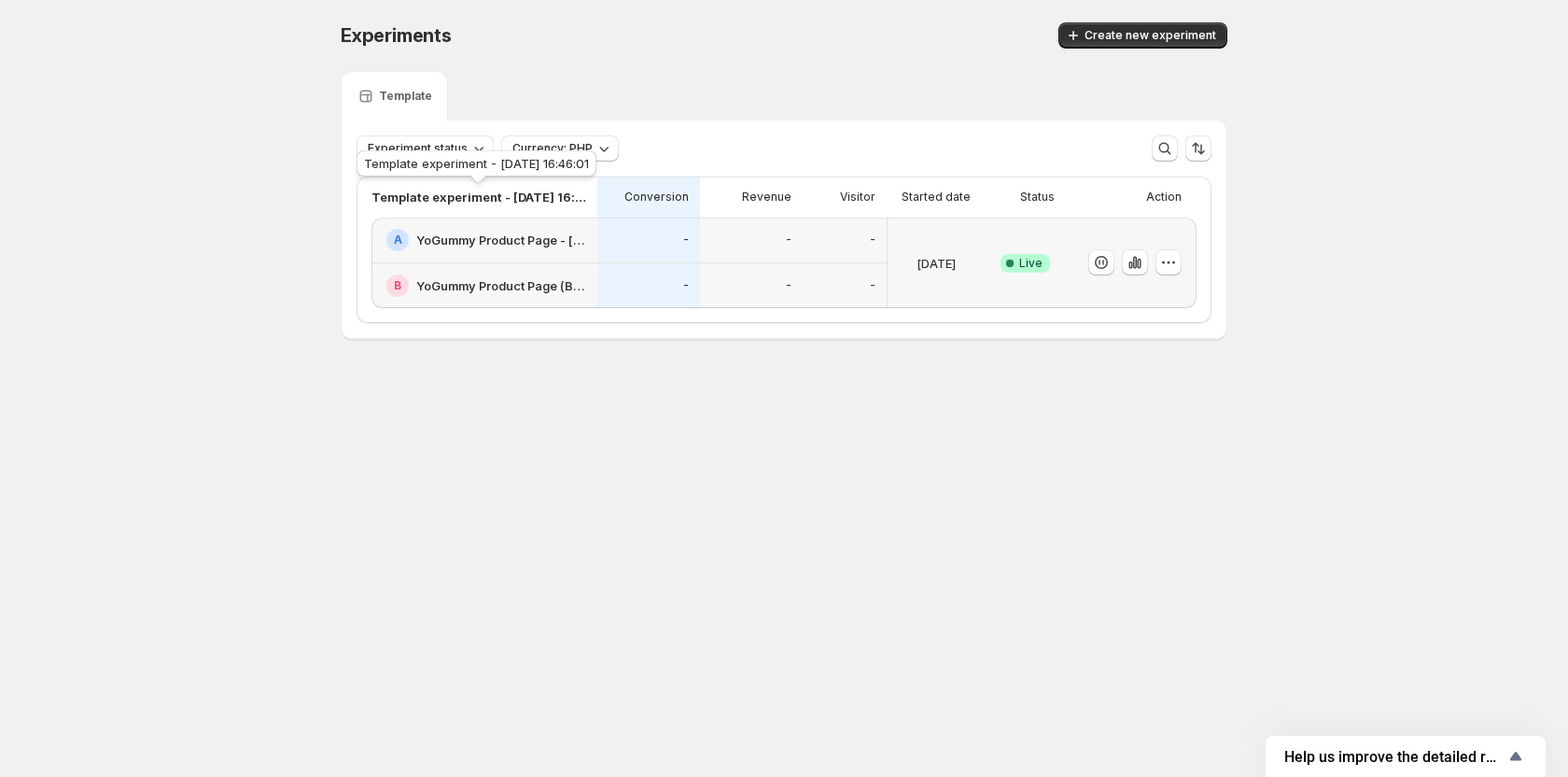
click at [598, 153] on div "Template experiment - [DATE] 16:46:01" at bounding box center [476, 167] width 247 height 41
click at [596, 141] on icon "button" at bounding box center [604, 148] width 19 height 19
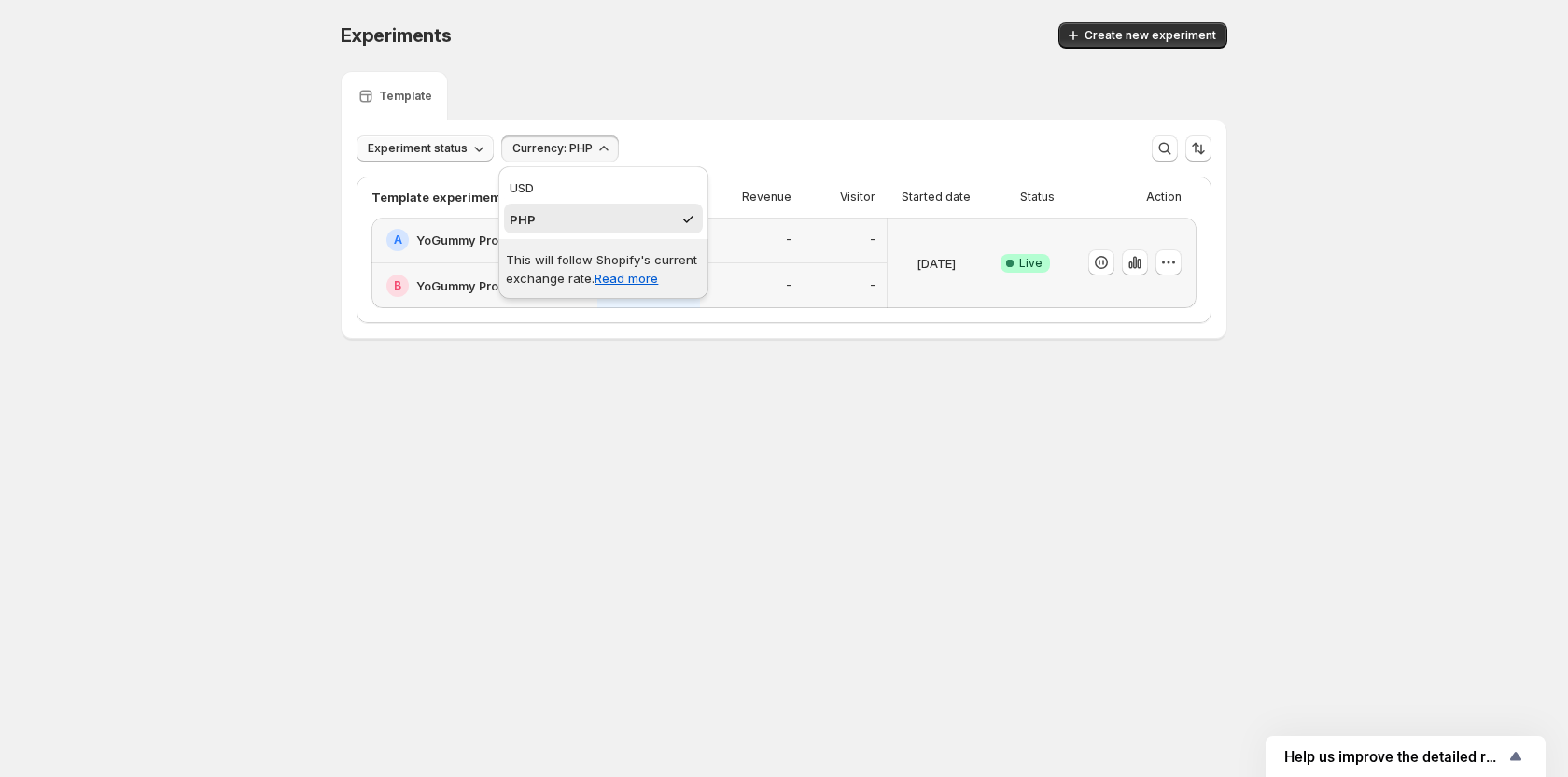
click at [470, 156] on icon "button" at bounding box center [479, 148] width 19 height 19
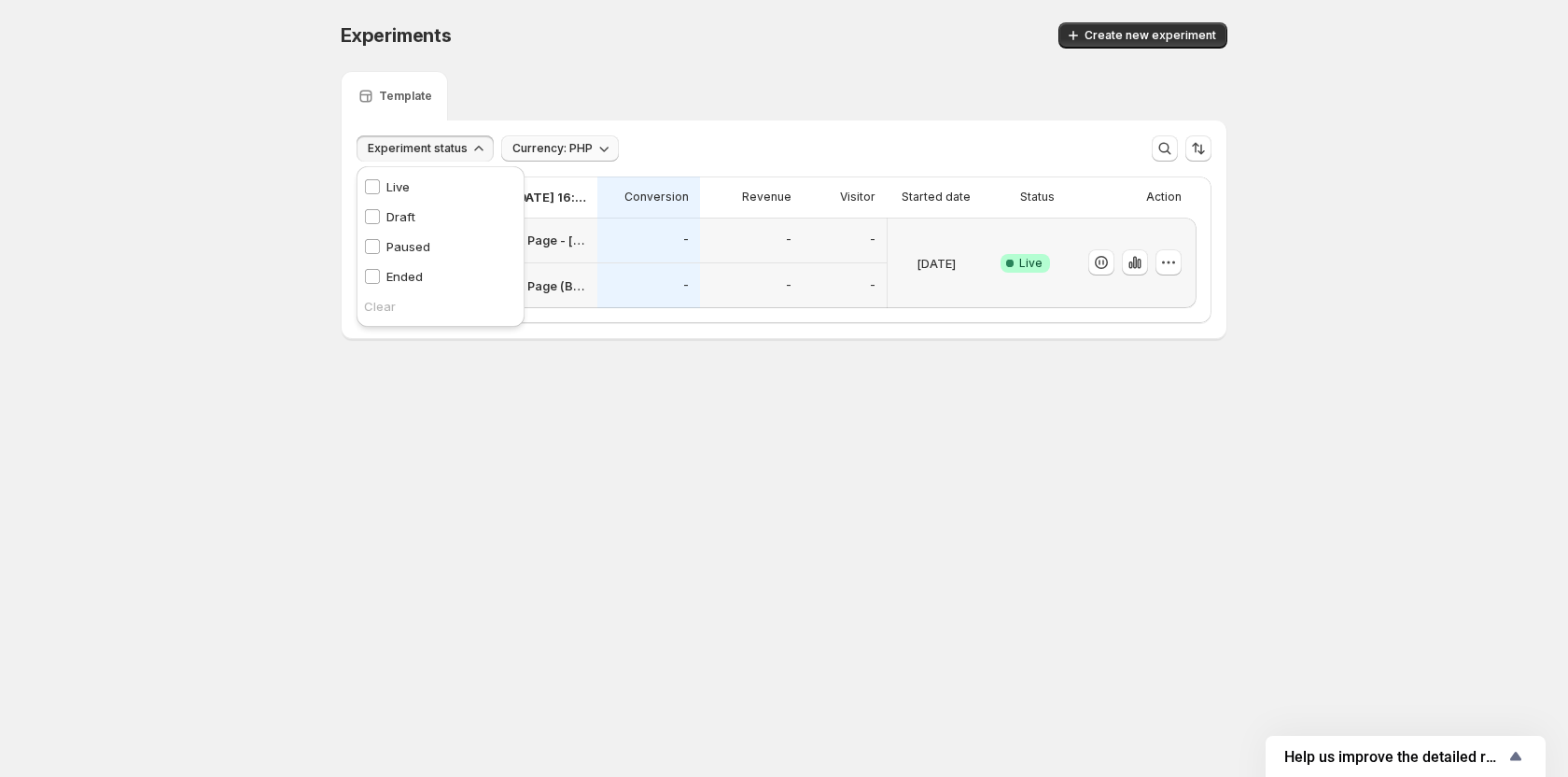
click at [253, 253] on div "Experiments. This page is ready Experiments Create new experiment Template Expe…" at bounding box center [784, 220] width 1568 height 440
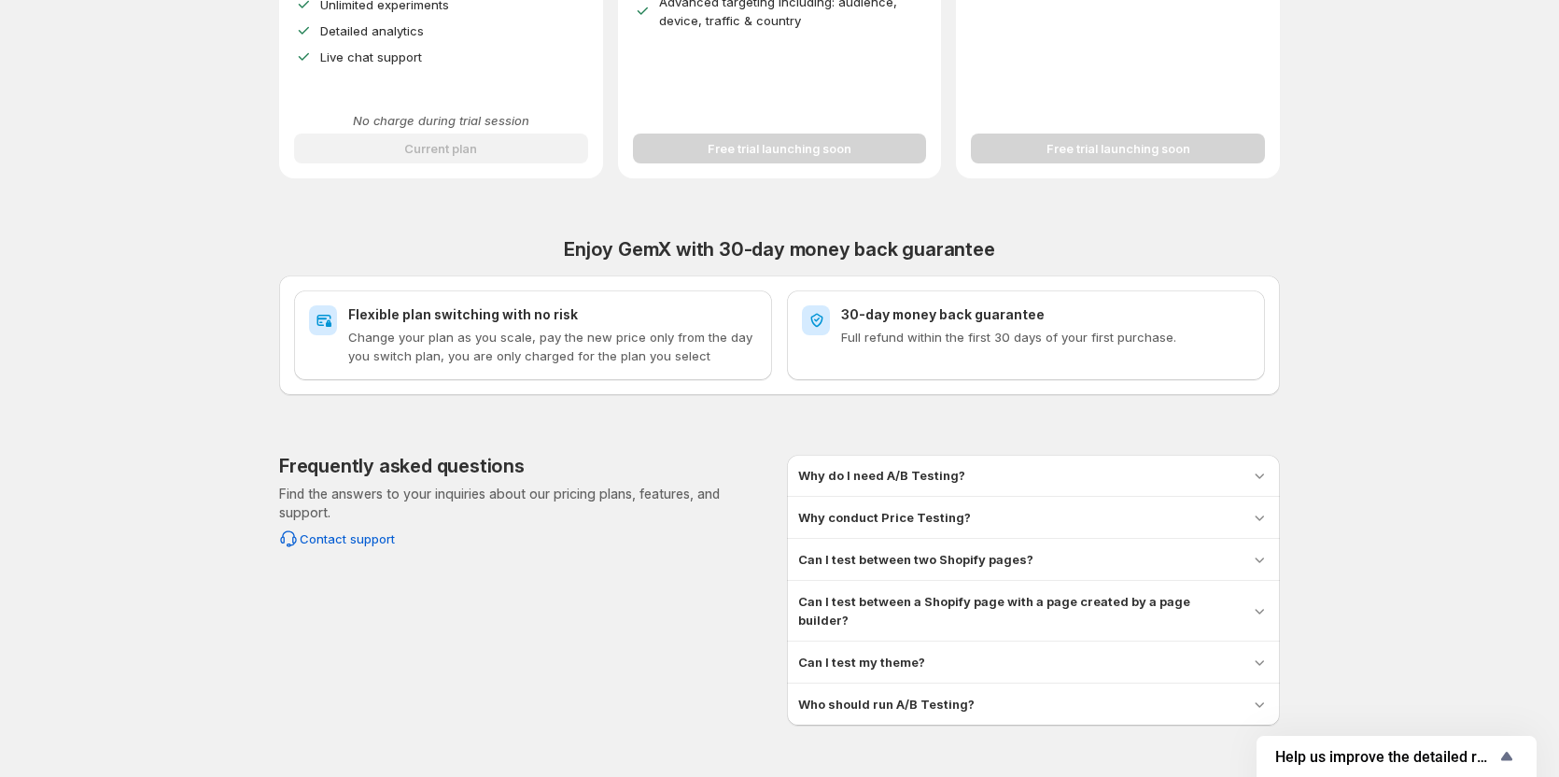
scroll to position [623, 0]
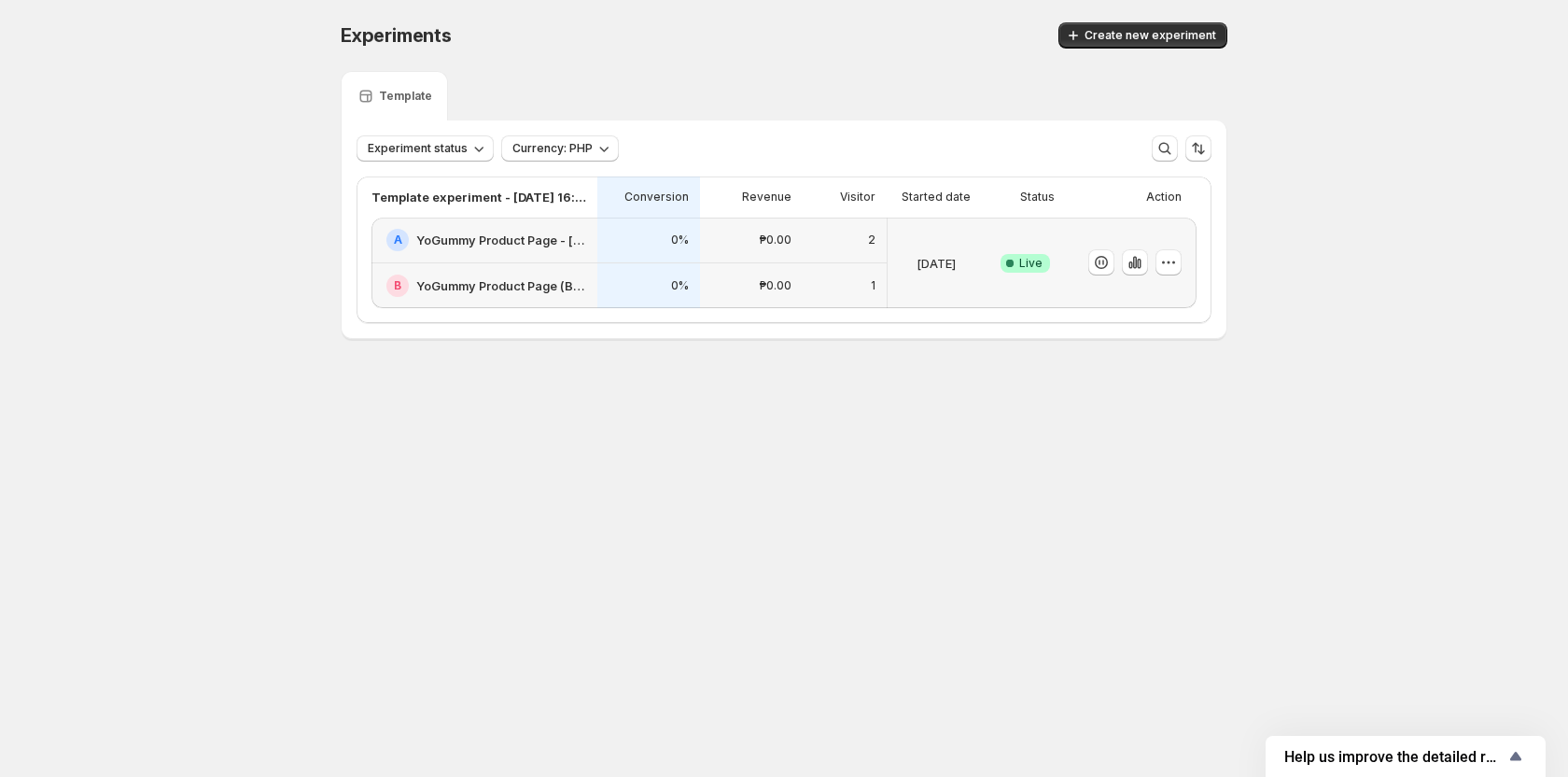
click at [553, 250] on div "A YoGummy Product Page - [DATE] 16:04:26" at bounding box center [485, 241] width 226 height 46
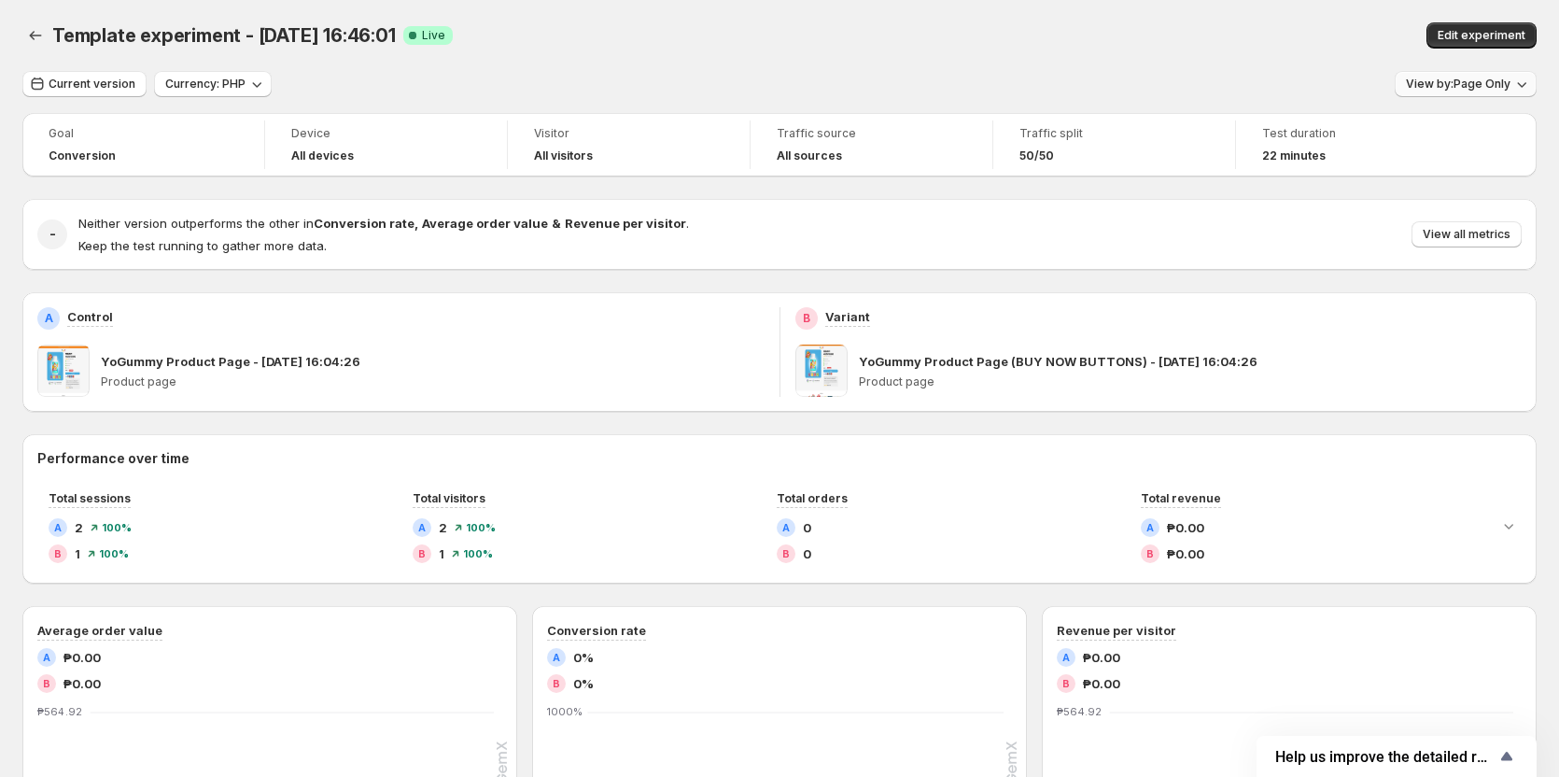
click at [1509, 92] on button "View by: Page Only" at bounding box center [1466, 84] width 142 height 26
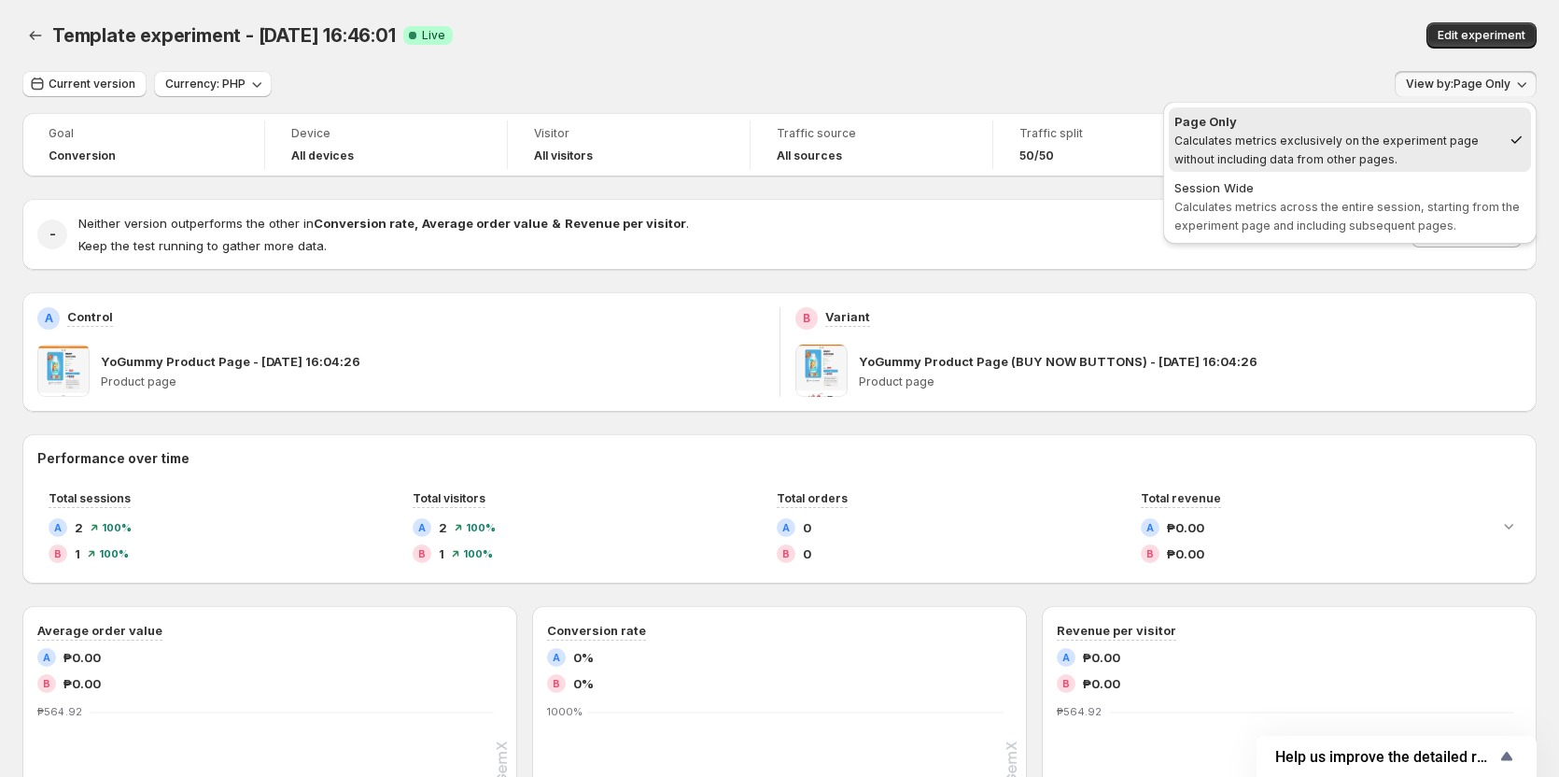
click at [1151, 53] on div "Template experiment - [DATE] 16:46:01. This page is ready Template experiment -…" at bounding box center [779, 35] width 1514 height 71
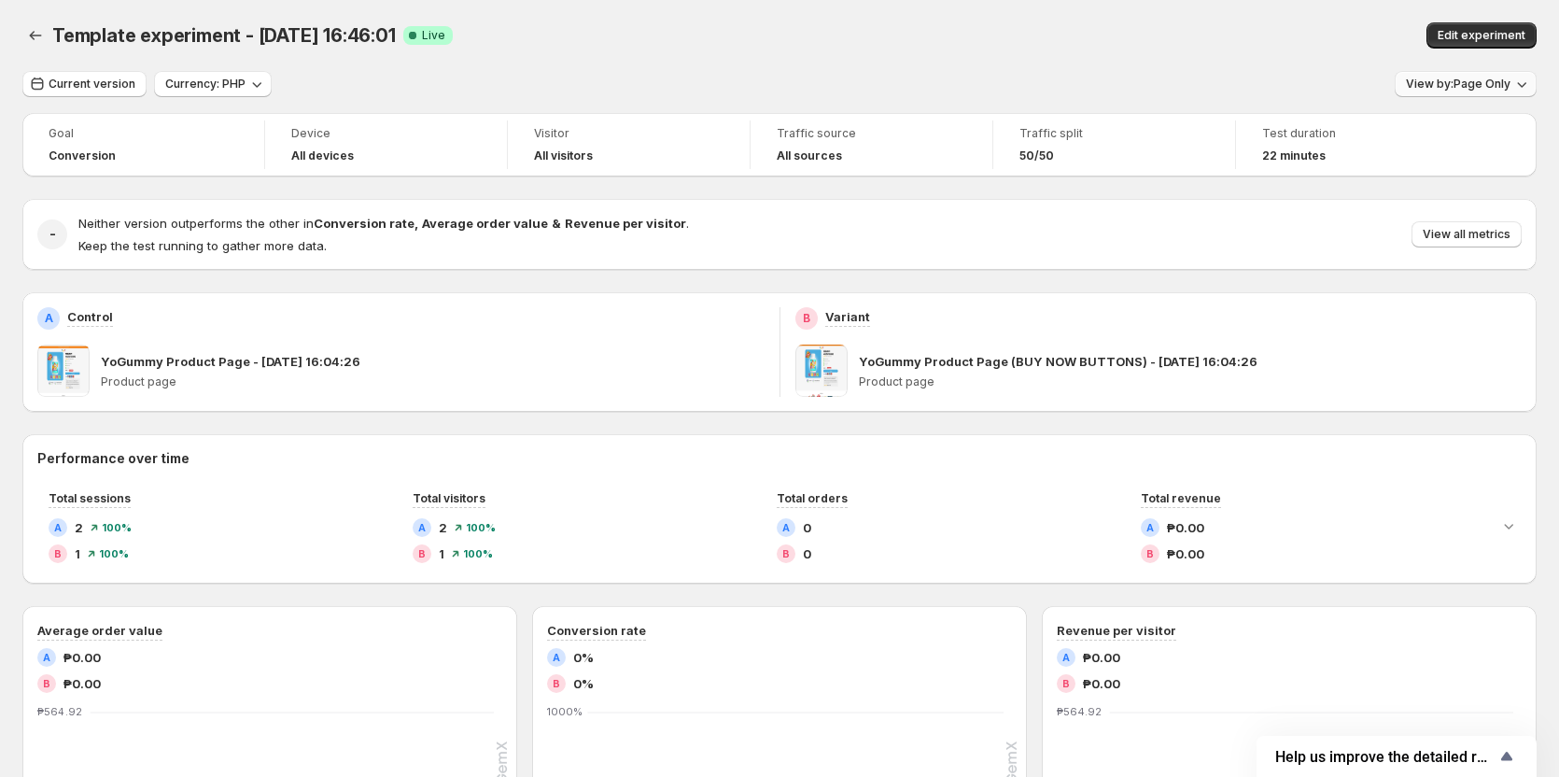
click at [1483, 86] on span "View by: Page Only" at bounding box center [1458, 84] width 105 height 15
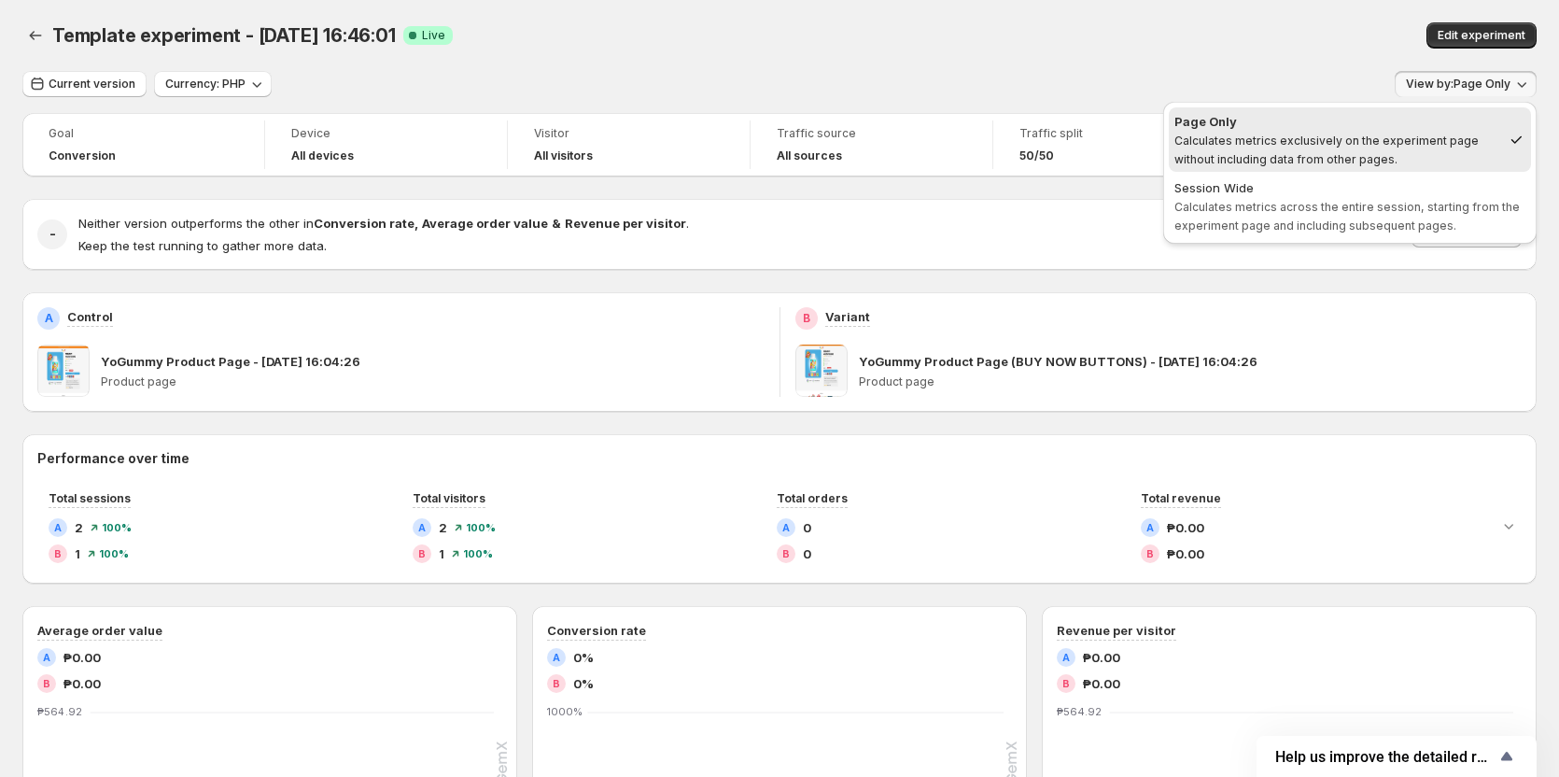
click at [1478, 92] on button "View by: Page Only" at bounding box center [1466, 84] width 142 height 26
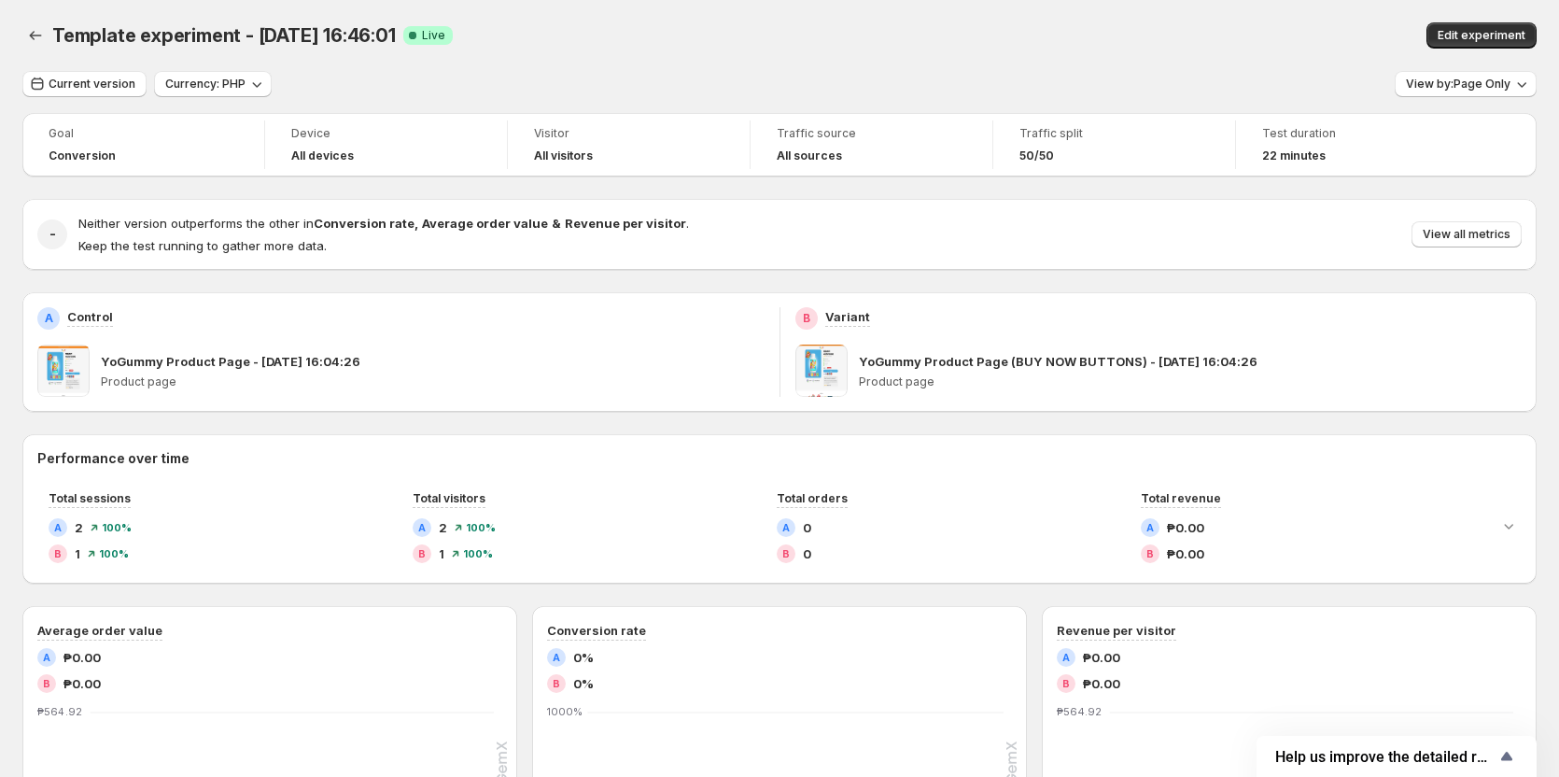
click at [1009, 40] on div "Edit experiment" at bounding box center [1240, 35] width 594 height 26
click at [400, 80] on div "Current version Currency: PHP View by: Page Only" at bounding box center [779, 84] width 1514 height 27
click at [1178, 3] on div "Template experiment - [DATE] 16:46:01. This page is ready Template experiment -…" at bounding box center [779, 35] width 1514 height 71
click at [1032, 140] on span "Traffic split" at bounding box center [1114, 133] width 190 height 15
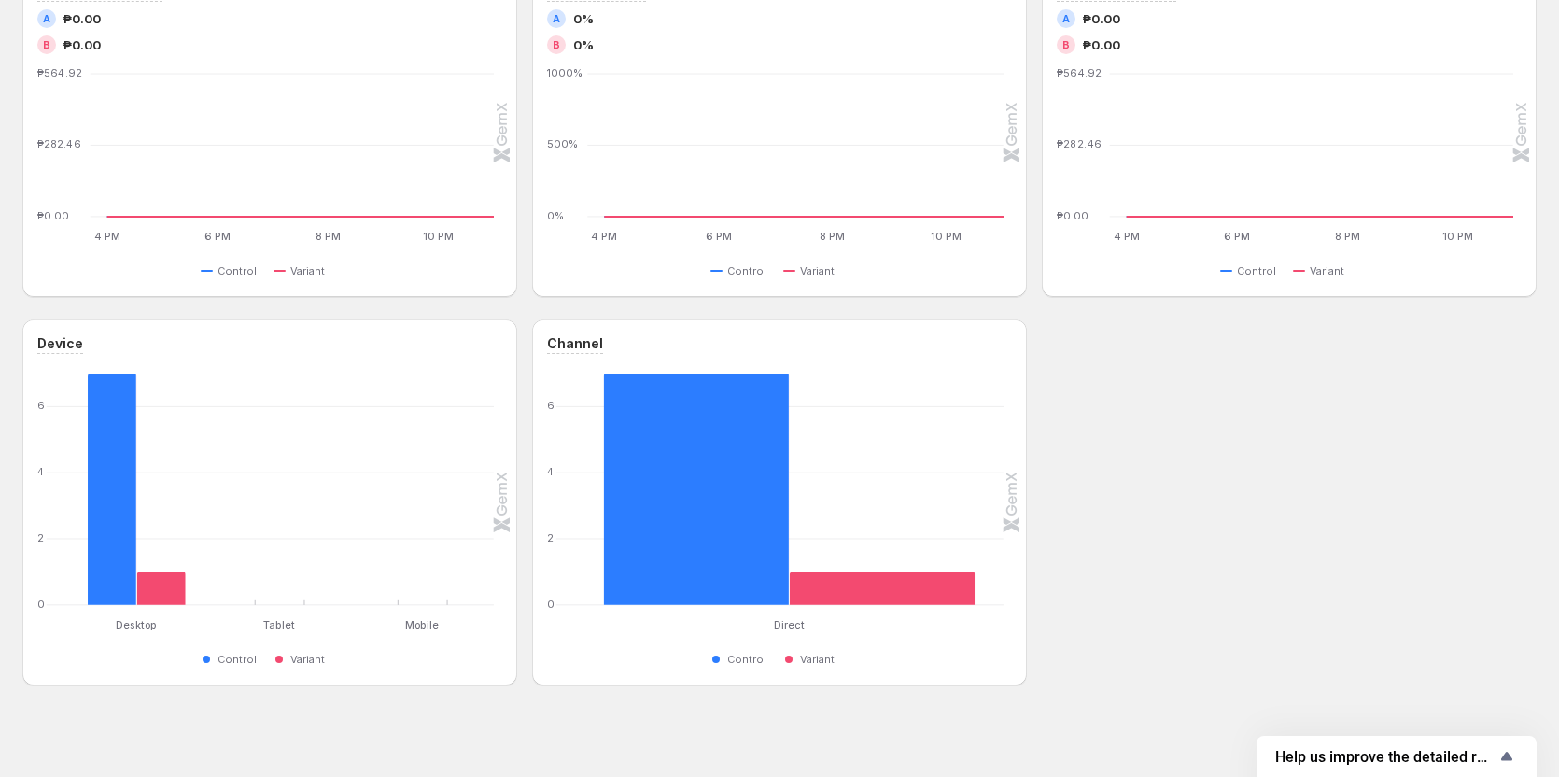
scroll to position [648, 0]
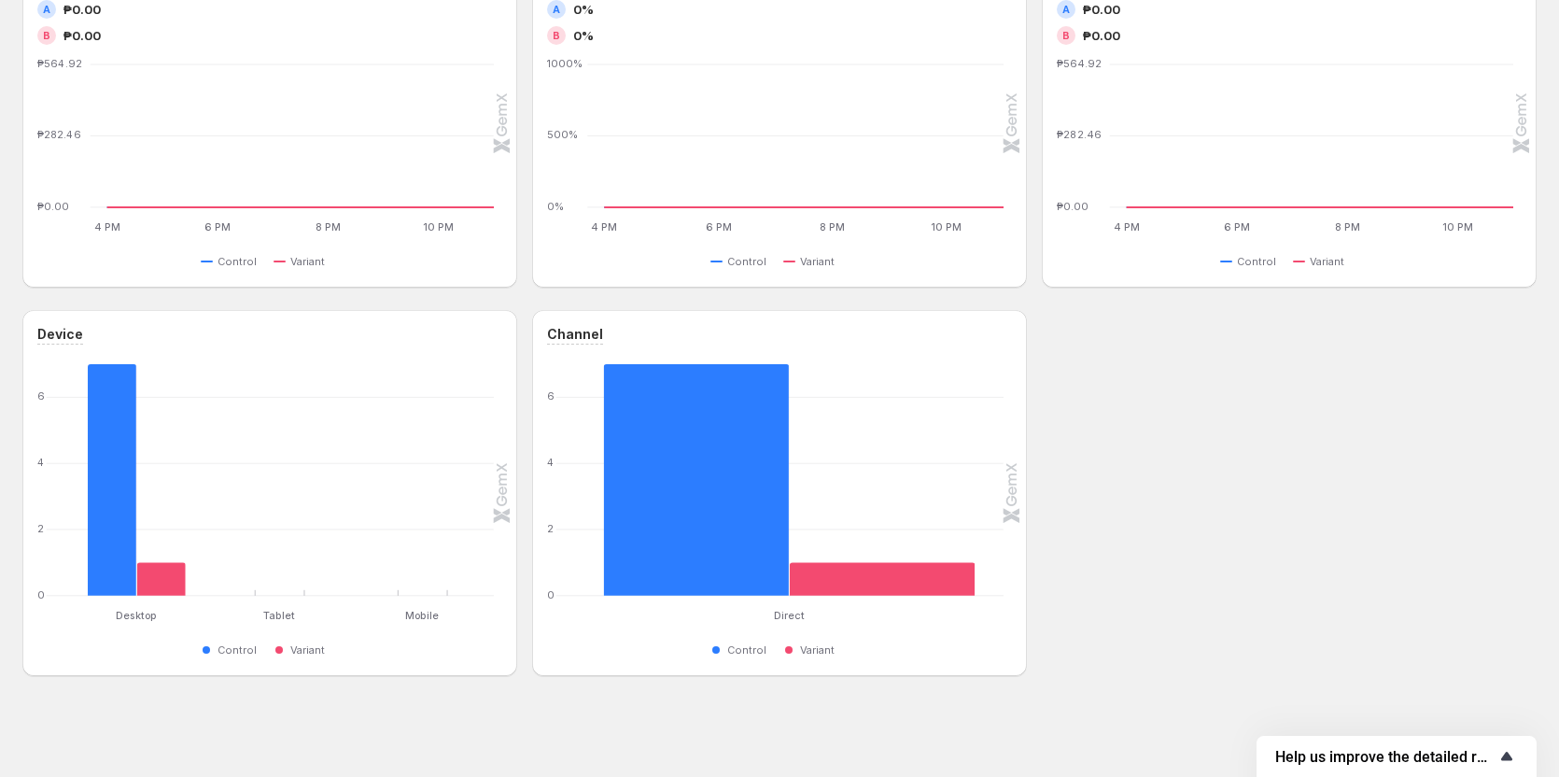
click at [1375, 763] on span "Help us improve the detailed report for A/B campaigns" at bounding box center [1385, 757] width 220 height 18
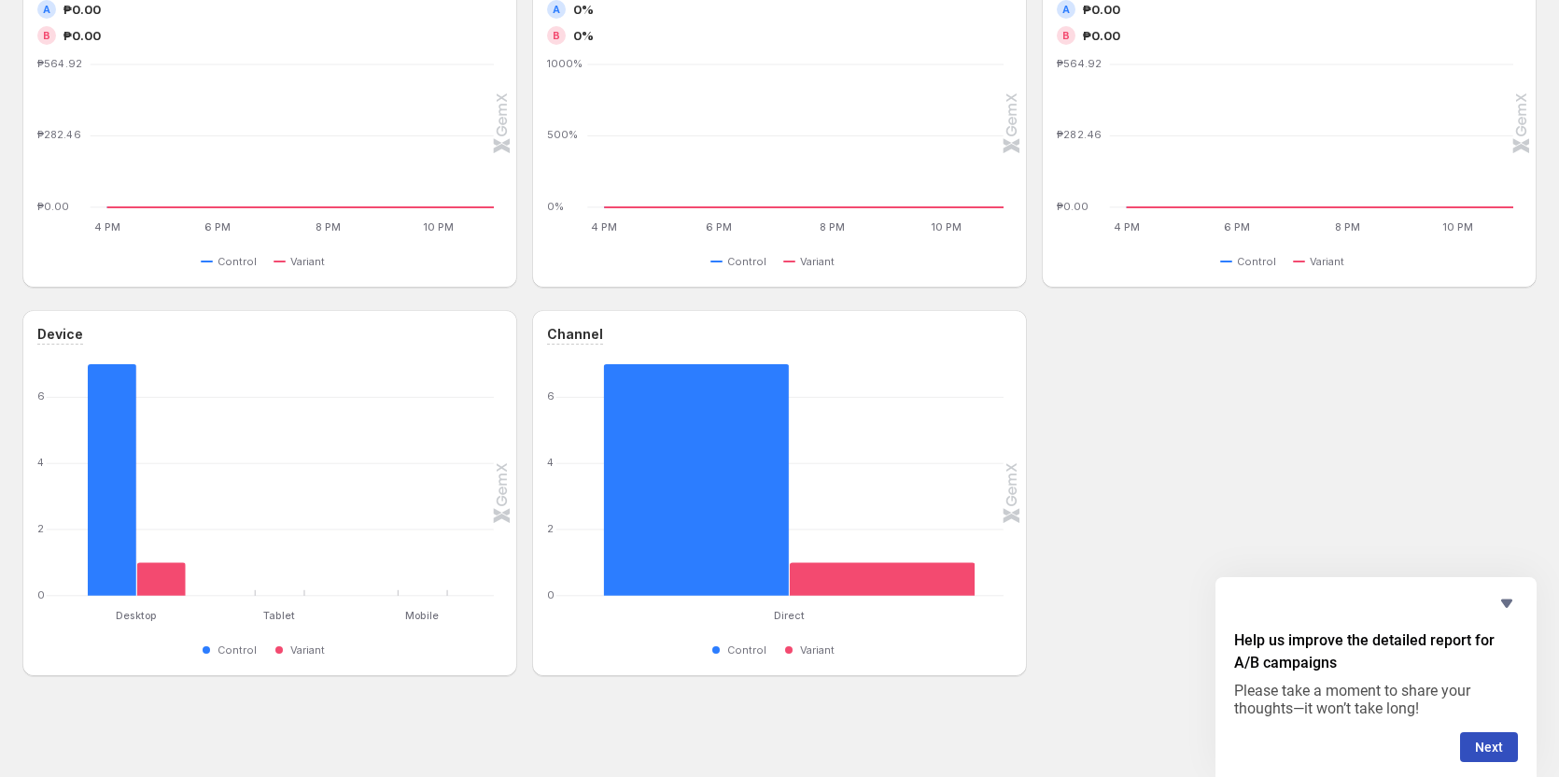
click at [1228, 594] on div "Help us improve the detailed report for A/B campaigns Please take a moment to s…" at bounding box center [1376, 677] width 321 height 200
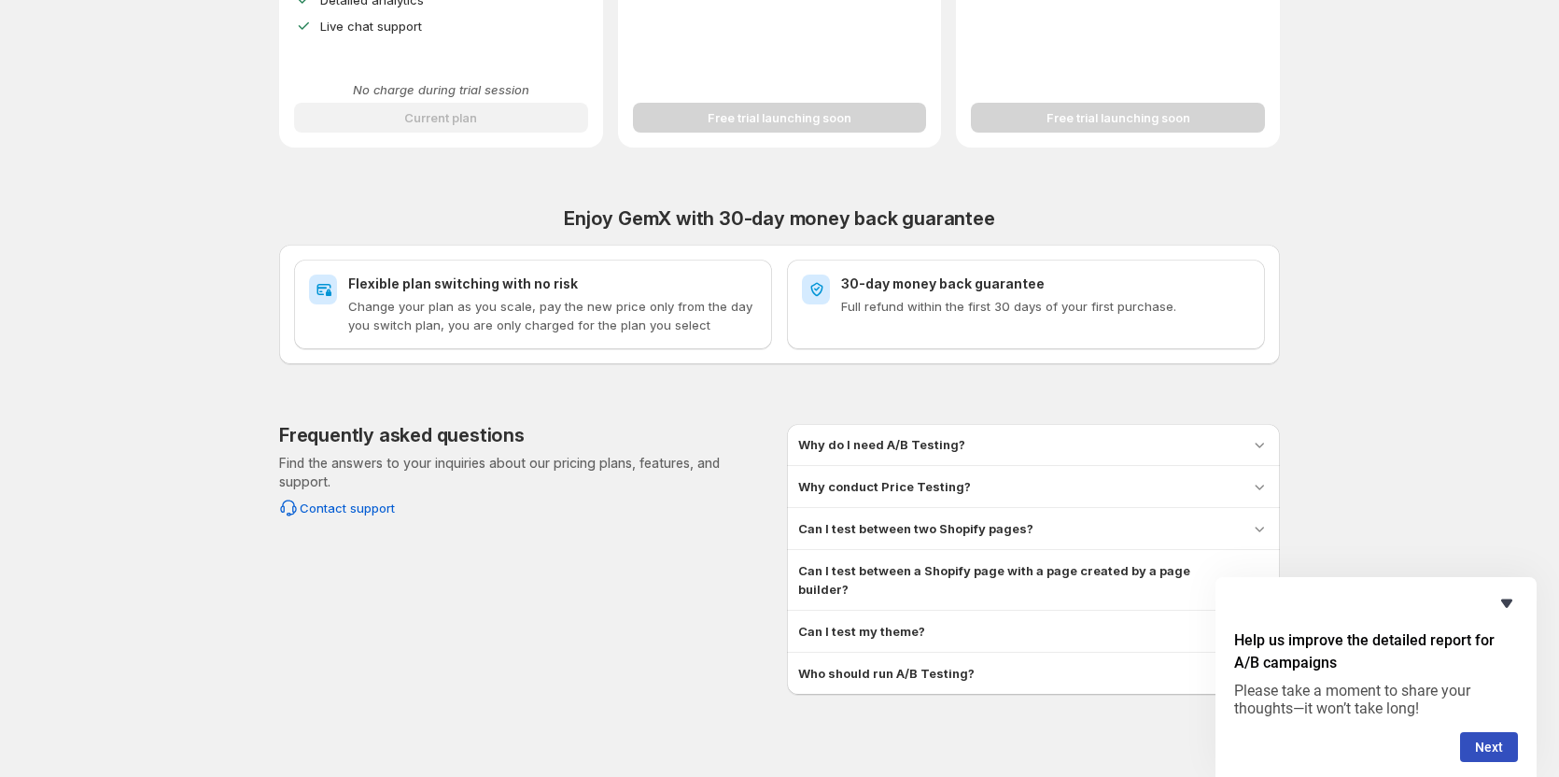
click at [1503, 601] on icon "Hide survey" at bounding box center [1506, 603] width 11 height 8
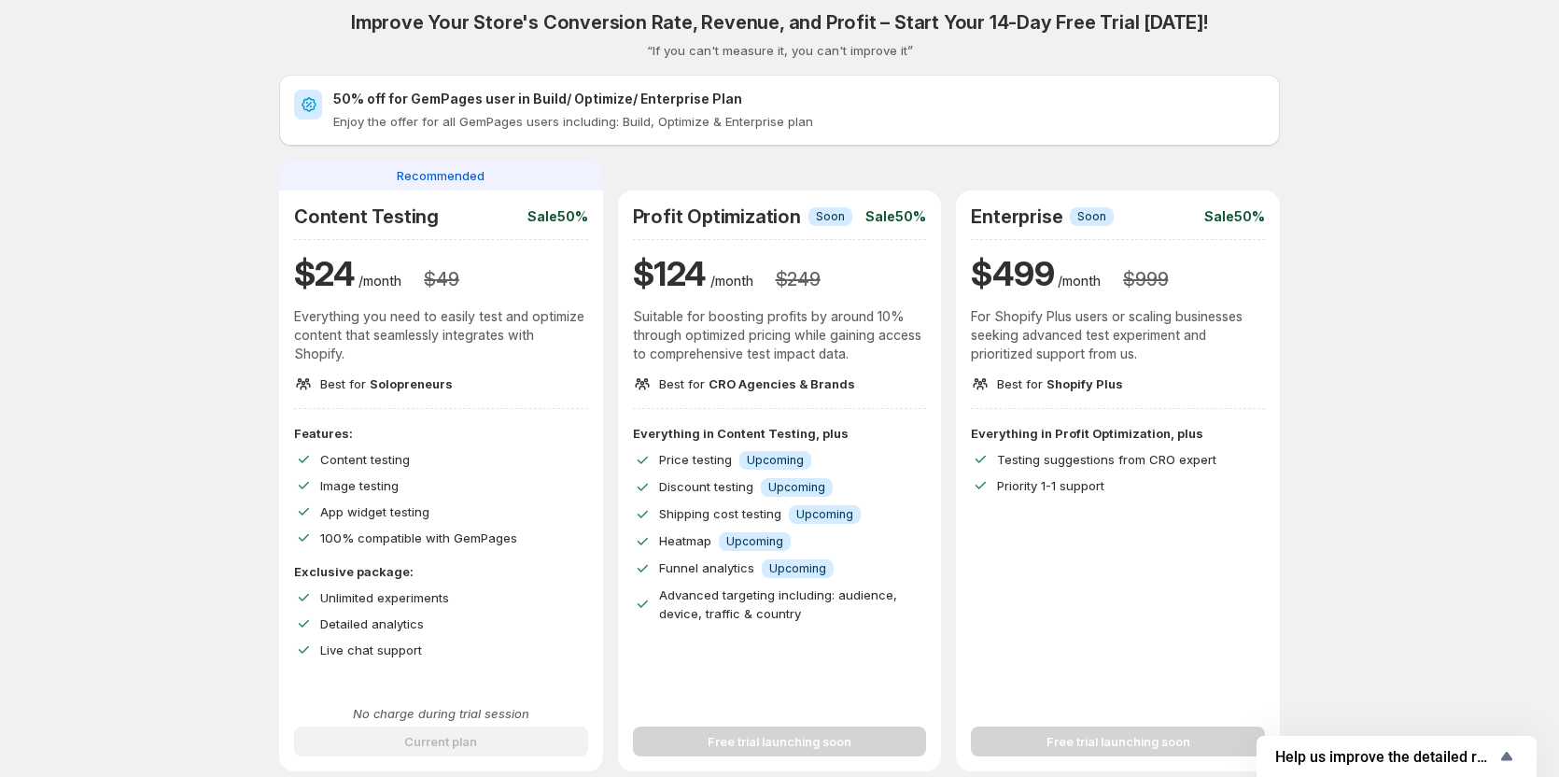
scroll to position [0, 0]
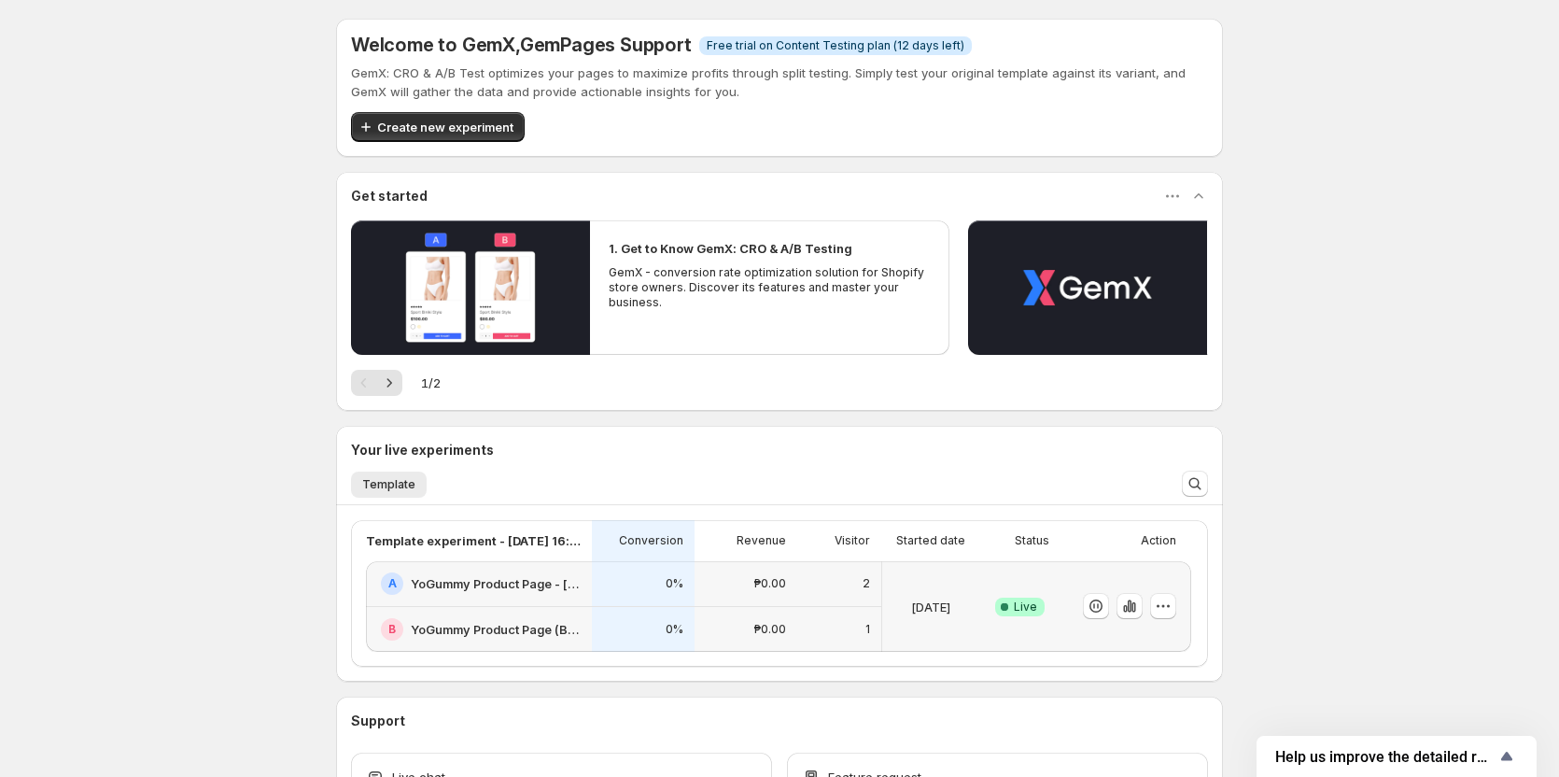
click at [695, 603] on div "0%" at bounding box center [643, 584] width 103 height 46
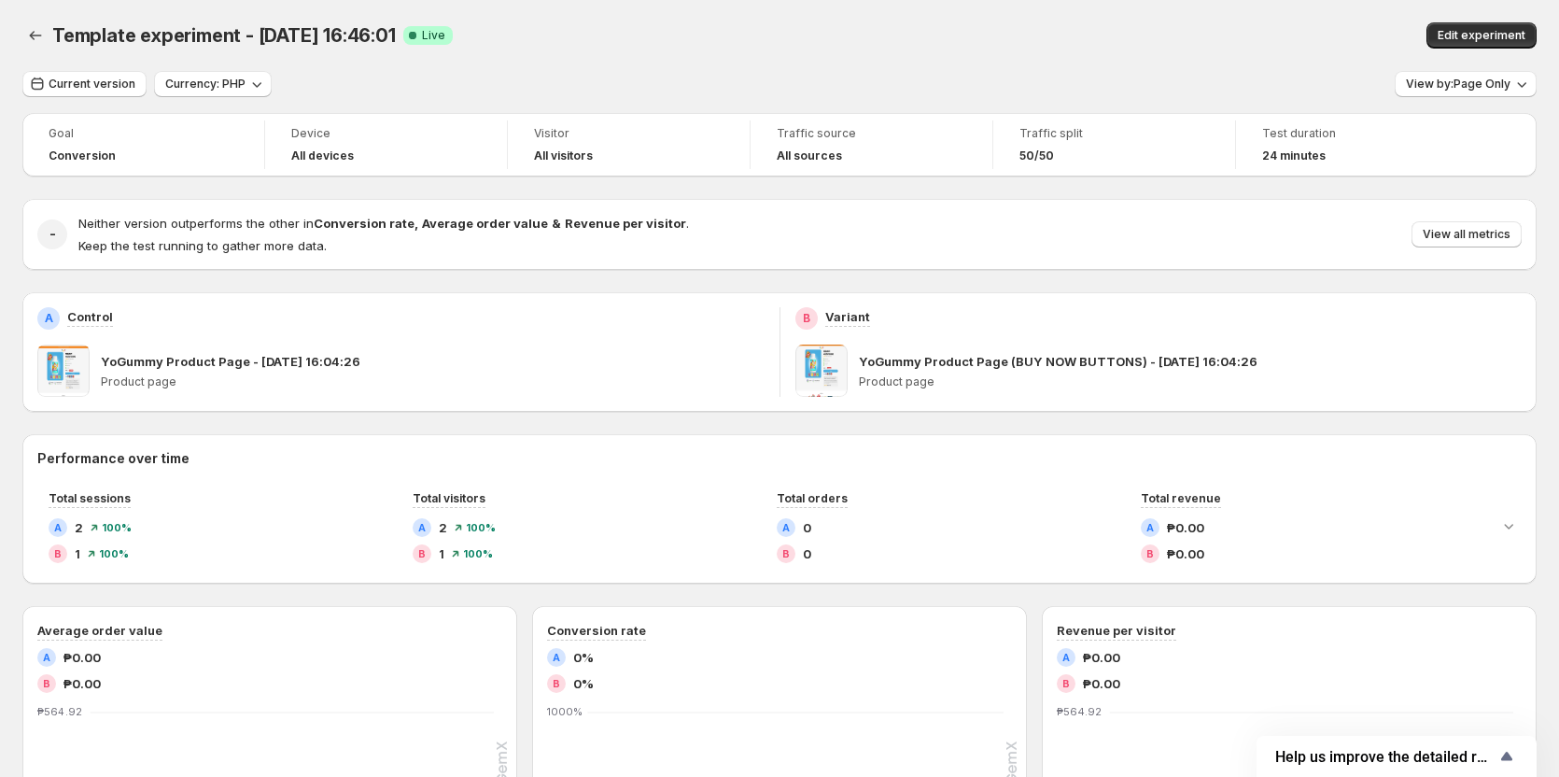
click at [723, 359] on div "YoGummy Product Page - [DATE] 16:04:26" at bounding box center [433, 361] width 664 height 19
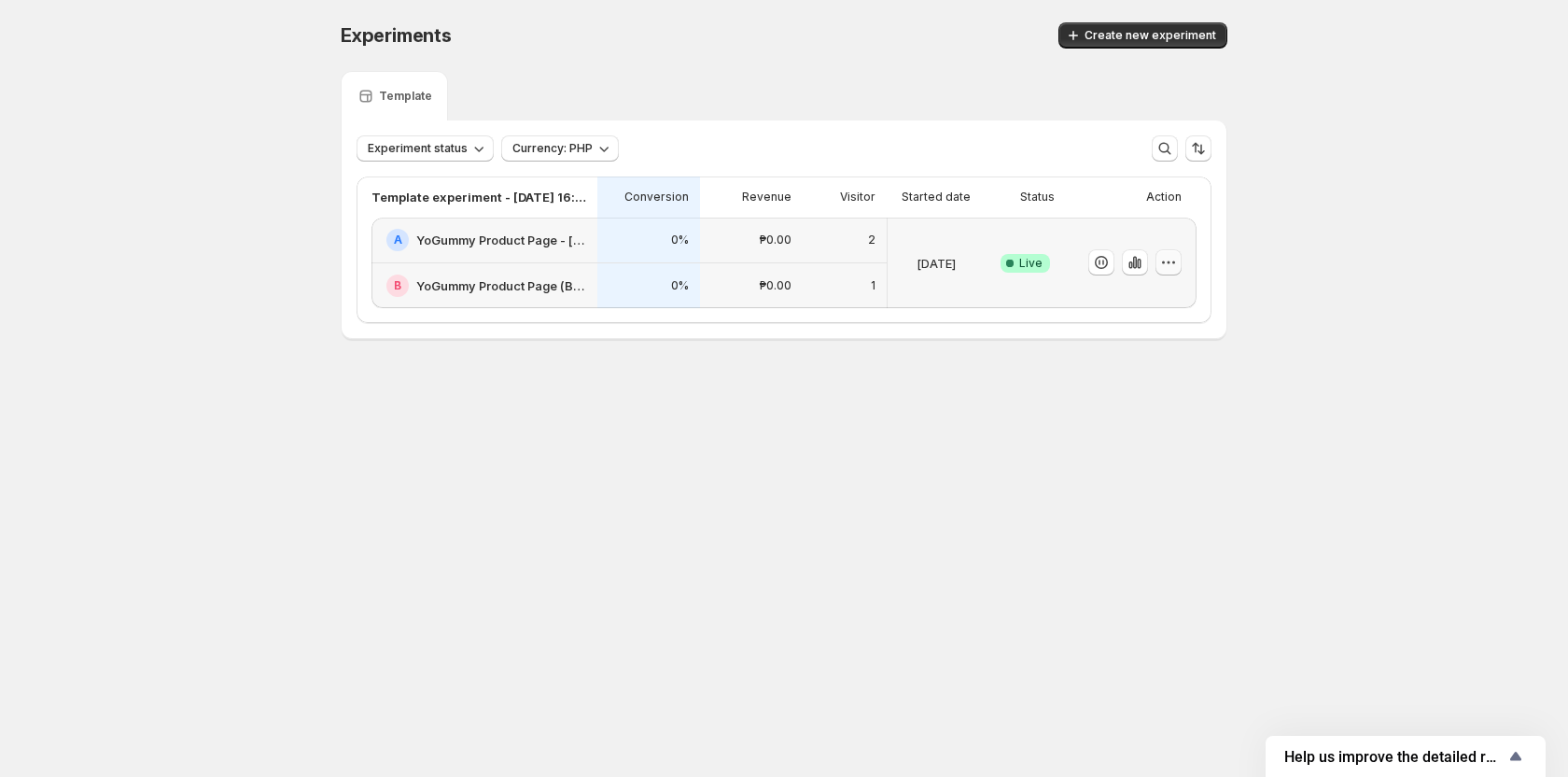
click at [1169, 272] on button "button" at bounding box center [1169, 262] width 26 height 26
click at [1164, 302] on span "Edit" at bounding box center [1186, 301] width 195 height 19
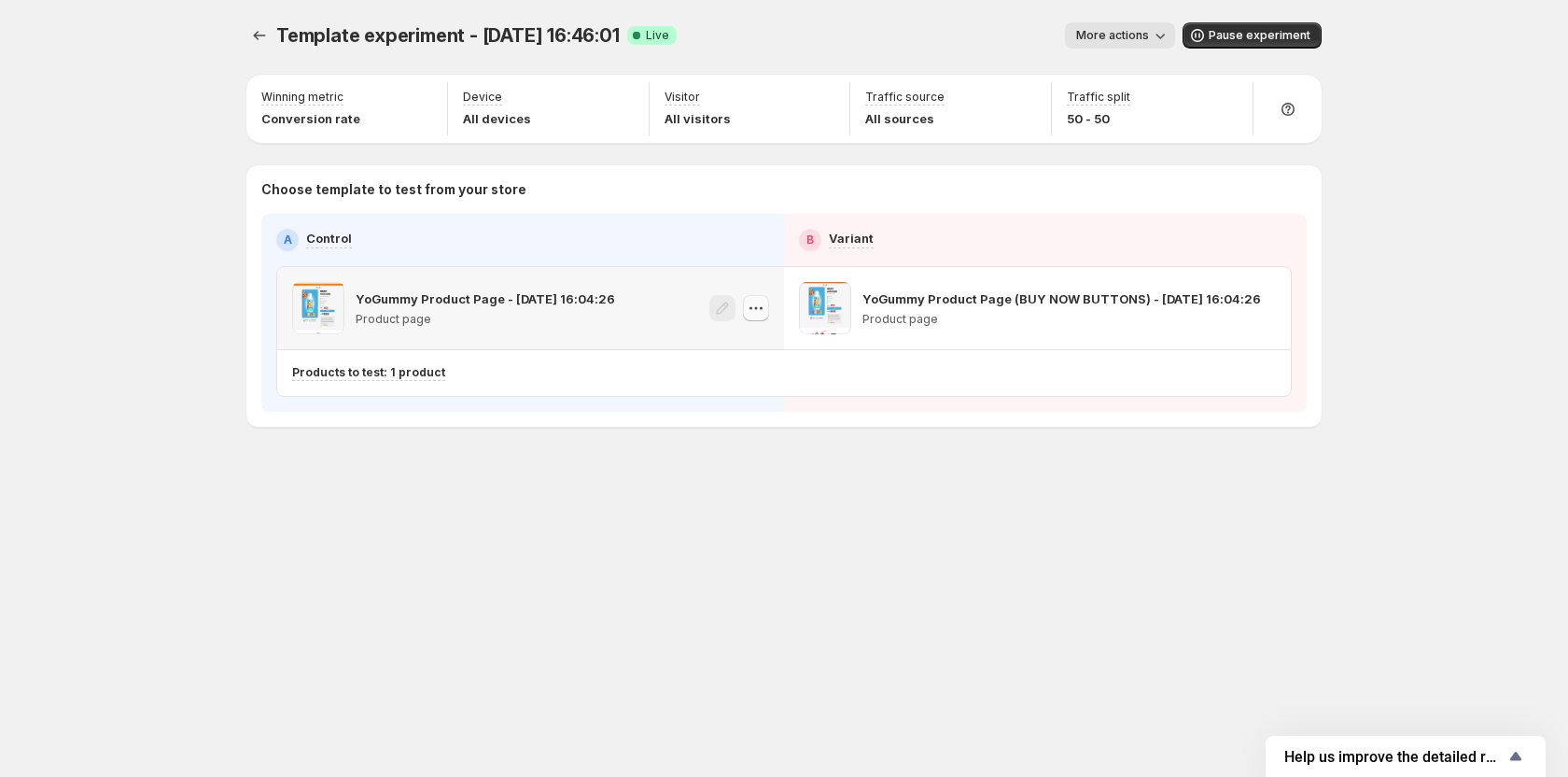
click at [747, 308] on icon "button" at bounding box center [756, 308] width 19 height 19
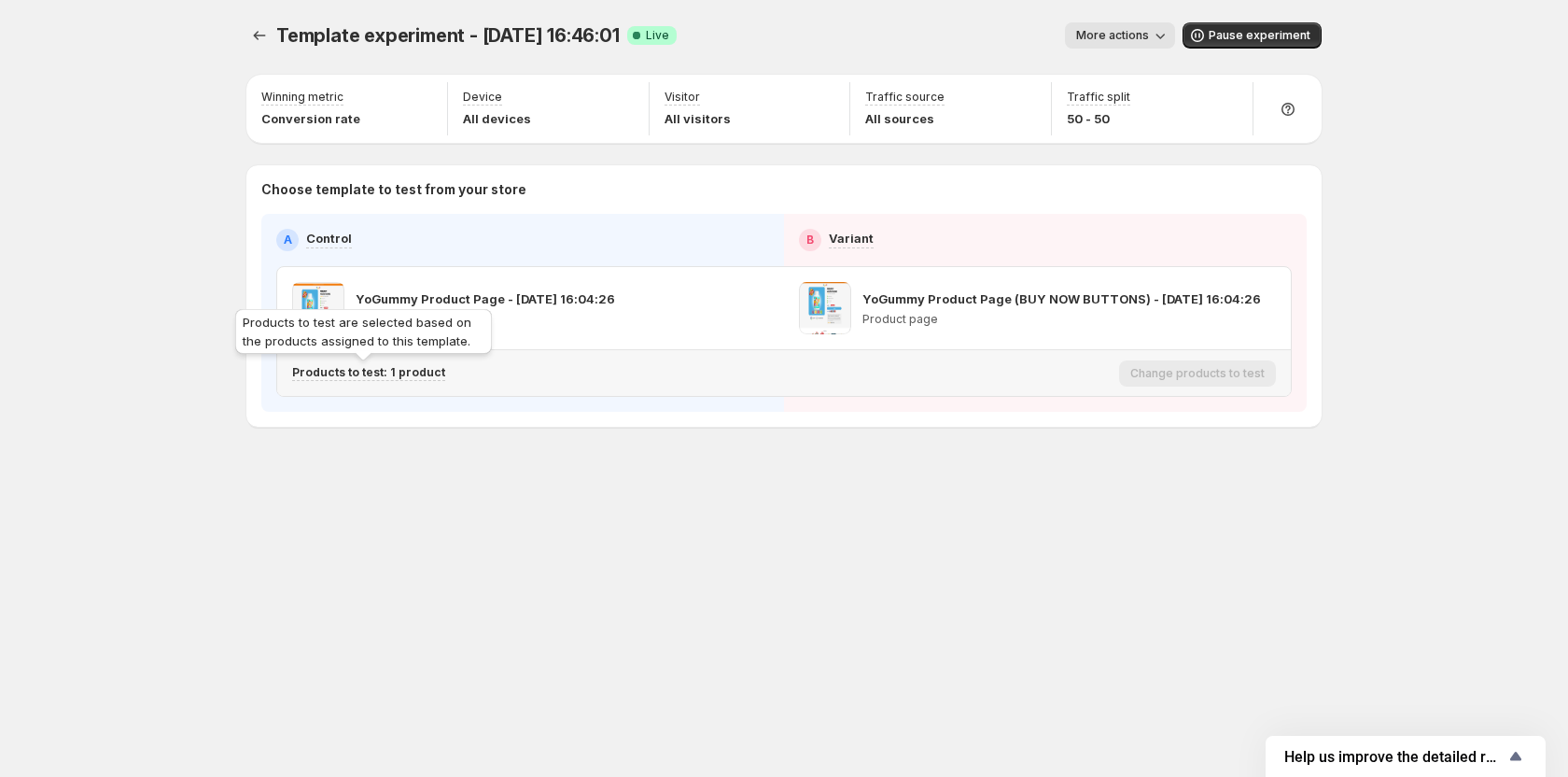
click at [377, 372] on p "Products to test: 1 product" at bounding box center [368, 372] width 153 height 15
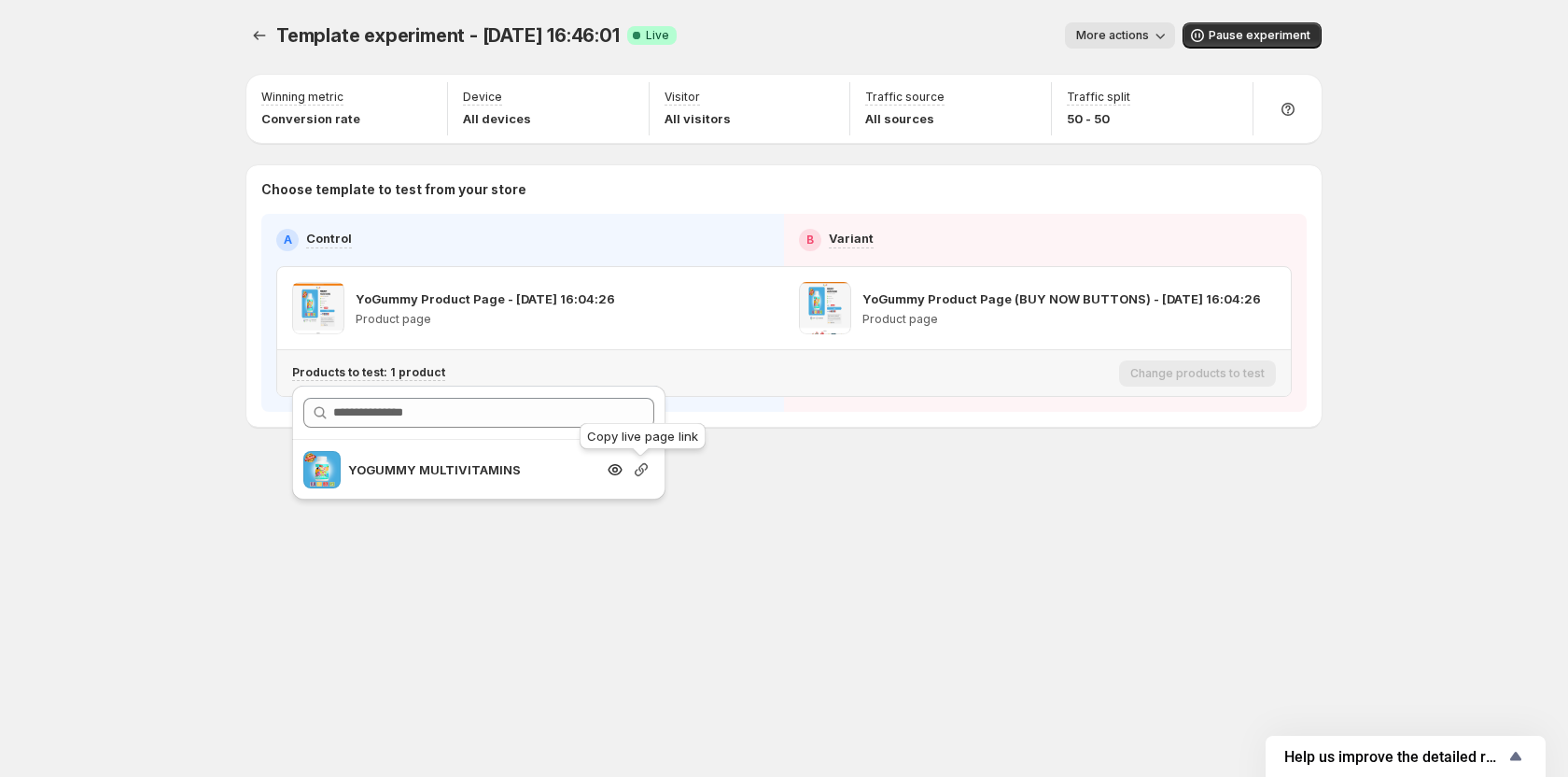
click at [642, 470] on icon "Search for and select a customer segment" at bounding box center [641, 469] width 13 height 13
click at [1055, 307] on p "YoGummy Product Page (BUY NOW BUTTONS) - [DATE] 16:04:26" at bounding box center [1034, 298] width 343 height 19
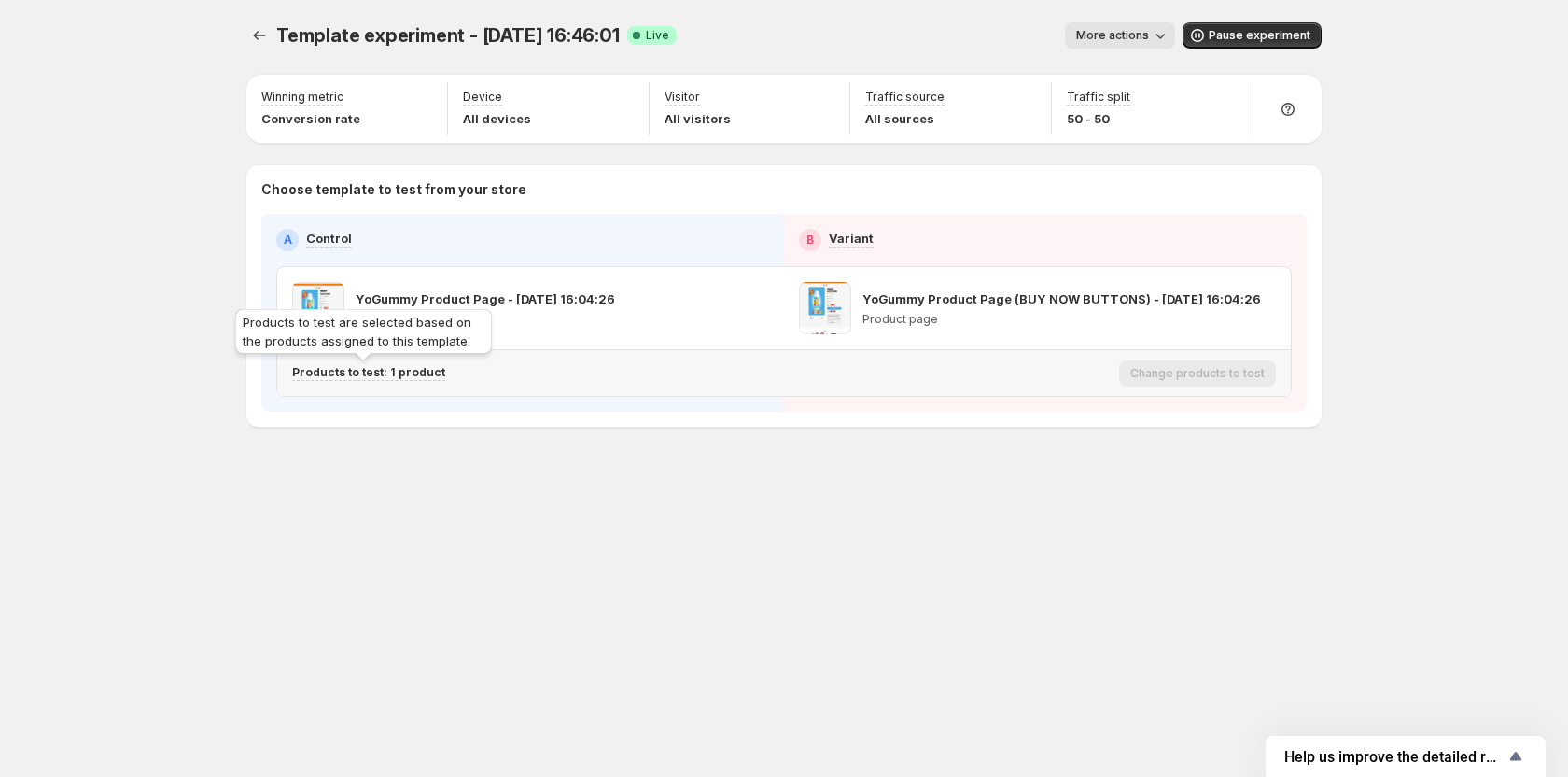
click at [419, 376] on p "Products to test: 1 product" at bounding box center [368, 372] width 153 height 15
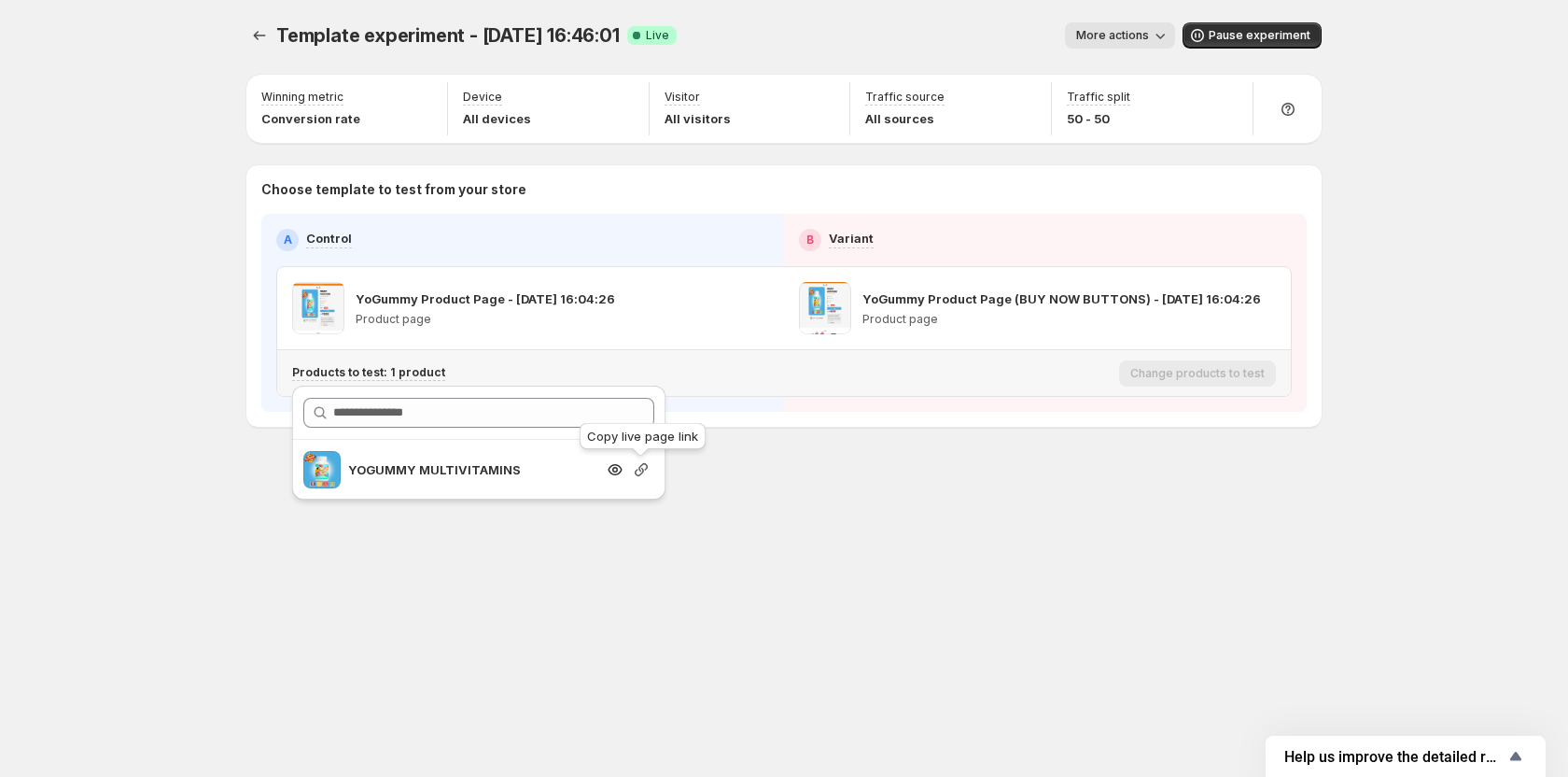
click at [639, 473] on icon "Search for and select a customer segment" at bounding box center [641, 469] width 19 height 19
click at [1267, 307] on icon "button" at bounding box center [1263, 308] width 19 height 19
click at [906, 548] on div "Template experiment - [DATE] 16:46:01. This page is ready Template experiment -…" at bounding box center [784, 388] width 1120 height 777
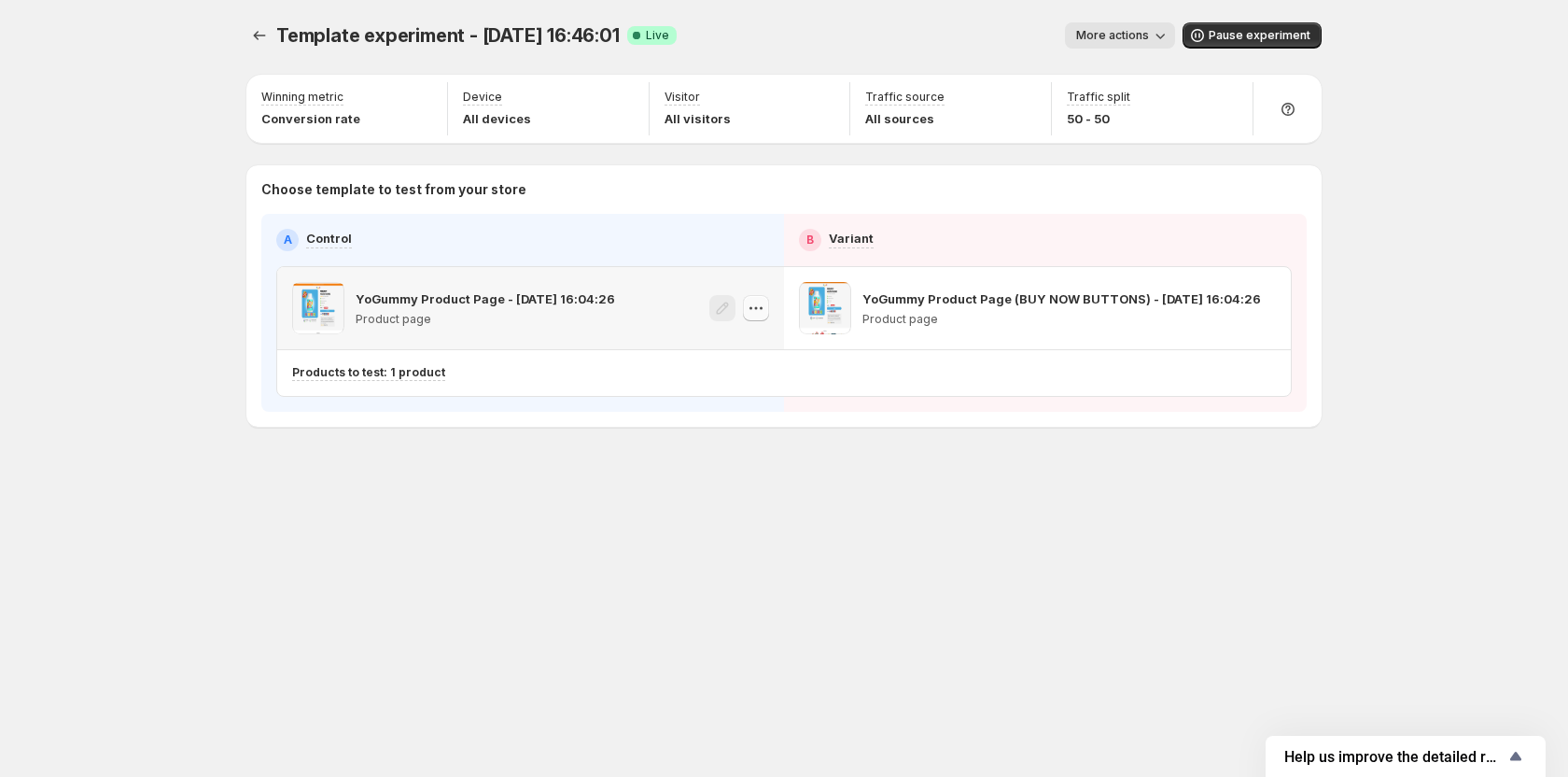
click at [762, 310] on icon "button" at bounding box center [756, 308] width 19 height 19
click at [1031, 446] on div "Template experiment - [DATE] 16:46:01. This page is ready Template experiment -…" at bounding box center [784, 263] width 1120 height 527
click at [399, 381] on div "Products to test: 1 product" at bounding box center [702, 373] width 820 height 31
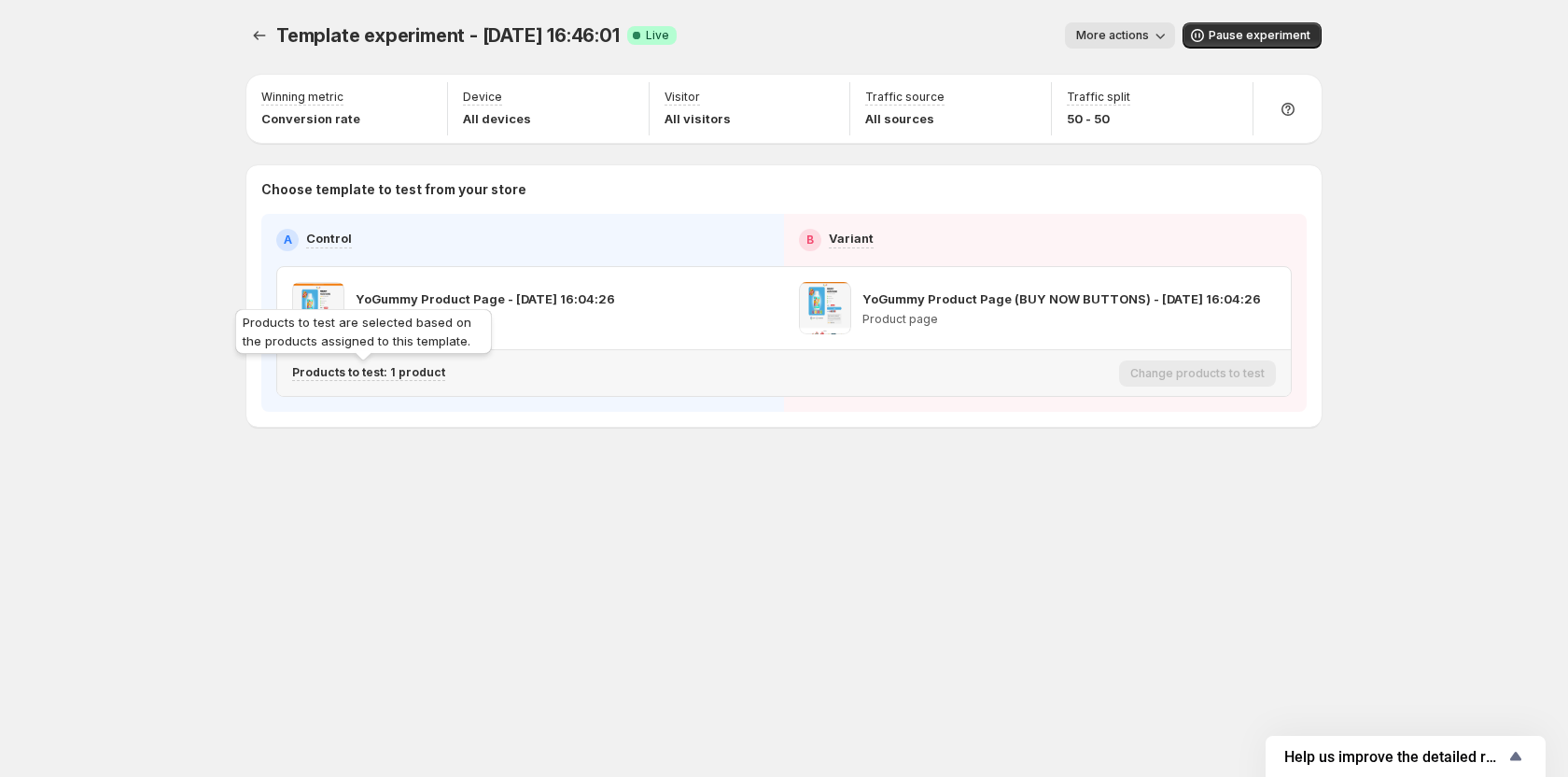
click at [409, 375] on p "Products to test: 1 product" at bounding box center [368, 372] width 153 height 15
